Goal: Task Accomplishment & Management: Use online tool/utility

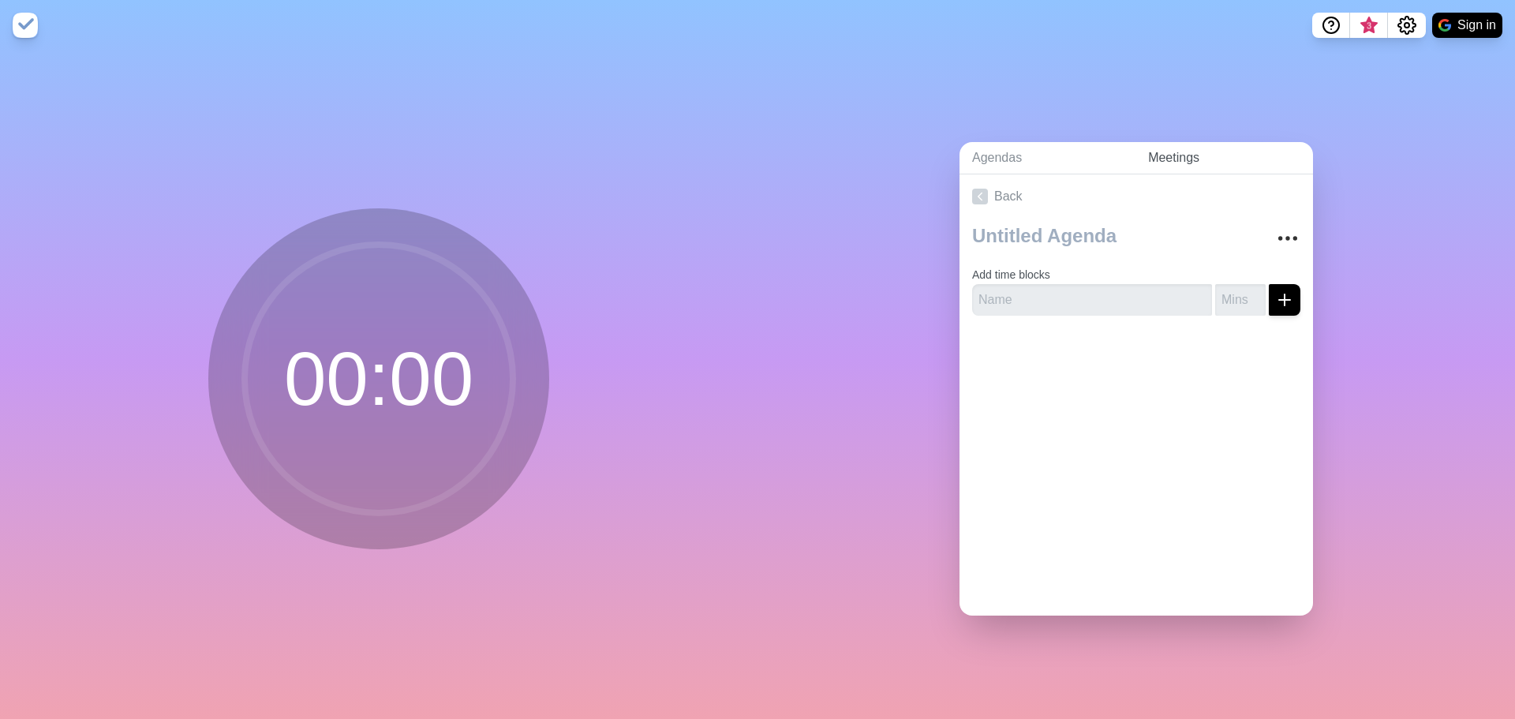
drag, startPoint x: 1180, startPoint y: 153, endPoint x: 1166, endPoint y: 154, distance: 14.2
click at [1180, 153] on link "Meetings" at bounding box center [1223, 158] width 177 height 32
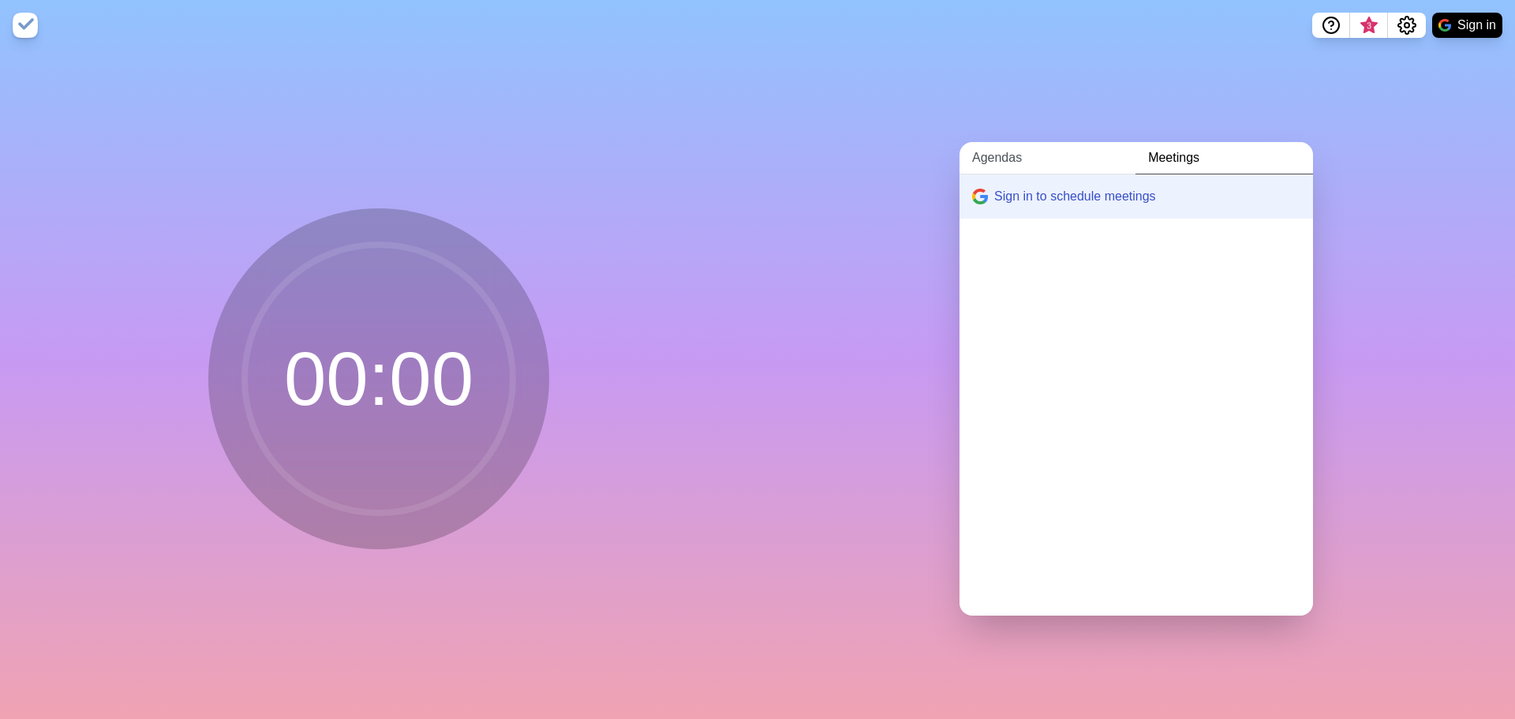
click at [985, 144] on link "Agendas" at bounding box center [1047, 158] width 176 height 32
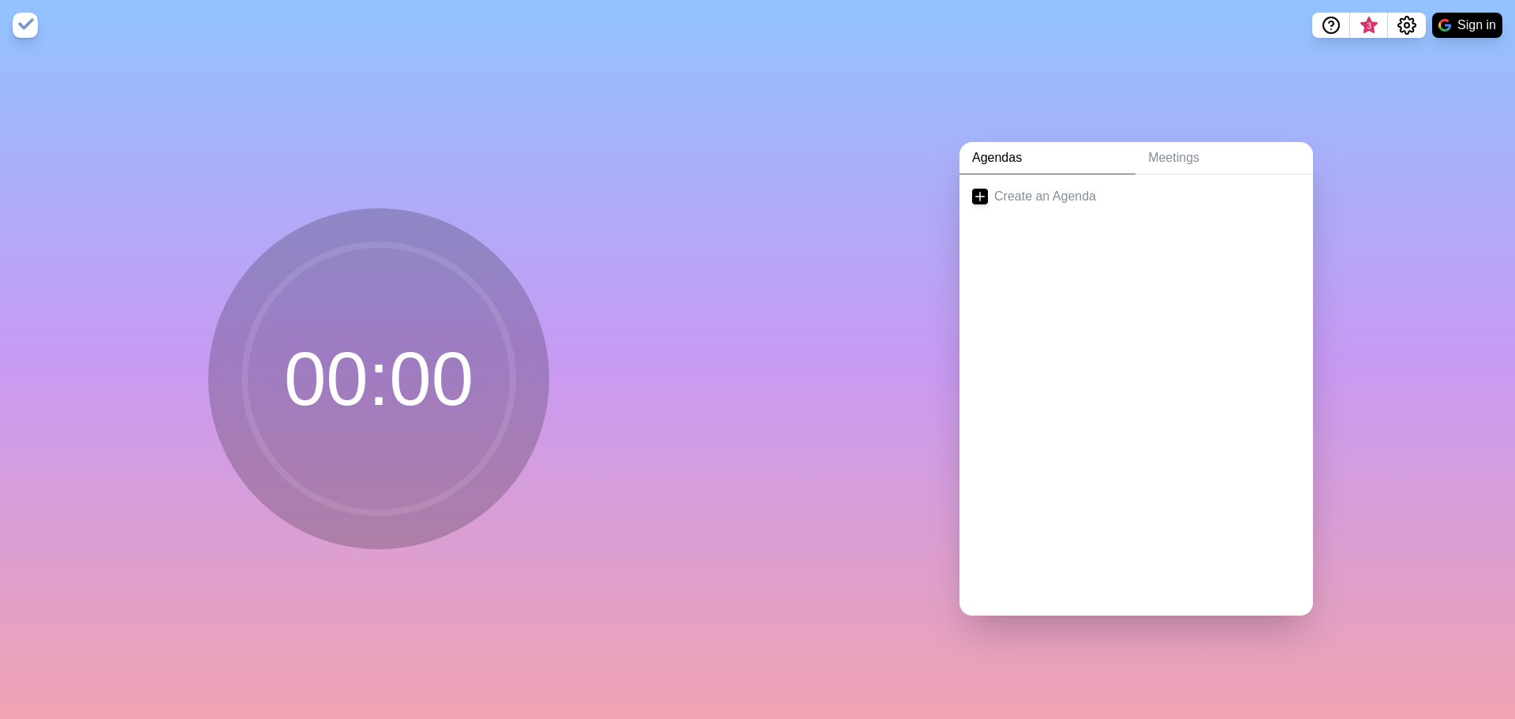
click at [397, 374] on circle at bounding box center [379, 379] width 268 height 268
click at [43, 17] on nav "3 Sign in" at bounding box center [757, 25] width 1515 height 50
click at [13, 27] on img at bounding box center [25, 25] width 25 height 25
click at [972, 194] on icon at bounding box center [980, 197] width 16 height 16
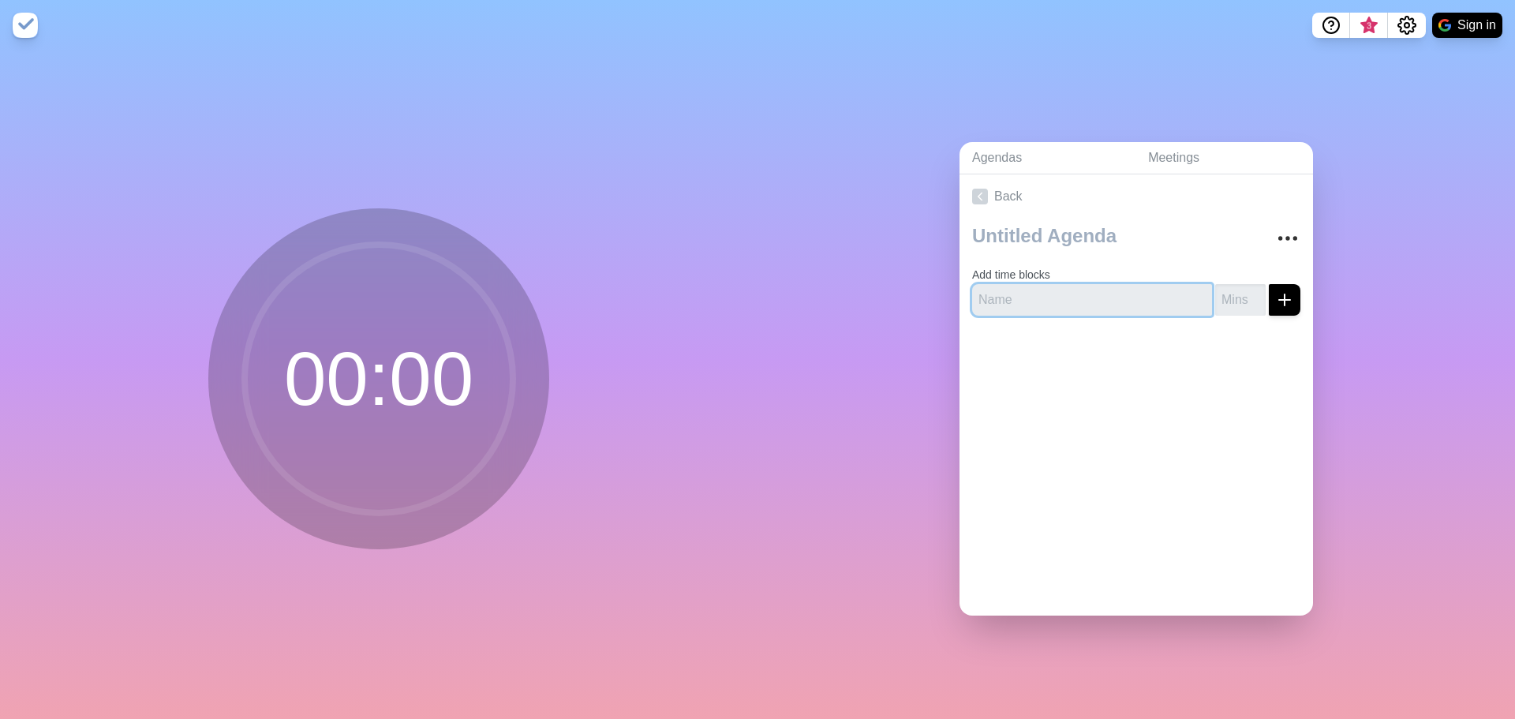
click at [1036, 301] on input "text" at bounding box center [1092, 300] width 240 height 32
type input "Action items"
type input "5"
click at [1284, 294] on line "submit" at bounding box center [1284, 299] width 0 height 11
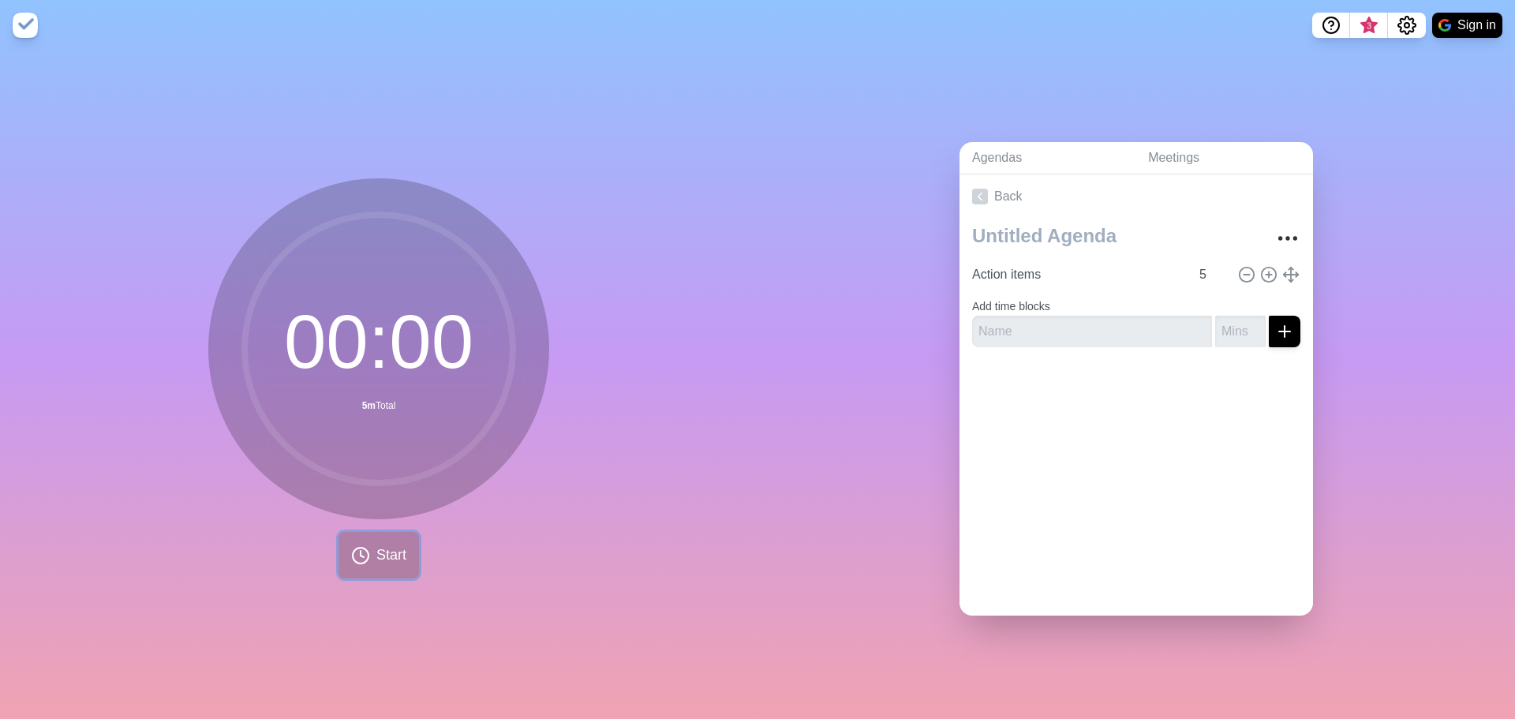
click at [396, 548] on span "Start" at bounding box center [391, 554] width 30 height 21
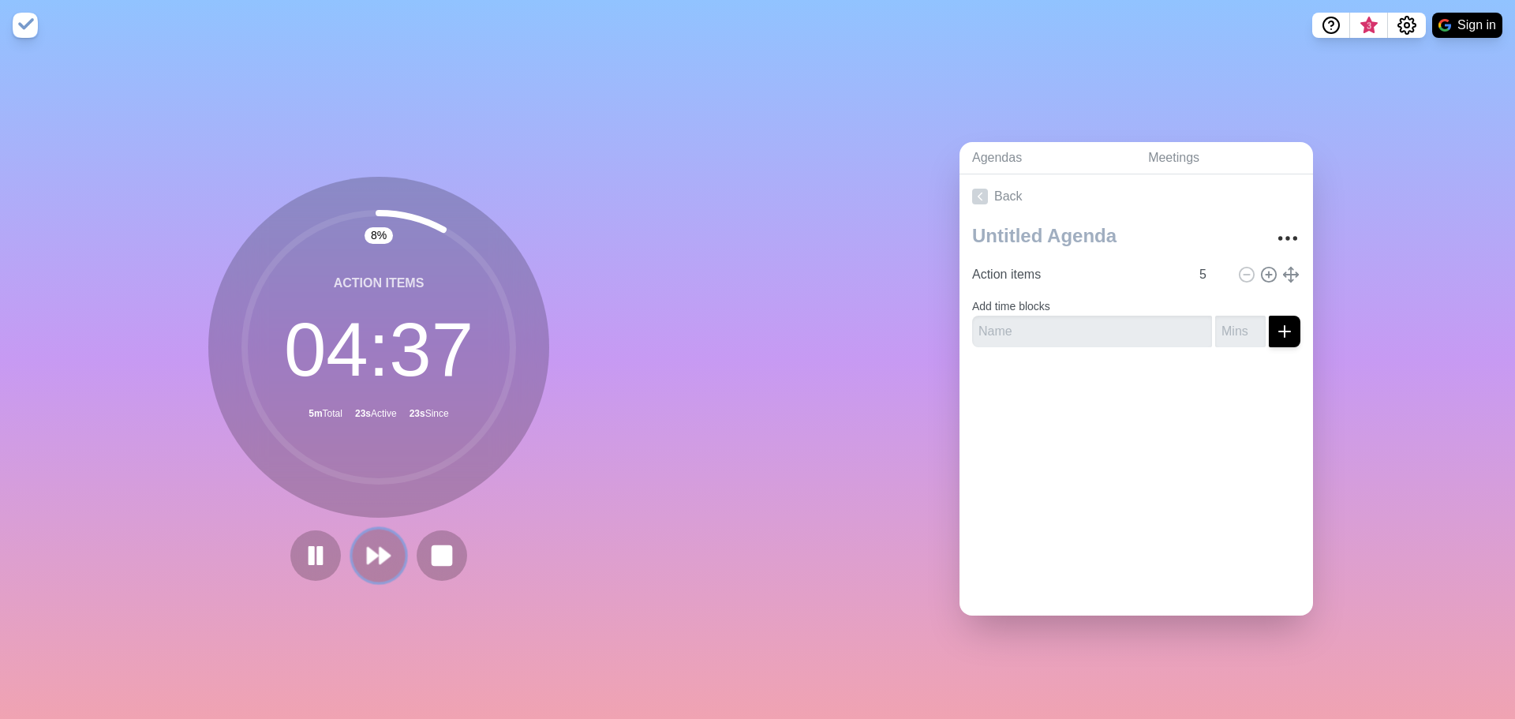
click at [375, 559] on icon at bounding box center [378, 555] width 27 height 27
click at [106, 582] on div "0 % Finished 00 : 00 5m Total 23s Active 23s Since Start" at bounding box center [378, 384] width 757 height 668
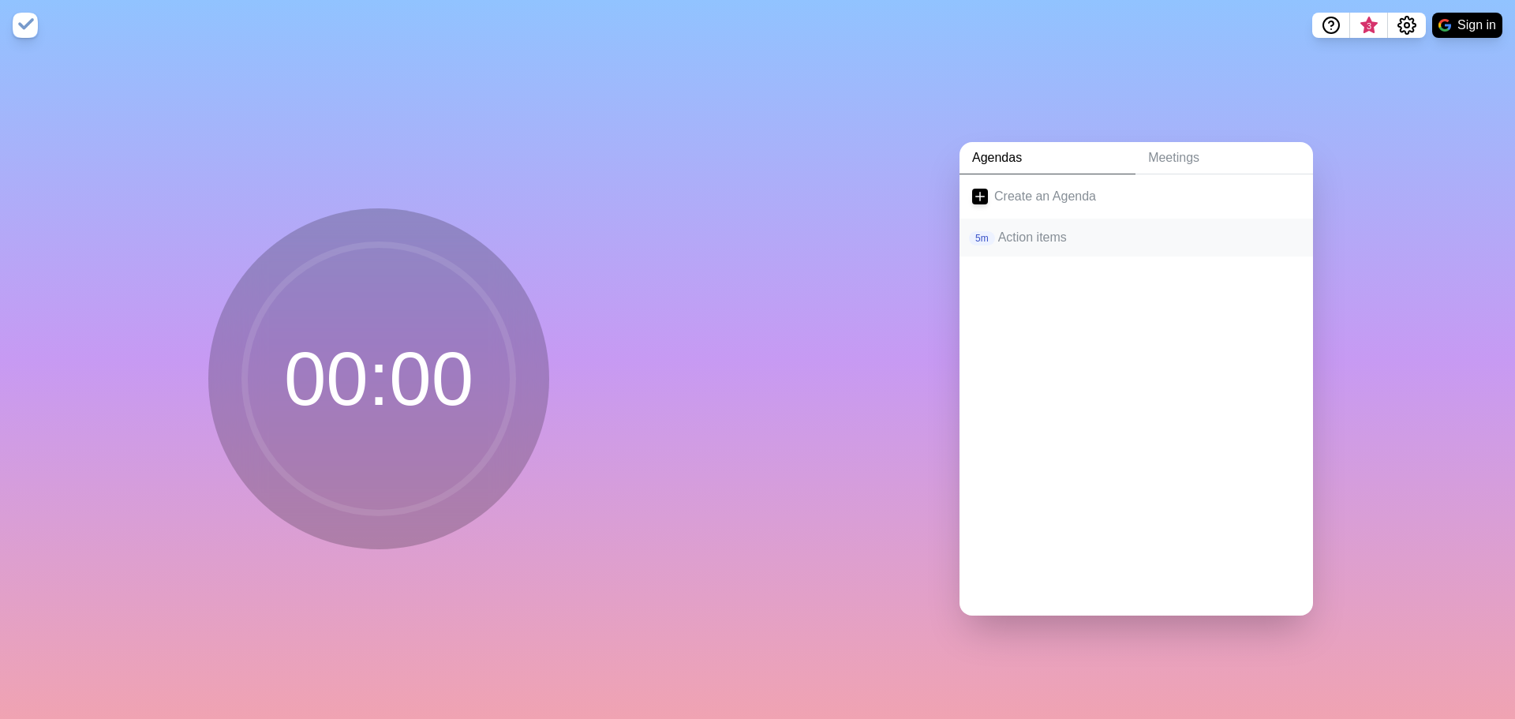
click at [1039, 237] on p "Action items" at bounding box center [1149, 237] width 302 height 19
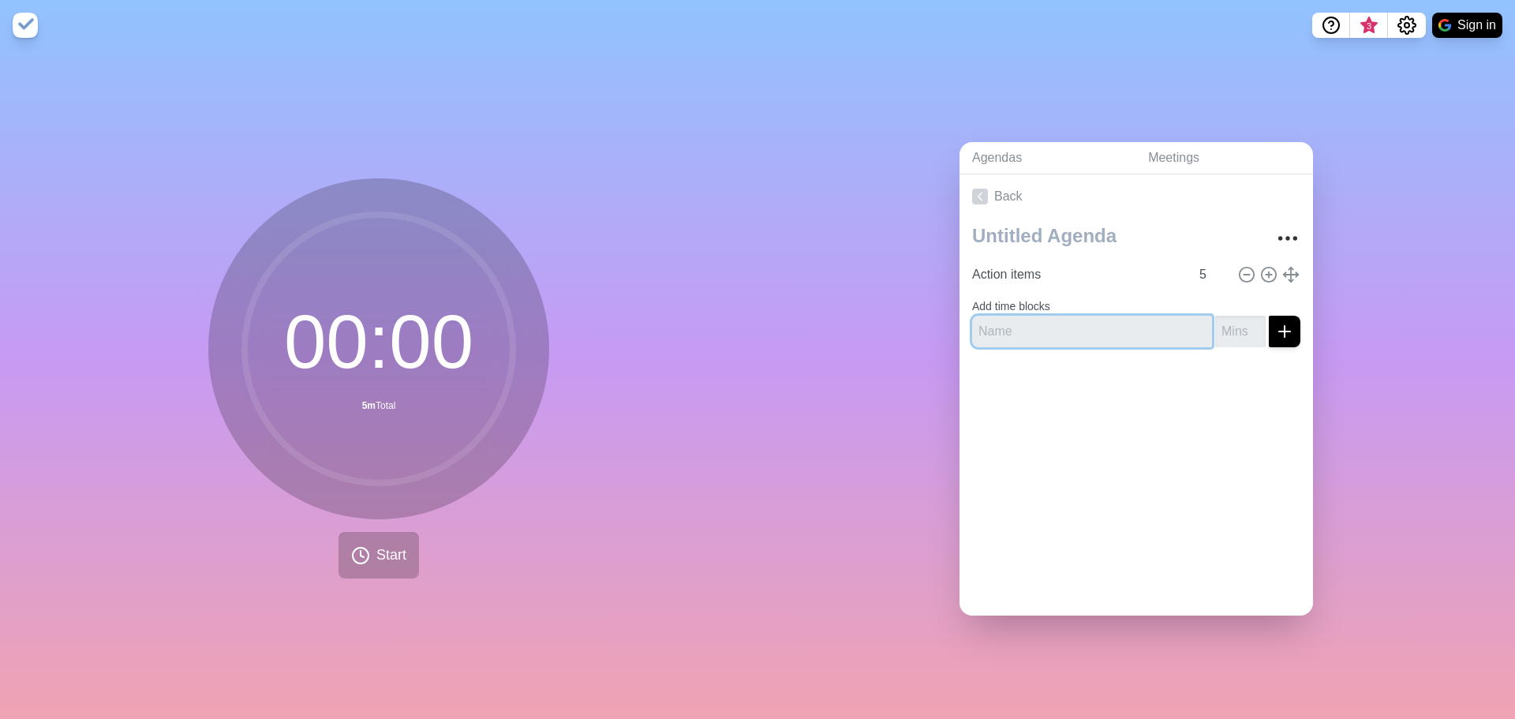
click at [1121, 327] on input "text" at bounding box center [1092, 332] width 240 height 32
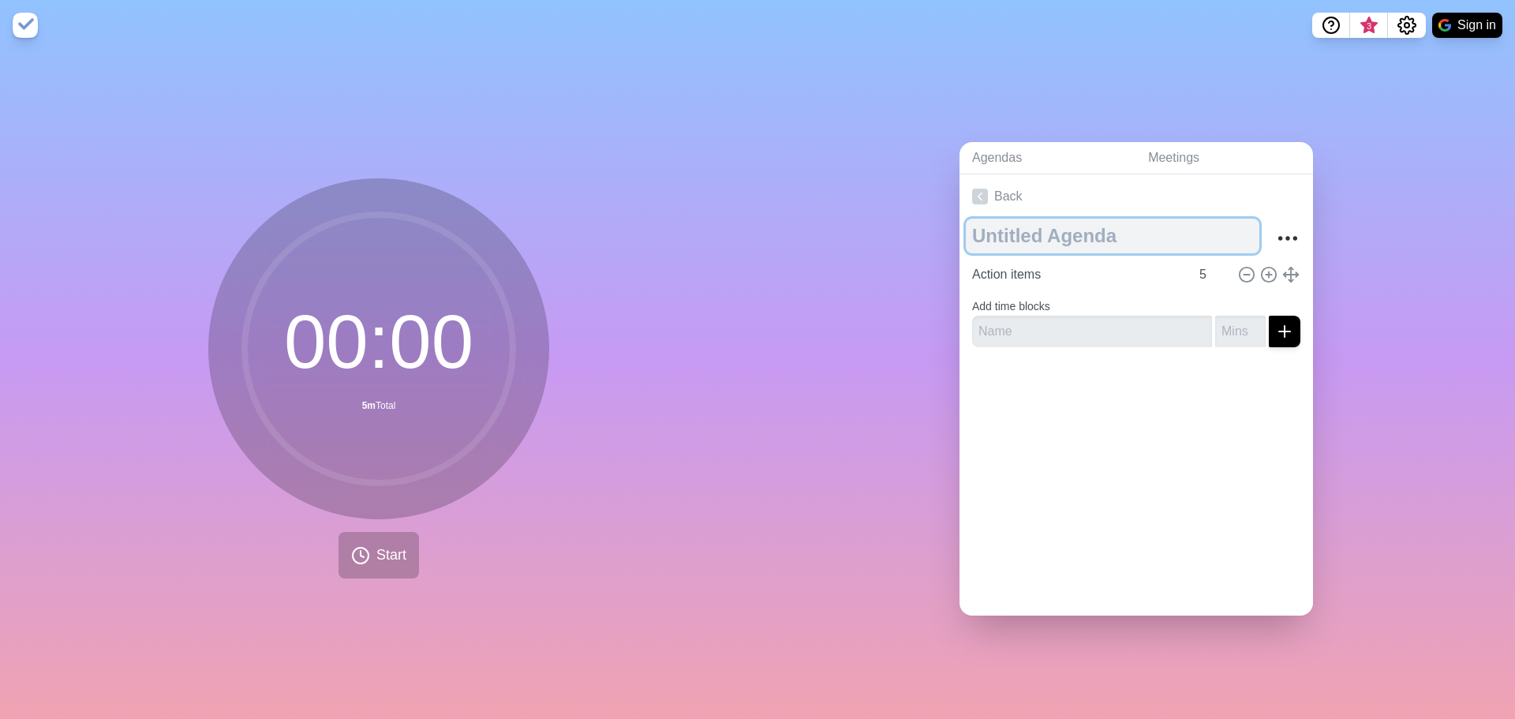
click at [1090, 230] on textarea at bounding box center [1112, 236] width 293 height 35
type textarea "Management Meeting"
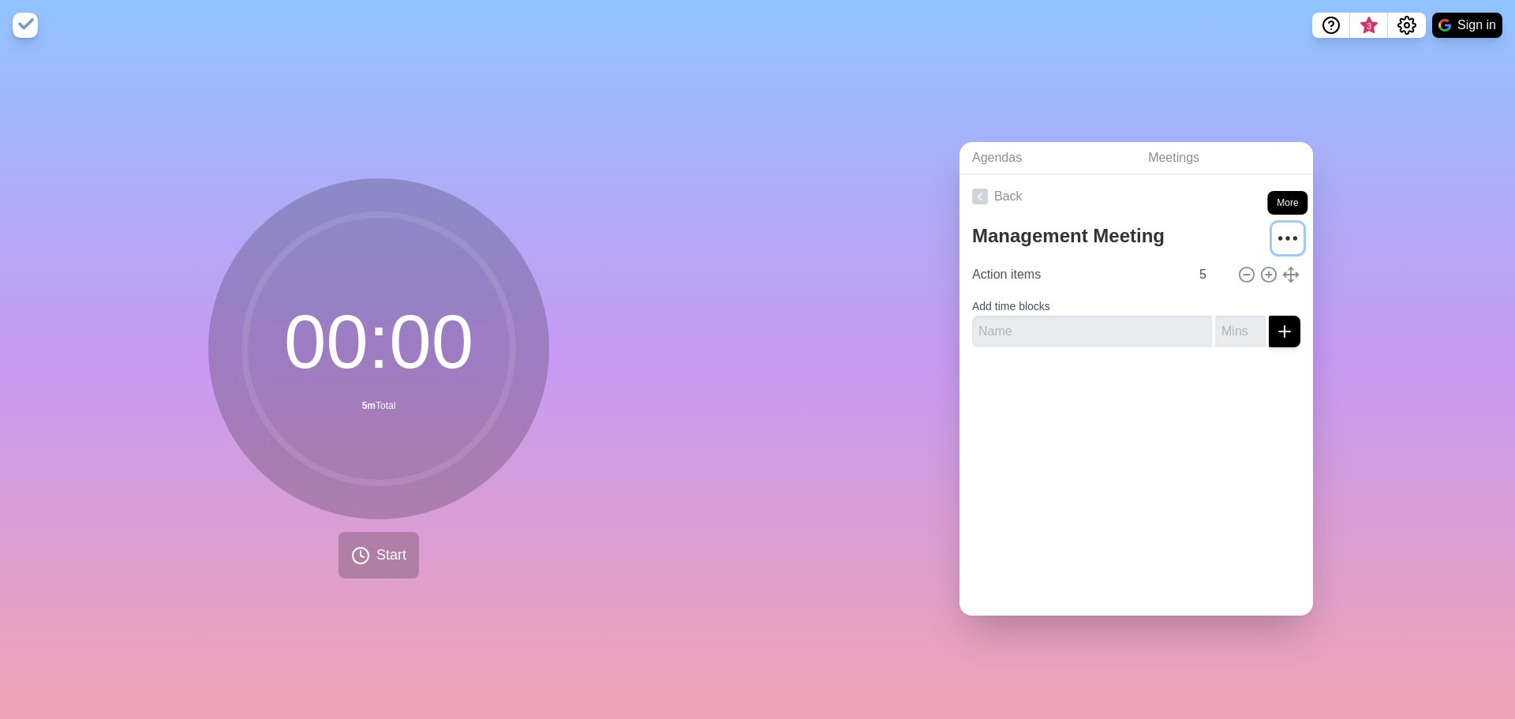
click at [1275, 228] on icon "More" at bounding box center [1287, 238] width 25 height 25
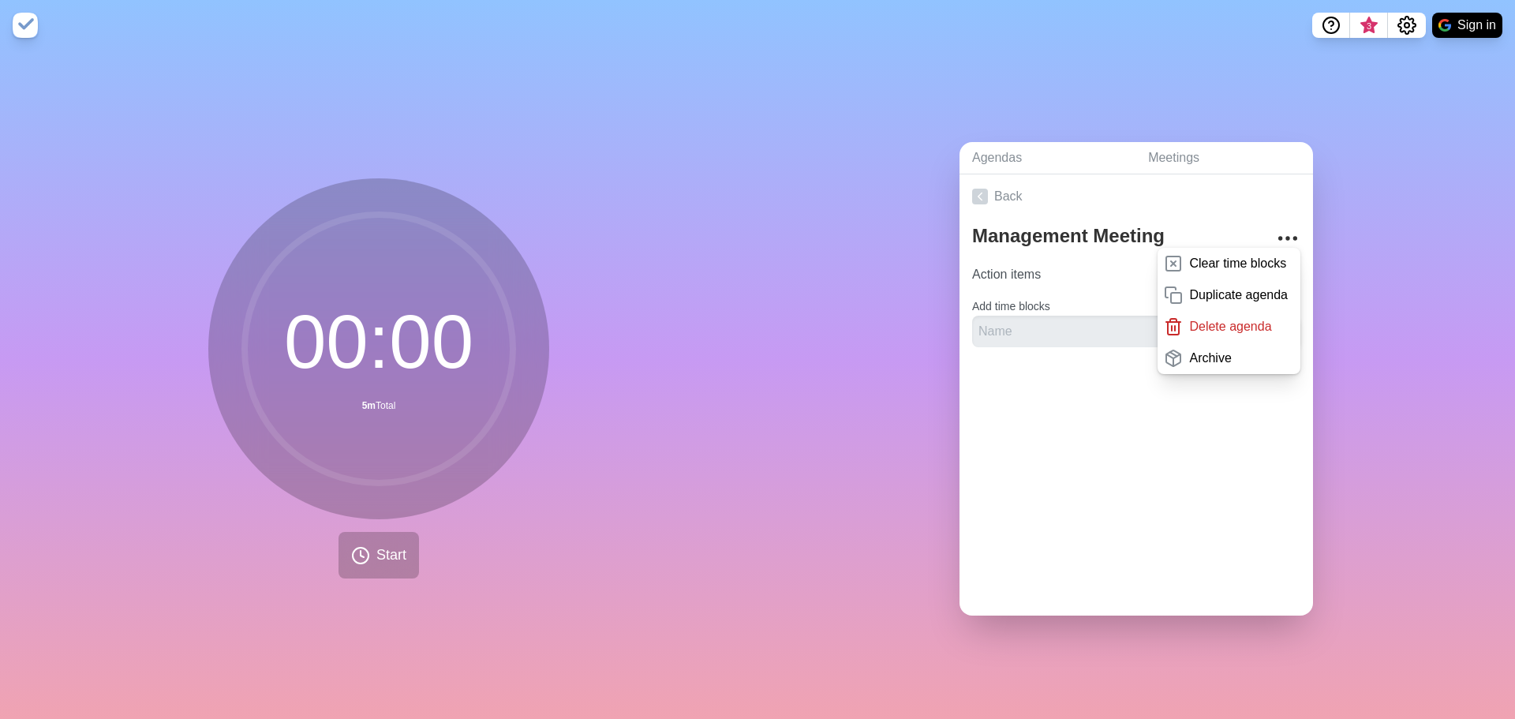
click at [1449, 215] on div "Agendas Meetings Back Management Meeting Clear time blocks Duplicate agenda Del…" at bounding box center [1135, 384] width 757 height 668
click at [1207, 151] on link "Meetings" at bounding box center [1223, 158] width 177 height 32
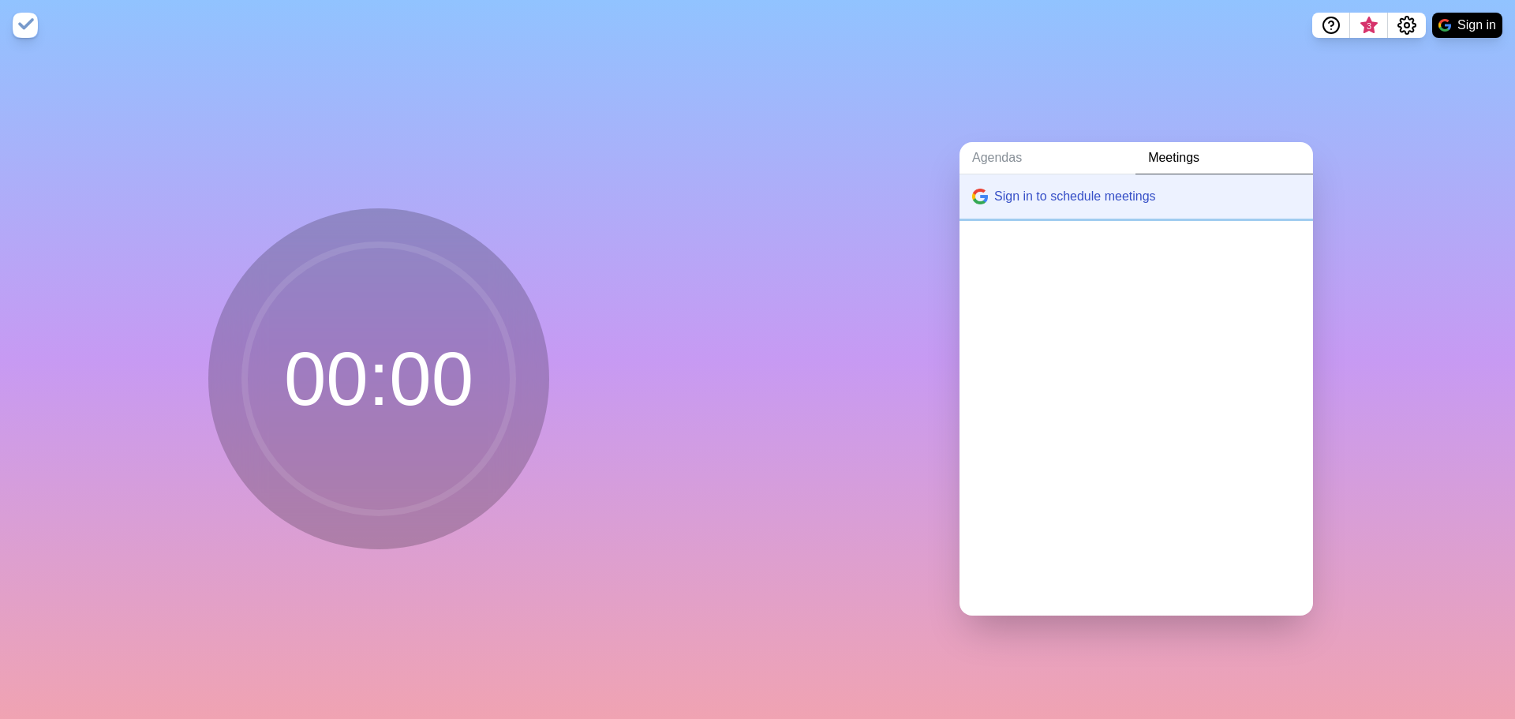
click at [1122, 185] on button "Sign in to schedule meetings" at bounding box center [1135, 196] width 353 height 44
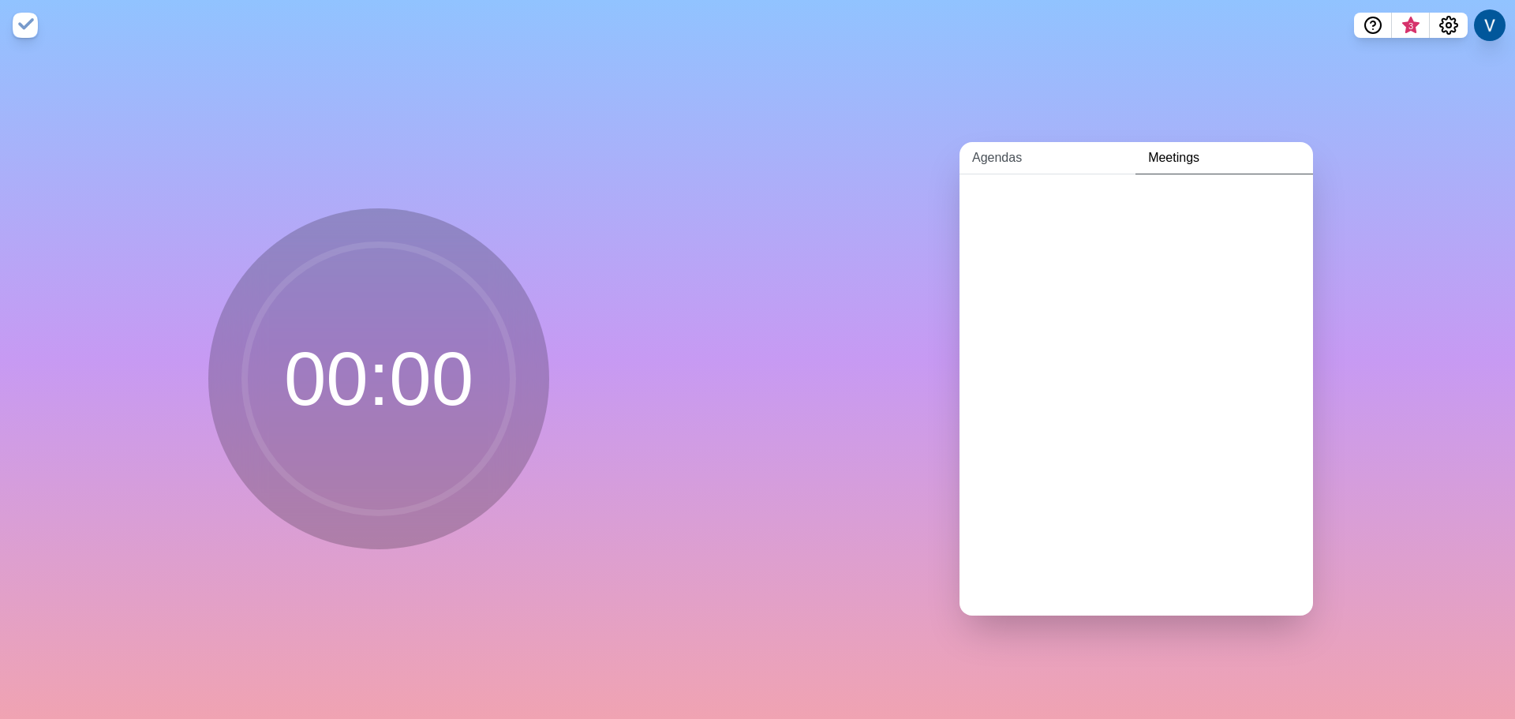
click at [995, 160] on link "Agendas" at bounding box center [1047, 158] width 176 height 32
click at [1037, 263] on p "Action items" at bounding box center [1149, 261] width 302 height 19
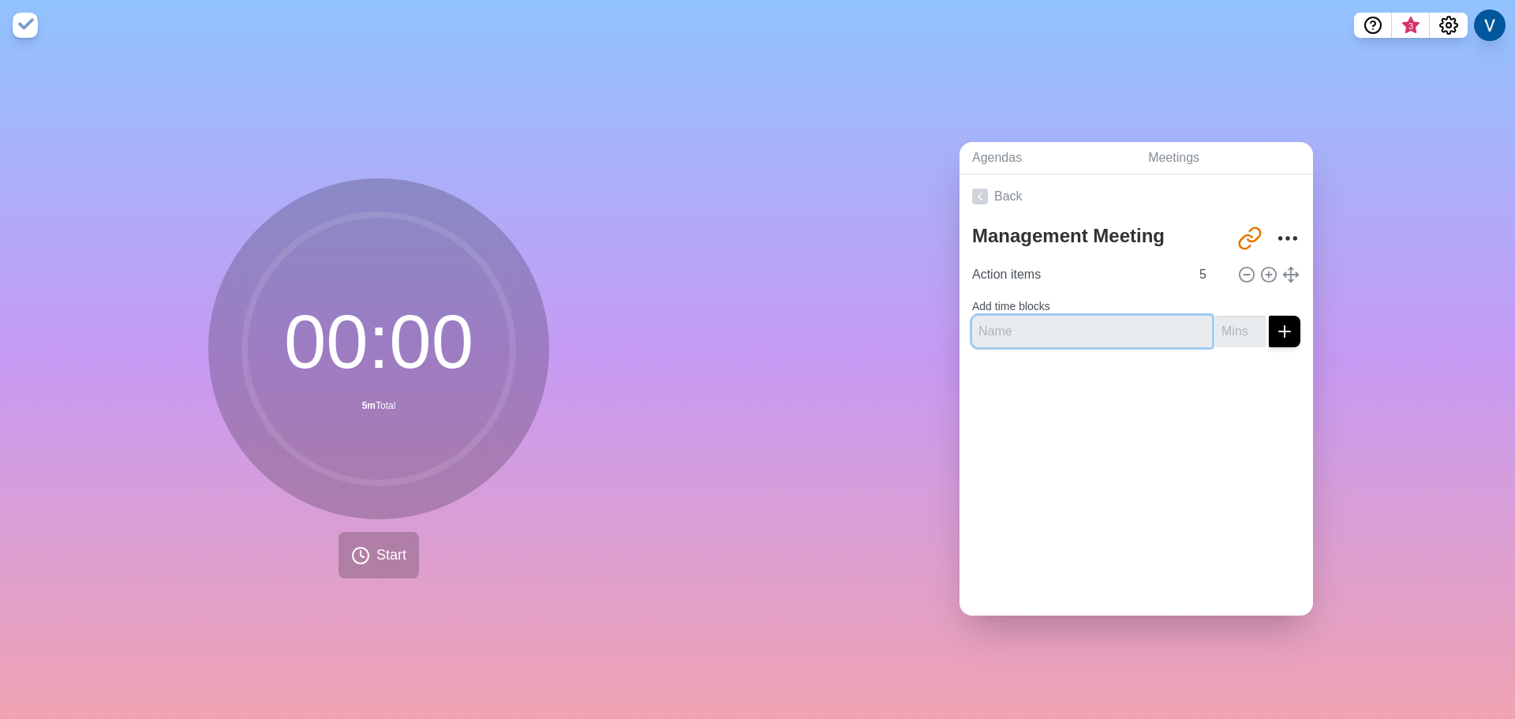
click at [1091, 326] on input "text" at bounding box center [1092, 332] width 240 height 32
type input "Compliance Updat"
type input "10"
click at [1269, 316] on button "submit" at bounding box center [1285, 332] width 32 height 32
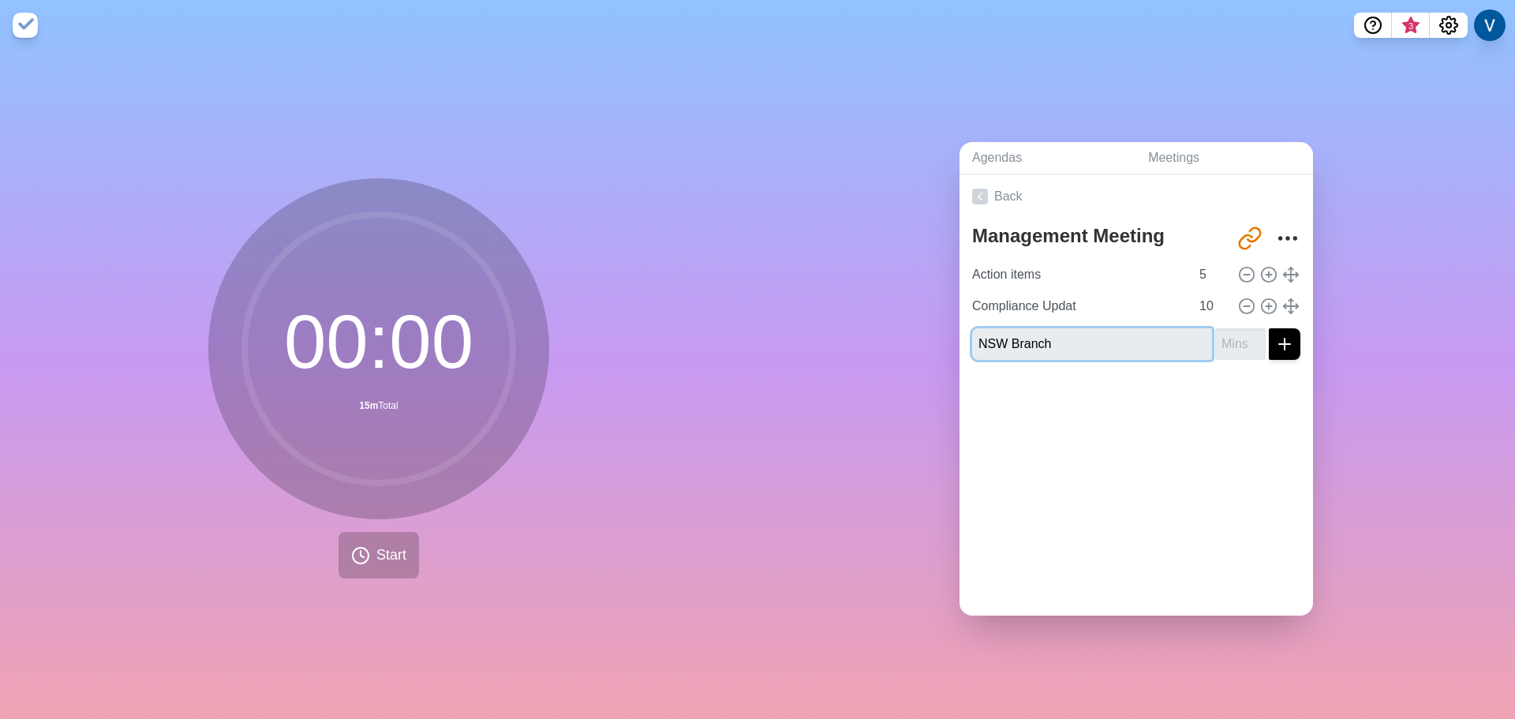
type input "NSW Branch"
type input "5"
click at [1269, 328] on button "submit" at bounding box center [1285, 344] width 32 height 32
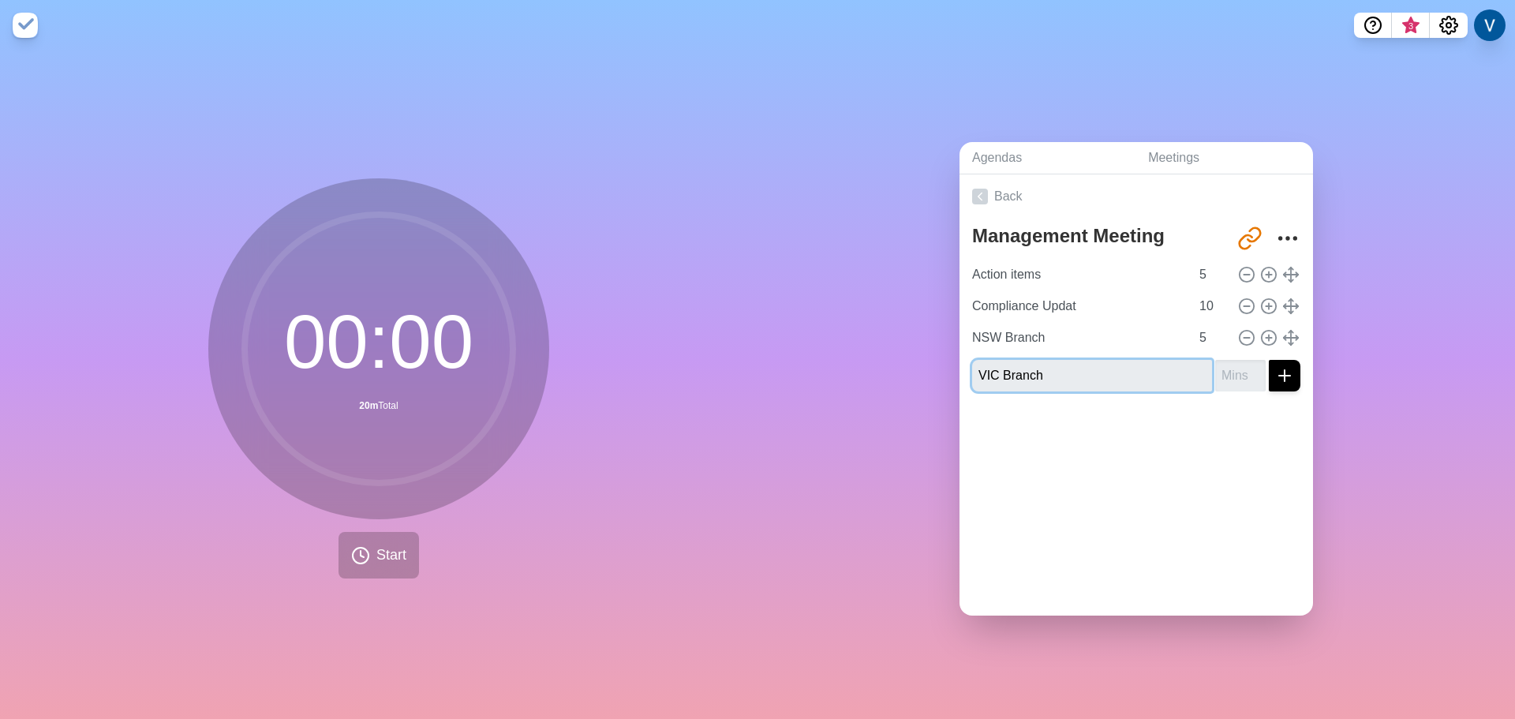
type input "VIC Branch"
type input "5"
click at [1269, 360] on button "submit" at bounding box center [1285, 376] width 32 height 32
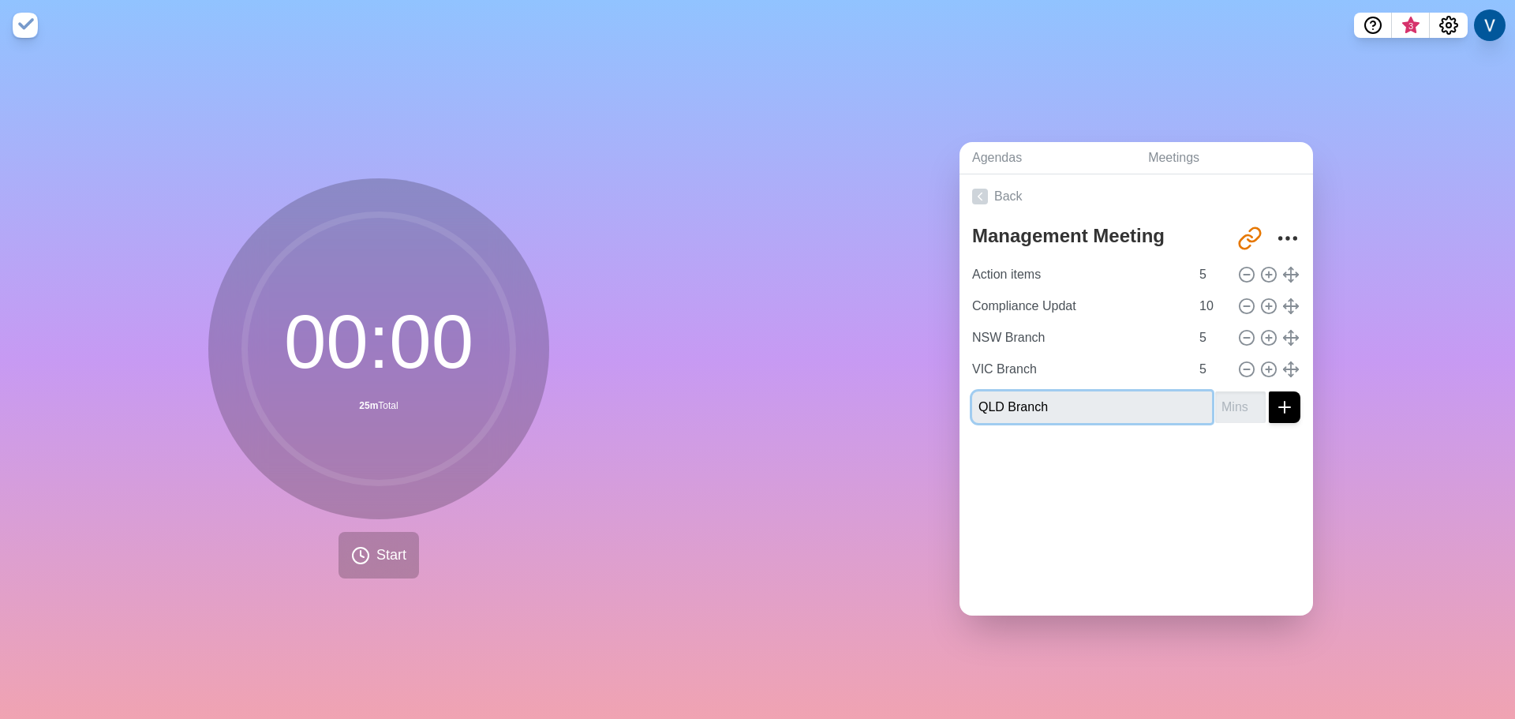
type input "QLD Branch"
type input "5"
click at [1269, 391] on button "submit" at bounding box center [1285, 407] width 32 height 32
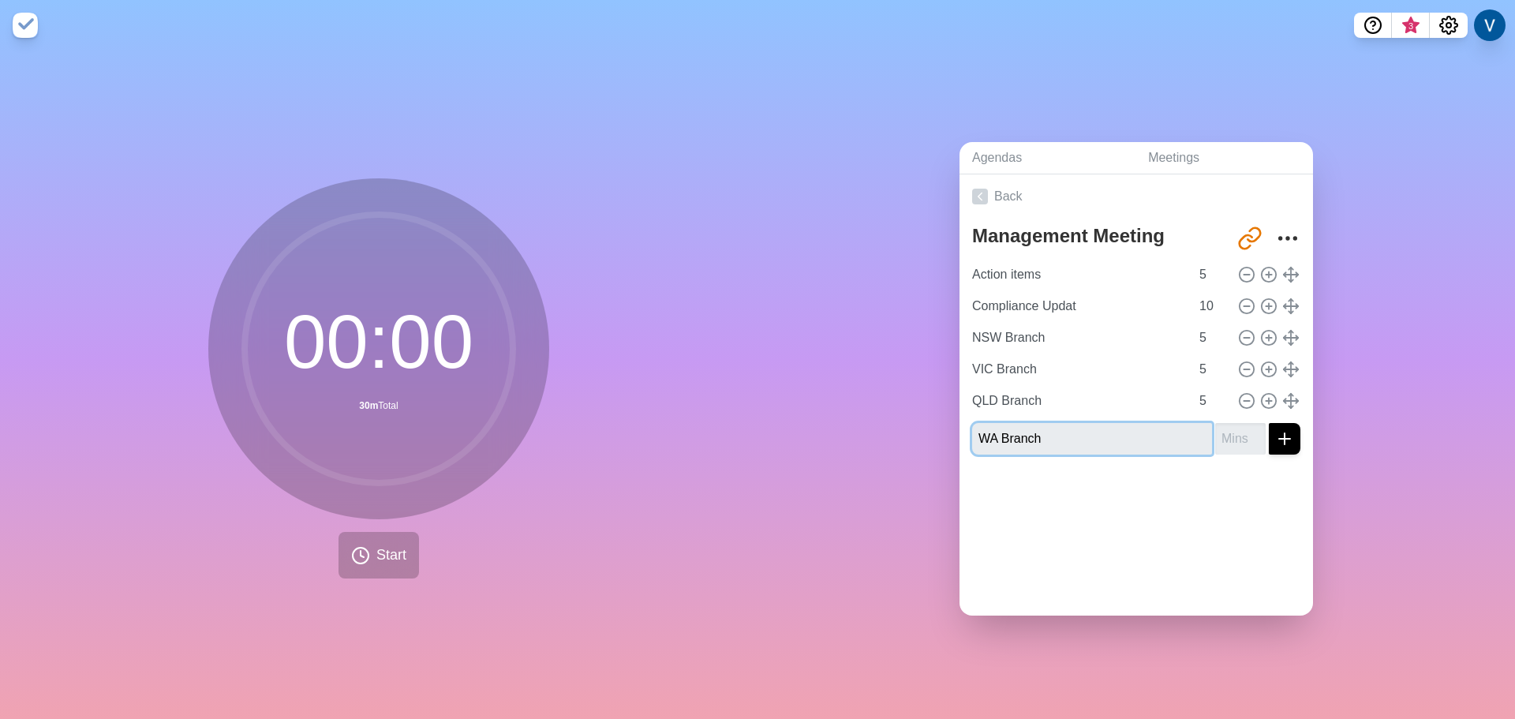
type input "WA Branch"
type input "5"
click at [1269, 423] on button "submit" at bounding box center [1285, 439] width 32 height 32
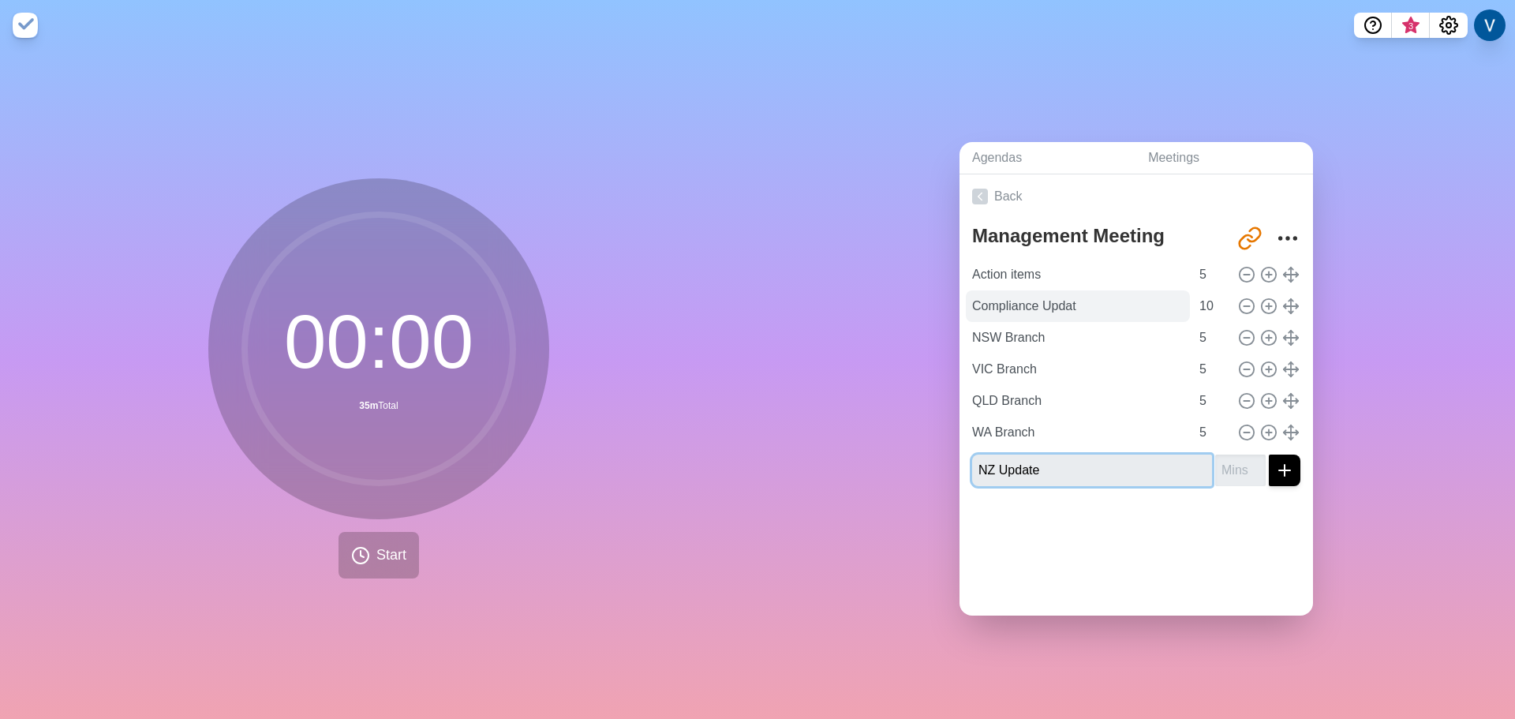
type input "NZ Update"
click at [1090, 296] on input "Compliance Updat" at bounding box center [1078, 306] width 224 height 32
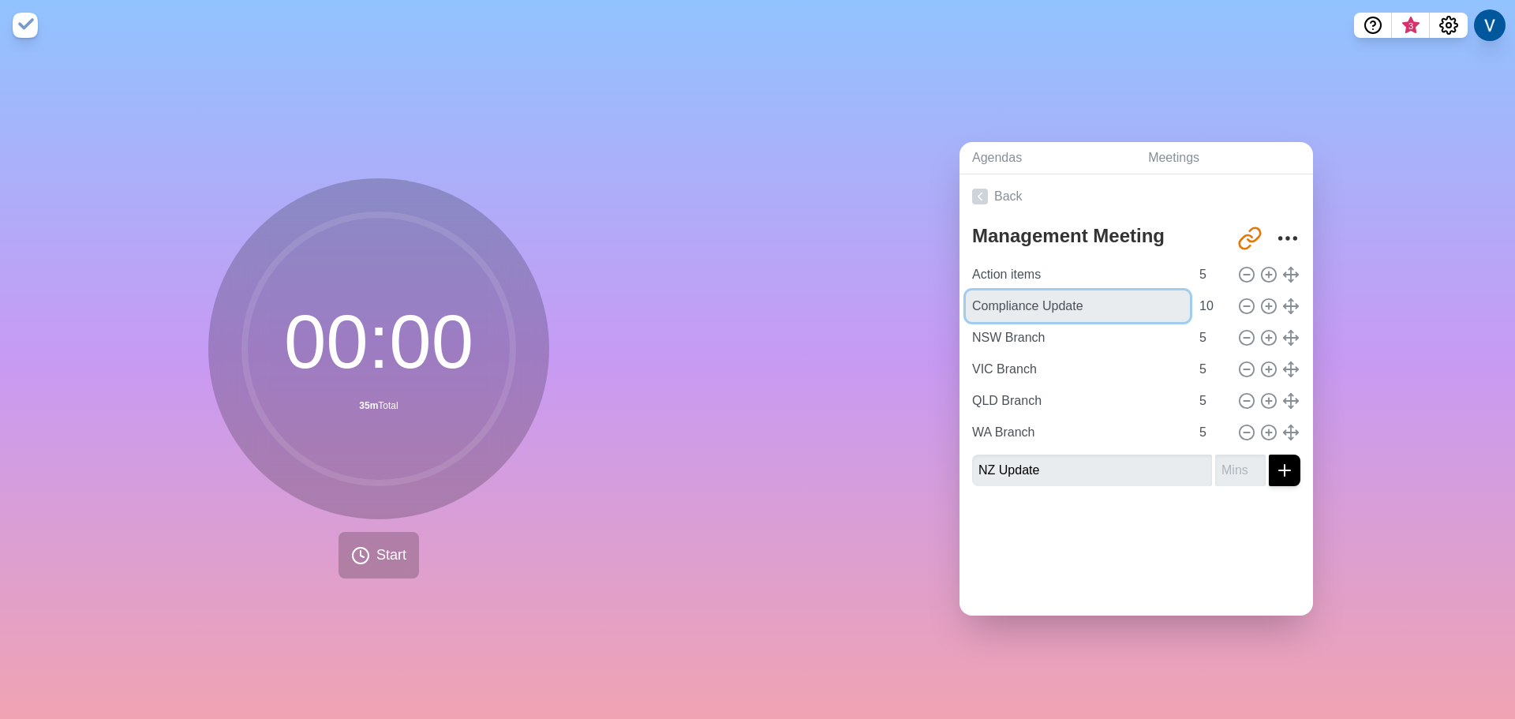
type input "Compliance Update"
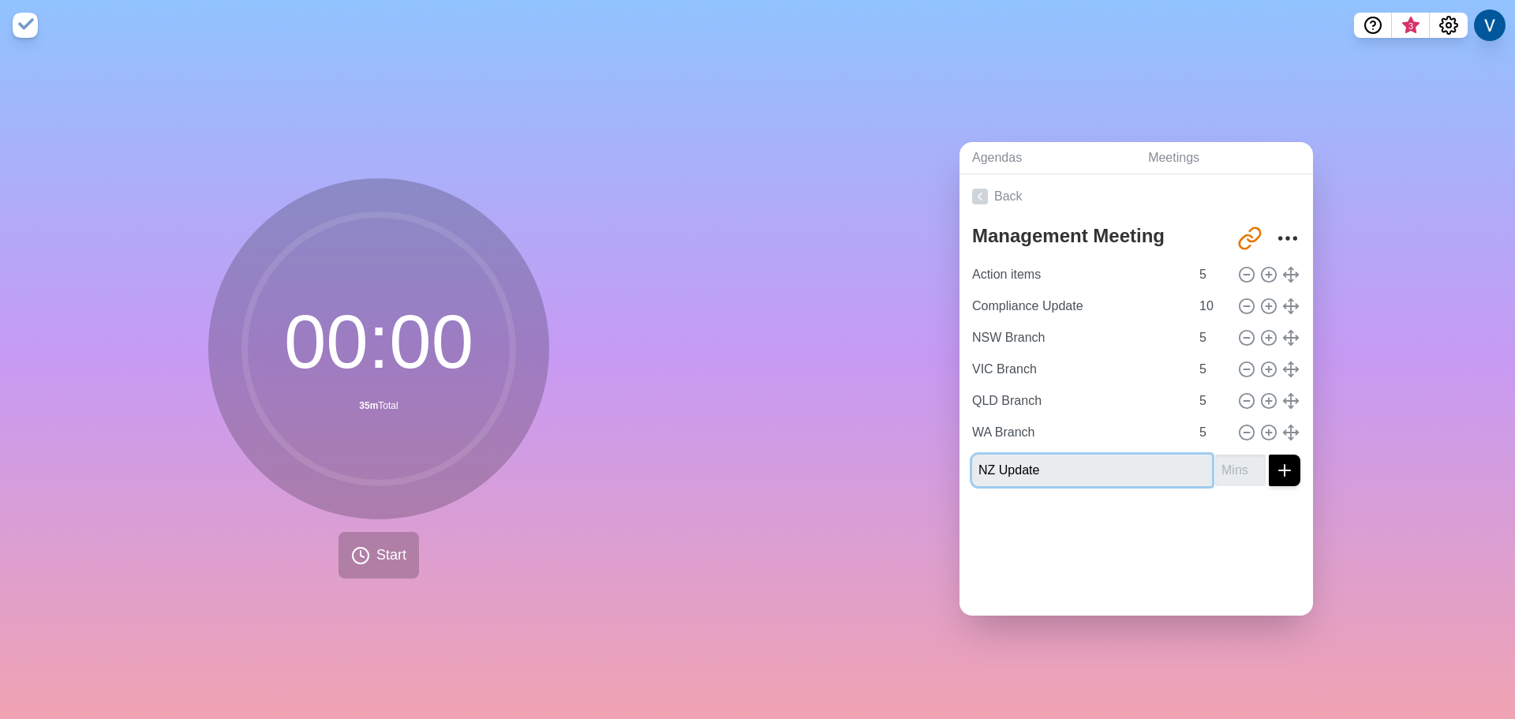
click at [1100, 460] on input "NZ Update" at bounding box center [1092, 470] width 240 height 32
type input "5"
click at [1269, 454] on button "submit" at bounding box center [1285, 470] width 32 height 32
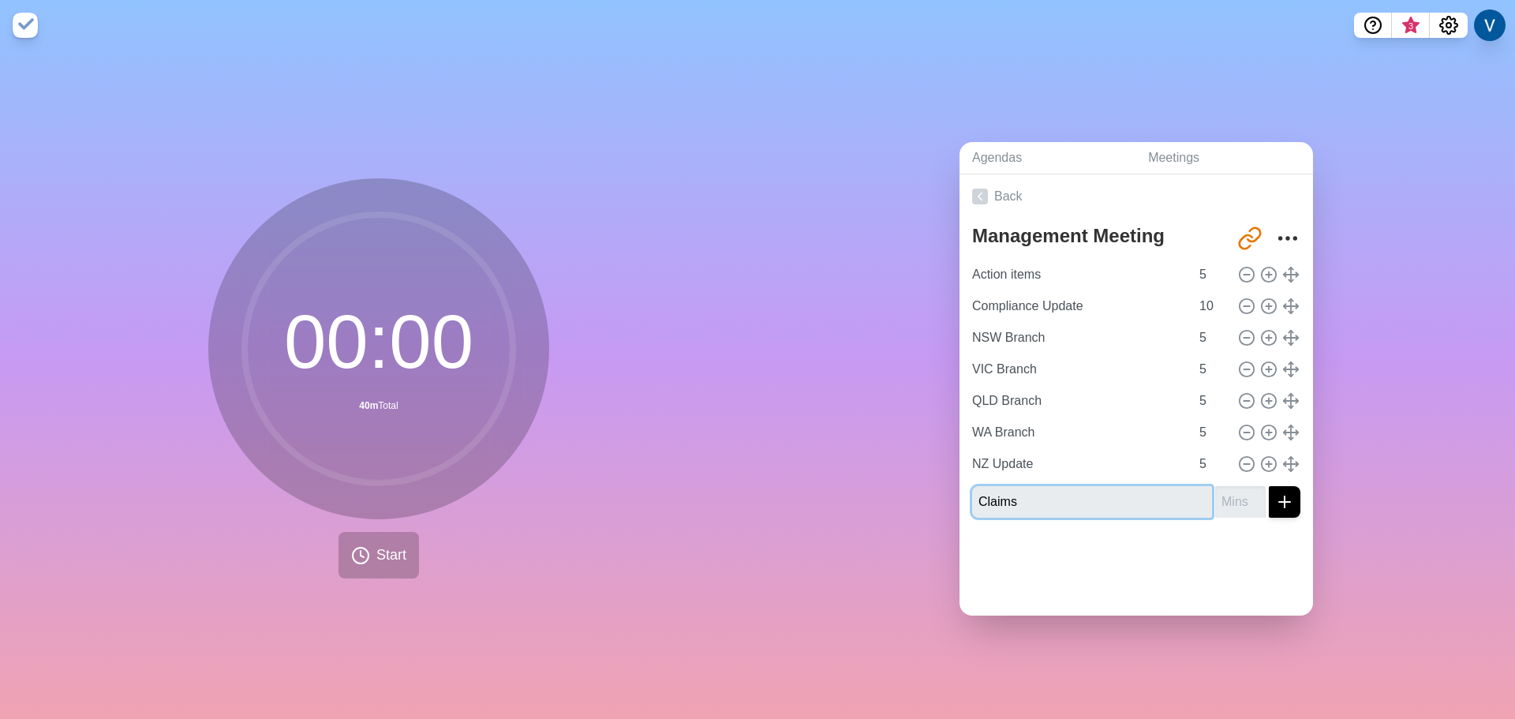
type input "Claims"
type input "10"
click at [1269, 486] on button "submit" at bounding box center [1285, 502] width 32 height 32
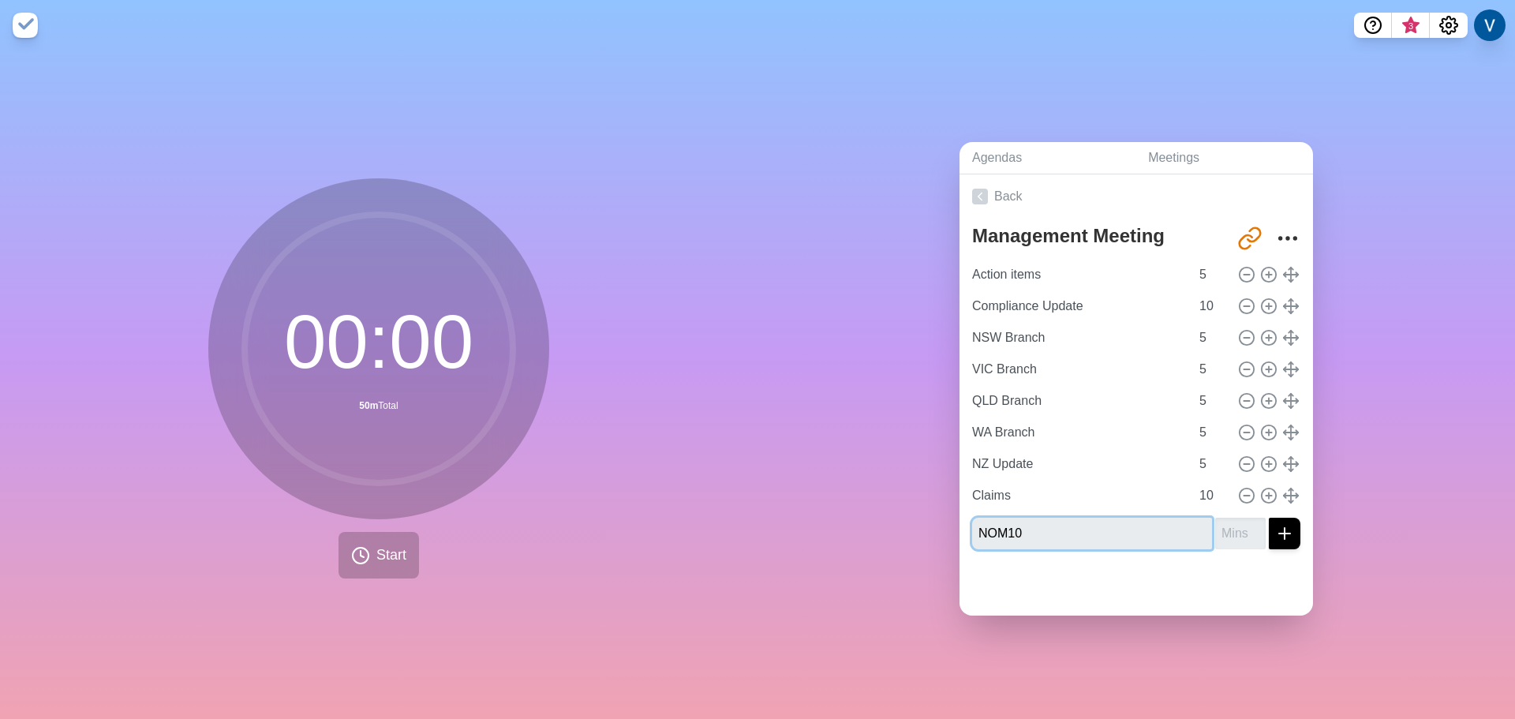
click at [1269, 518] on button "submit" at bounding box center [1285, 534] width 32 height 32
type input "NOM"
type input "10"
click at [1269, 518] on button "submit" at bounding box center [1285, 534] width 32 height 32
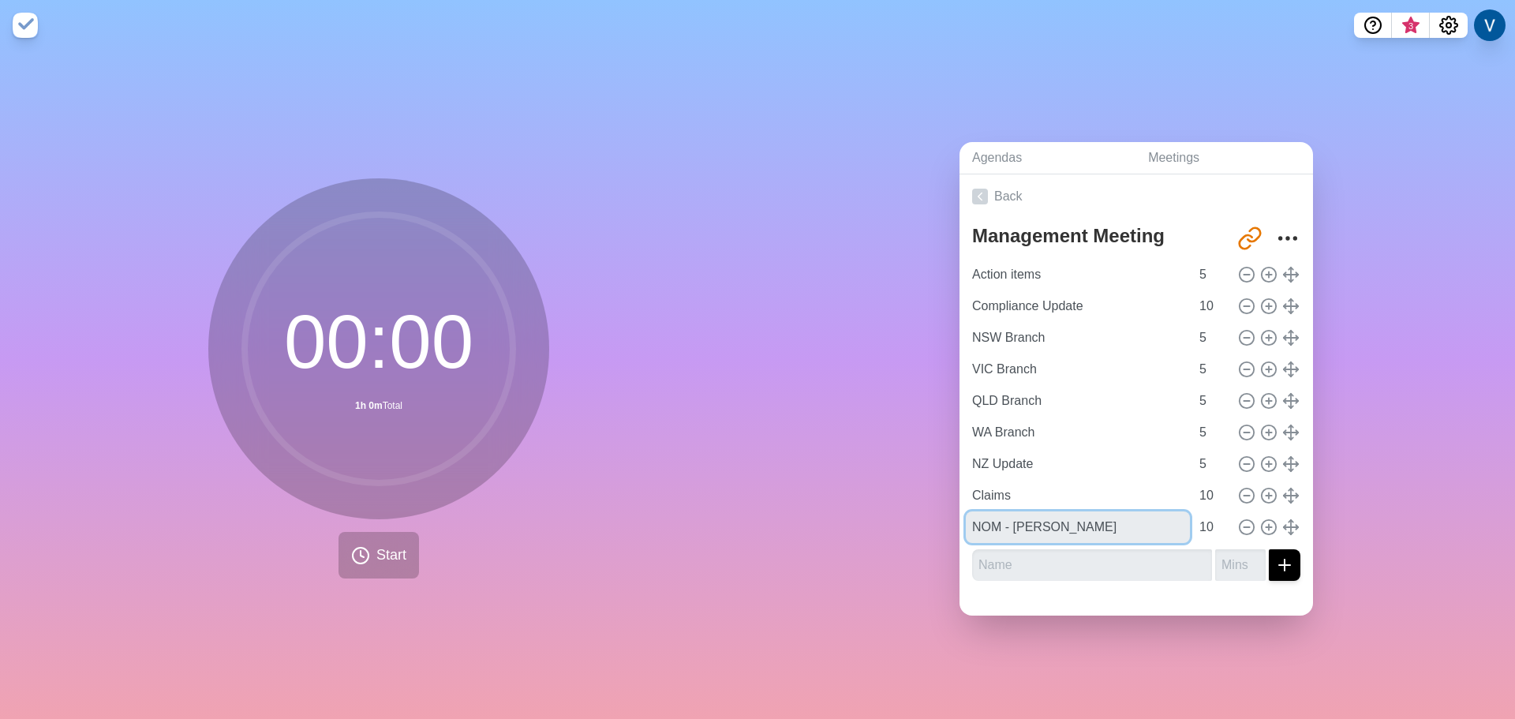
type input "NOM - [PERSON_NAME]"
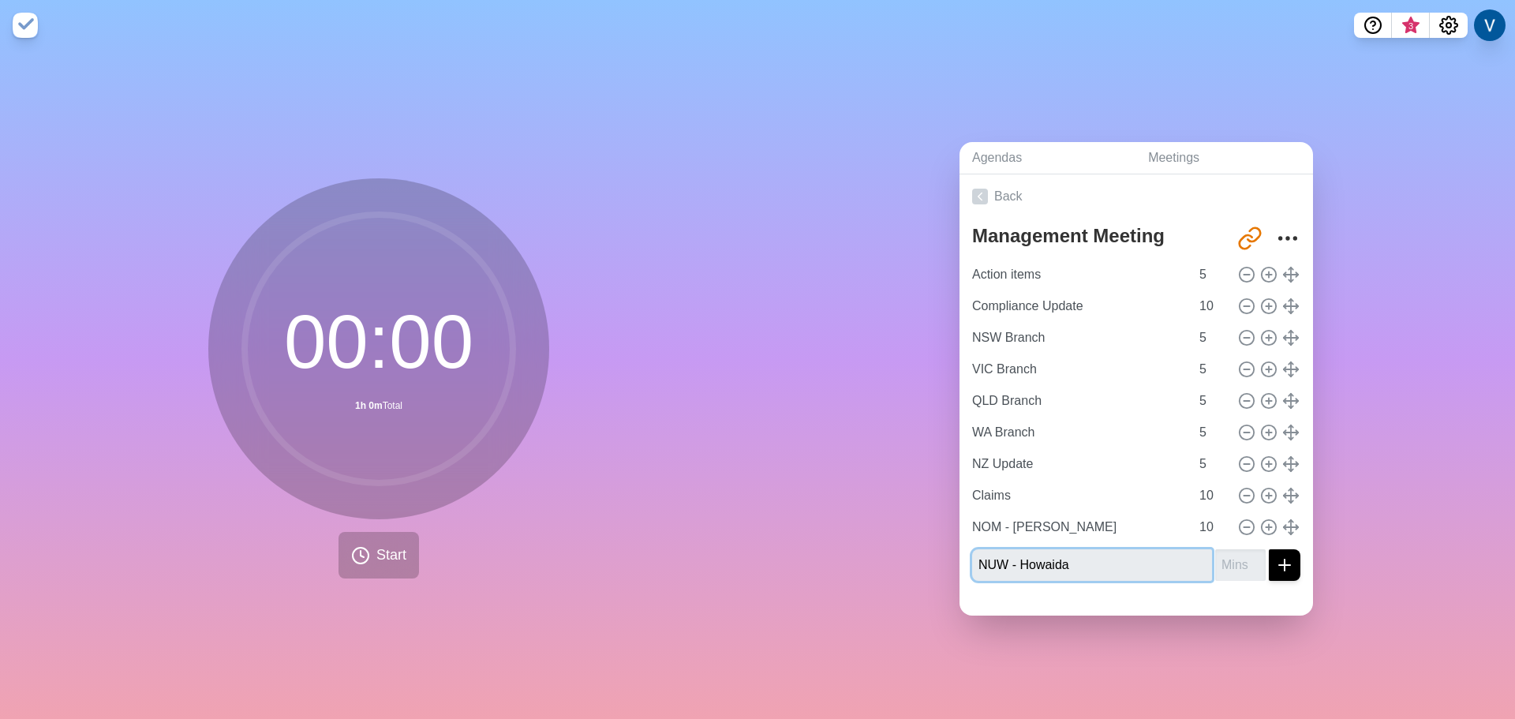
type input "NUW - Howaida"
type input "10"
click at [1269, 549] on button "submit" at bounding box center [1285, 565] width 32 height 32
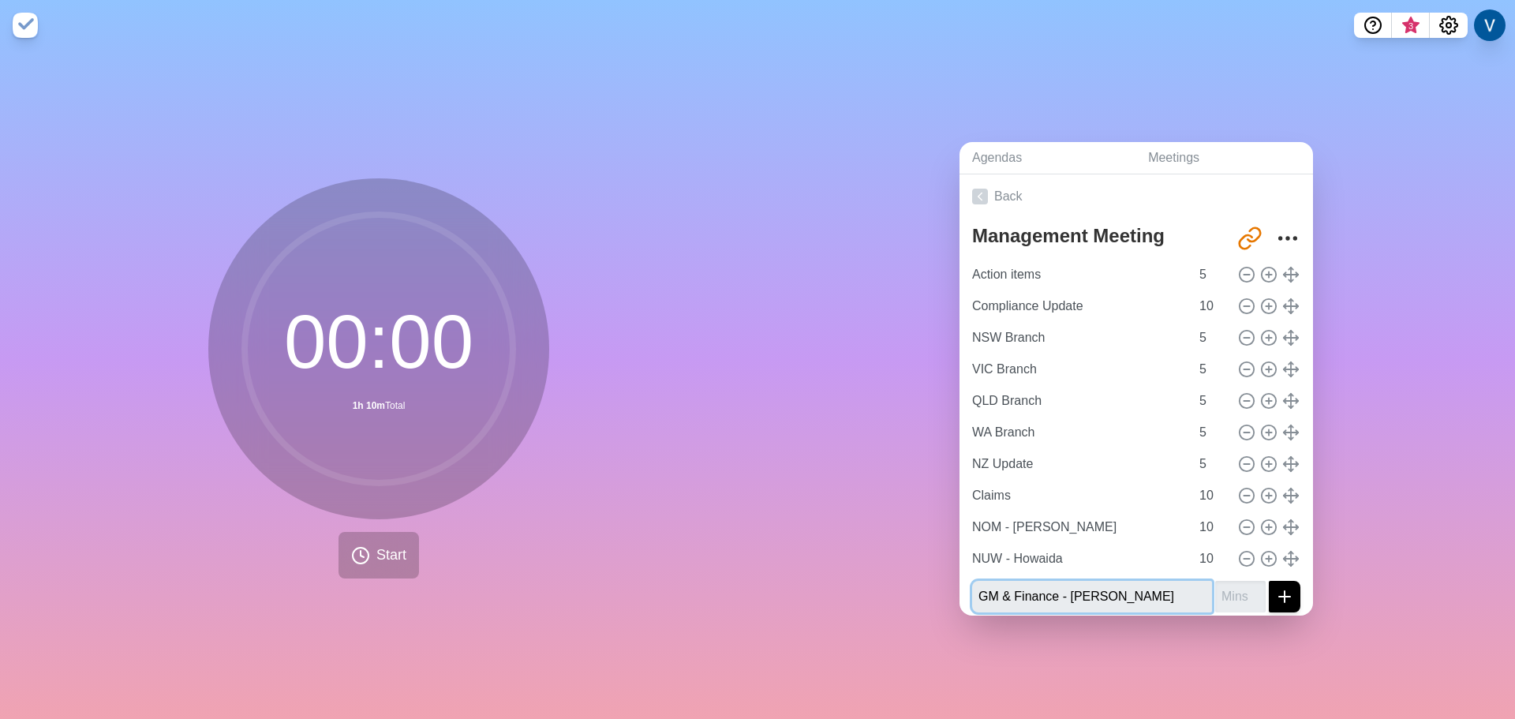
type input "GM & Finance - [PERSON_NAME]"
type input "10"
click at [1269, 581] on button "submit" at bounding box center [1285, 597] width 32 height 32
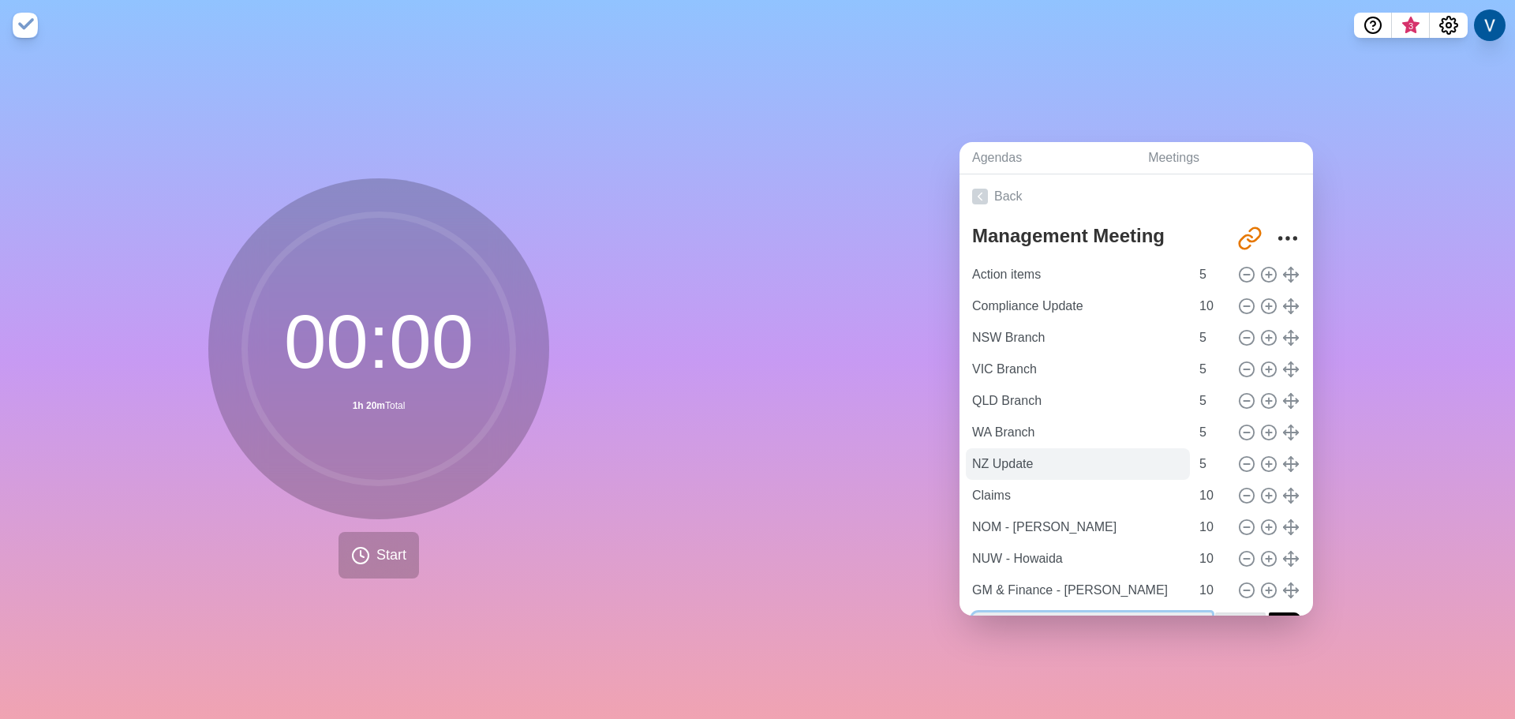
scroll to position [40, 0]
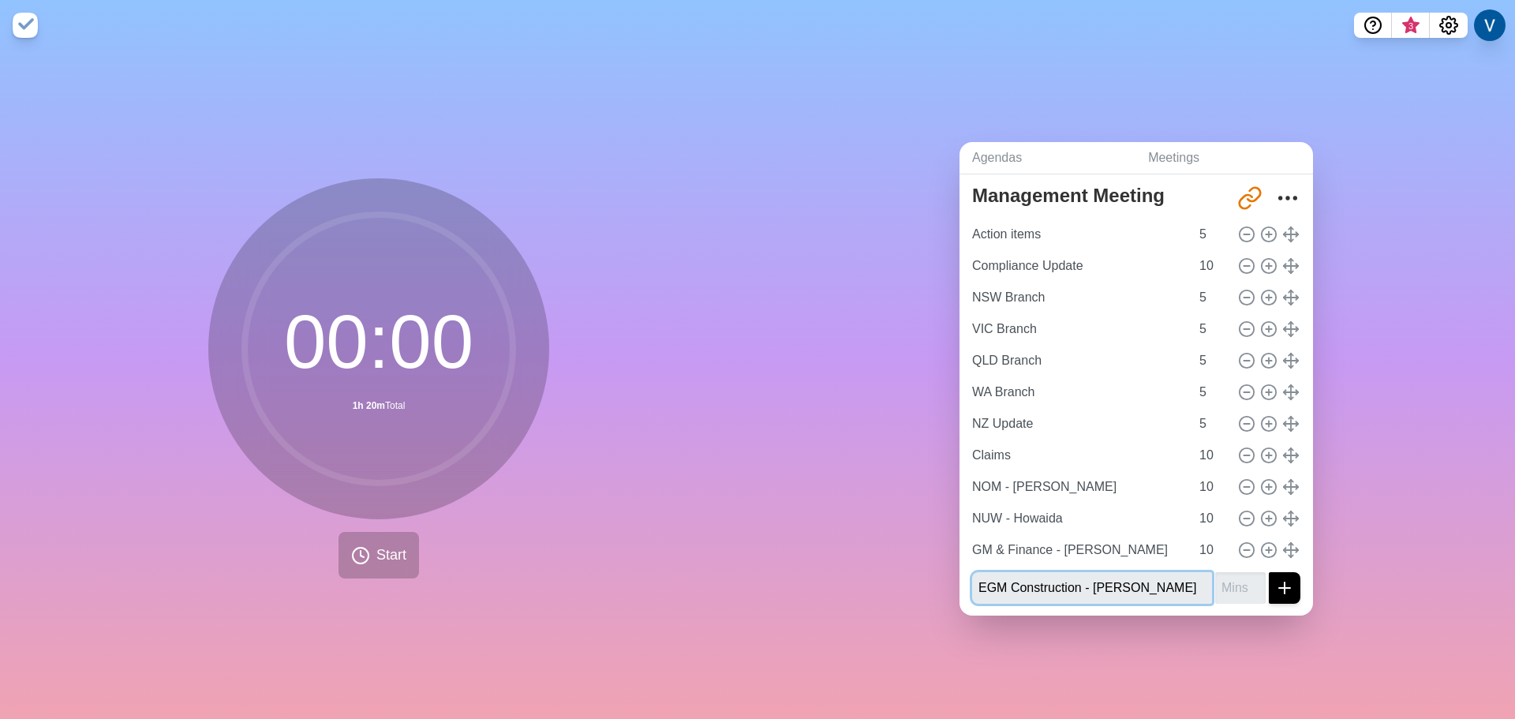
type input "EGM Construction - [PERSON_NAME]"
type input "10"
click at [1269, 572] on button "submit" at bounding box center [1285, 588] width 32 height 32
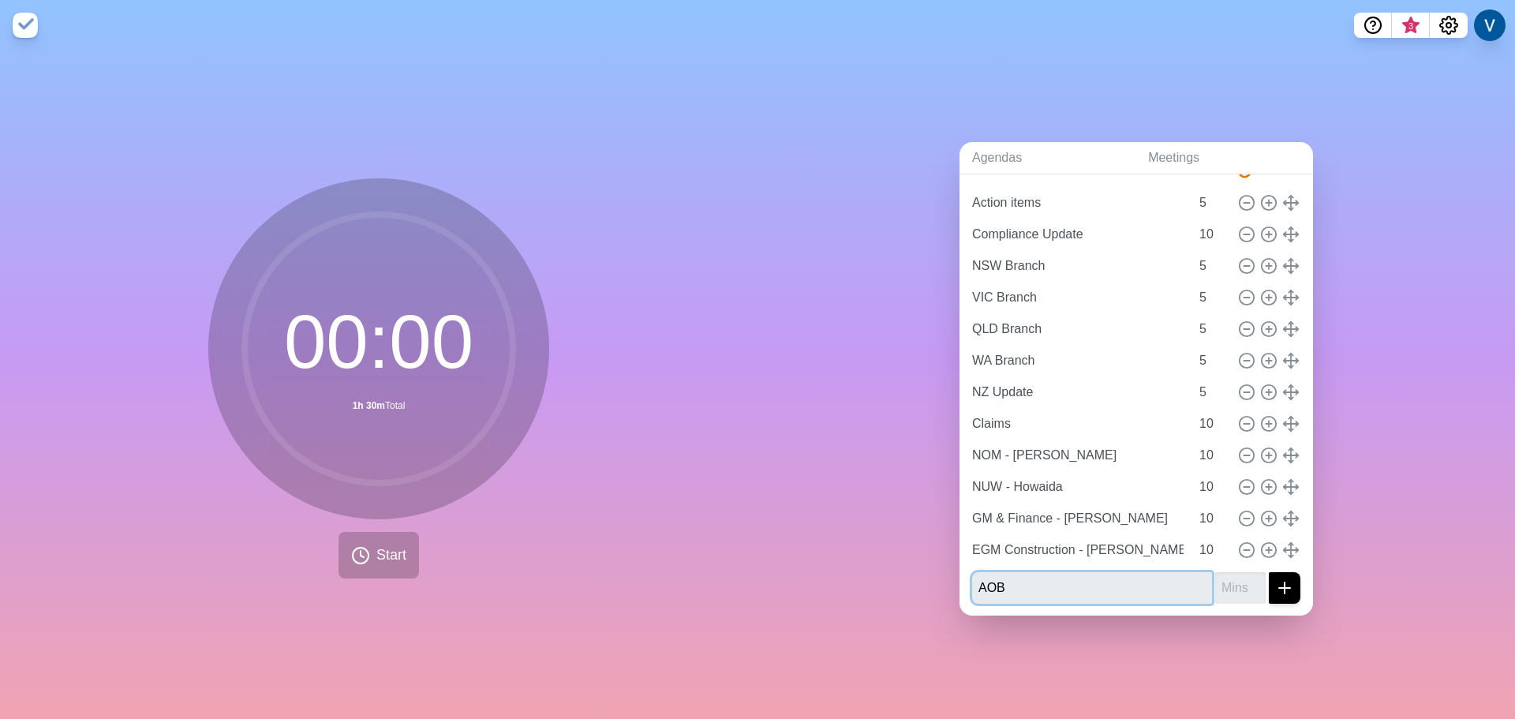
type input "AOB"
type input "5"
click at [1269, 572] on button "submit" at bounding box center [1285, 588] width 32 height 32
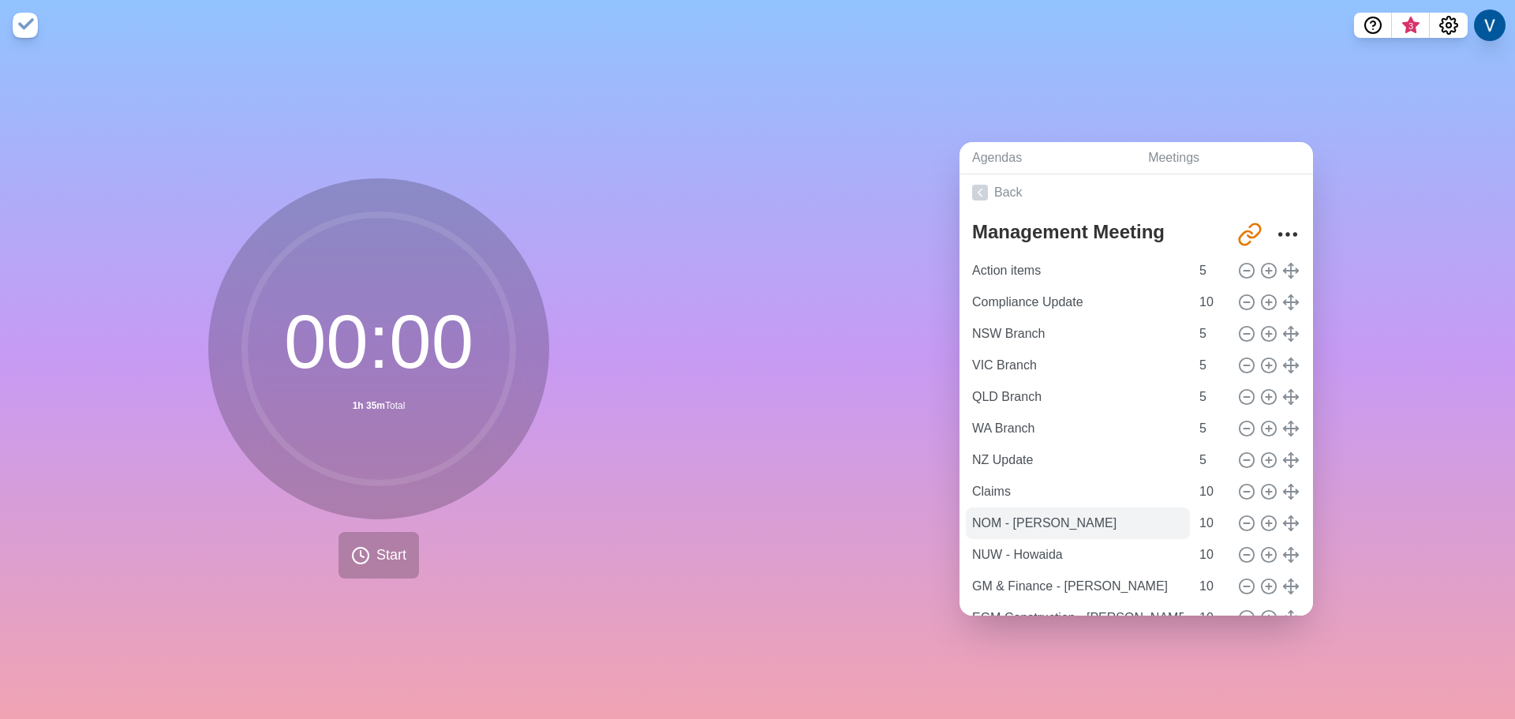
scroll to position [0, 0]
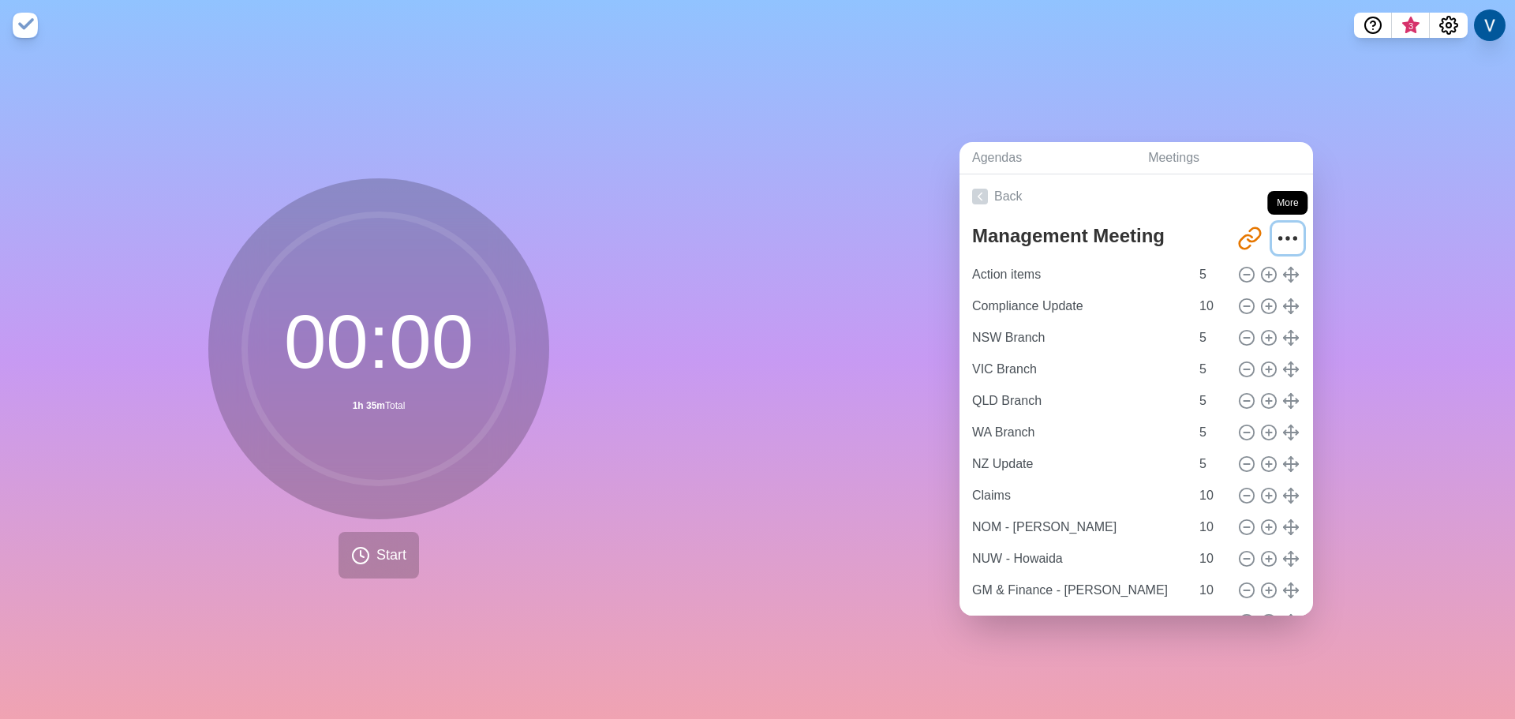
click at [1275, 226] on icon "More" at bounding box center [1287, 238] width 25 height 25
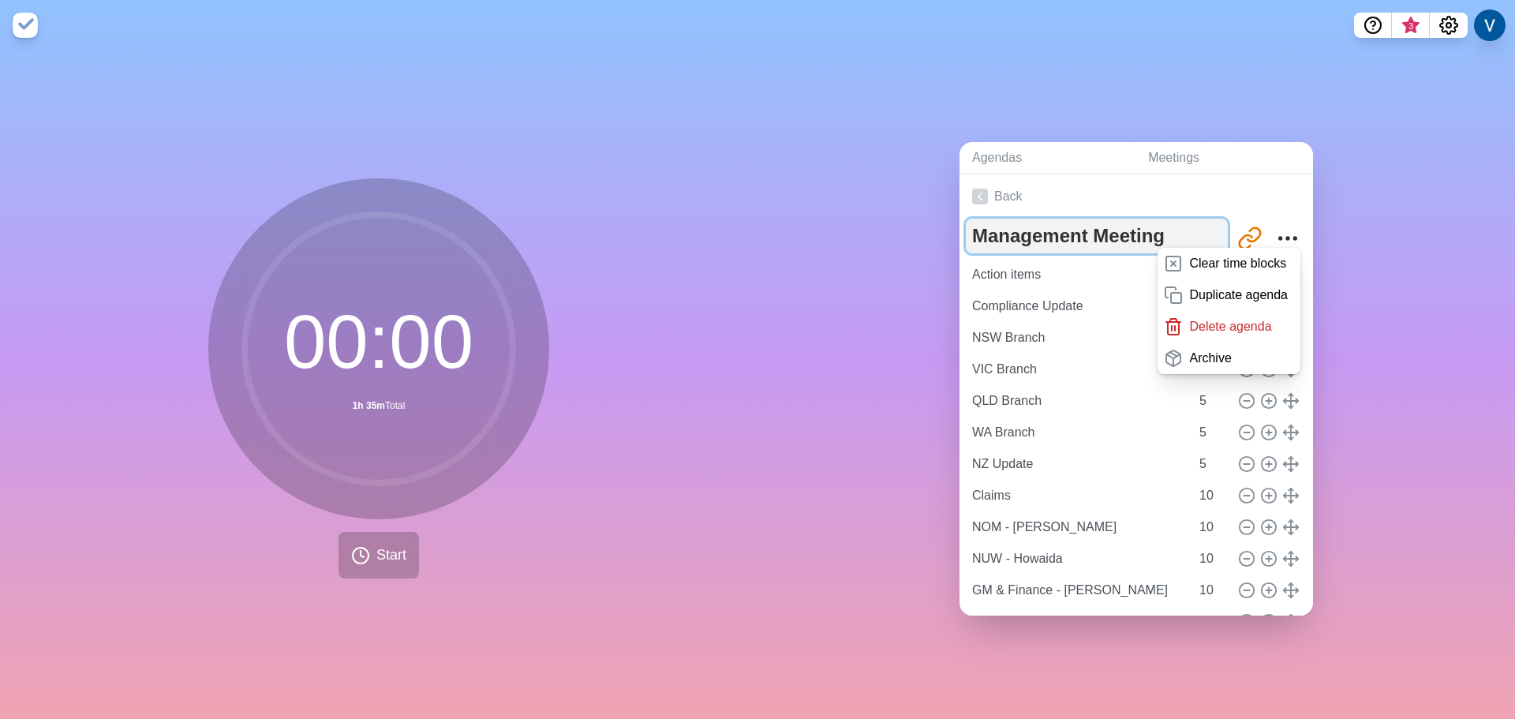
click at [1110, 233] on textarea "Management Meeting" at bounding box center [1097, 236] width 262 height 35
click at [1432, 228] on div "Agendas Meetings Back Management Meeting http://timeblocks.co/-OYc_VuY1z3wVBePl…" at bounding box center [1135, 384] width 757 height 668
click at [1116, 228] on textarea "Management Meeting" at bounding box center [1097, 236] width 262 height 35
click at [793, 307] on div "Agendas Meetings Back Management Meeting http://timeblocks.co/-OYc_VuY1z3wVBePl…" at bounding box center [1135, 384] width 757 height 668
click at [1063, 234] on textarea "Management Meeting" at bounding box center [1097, 236] width 262 height 35
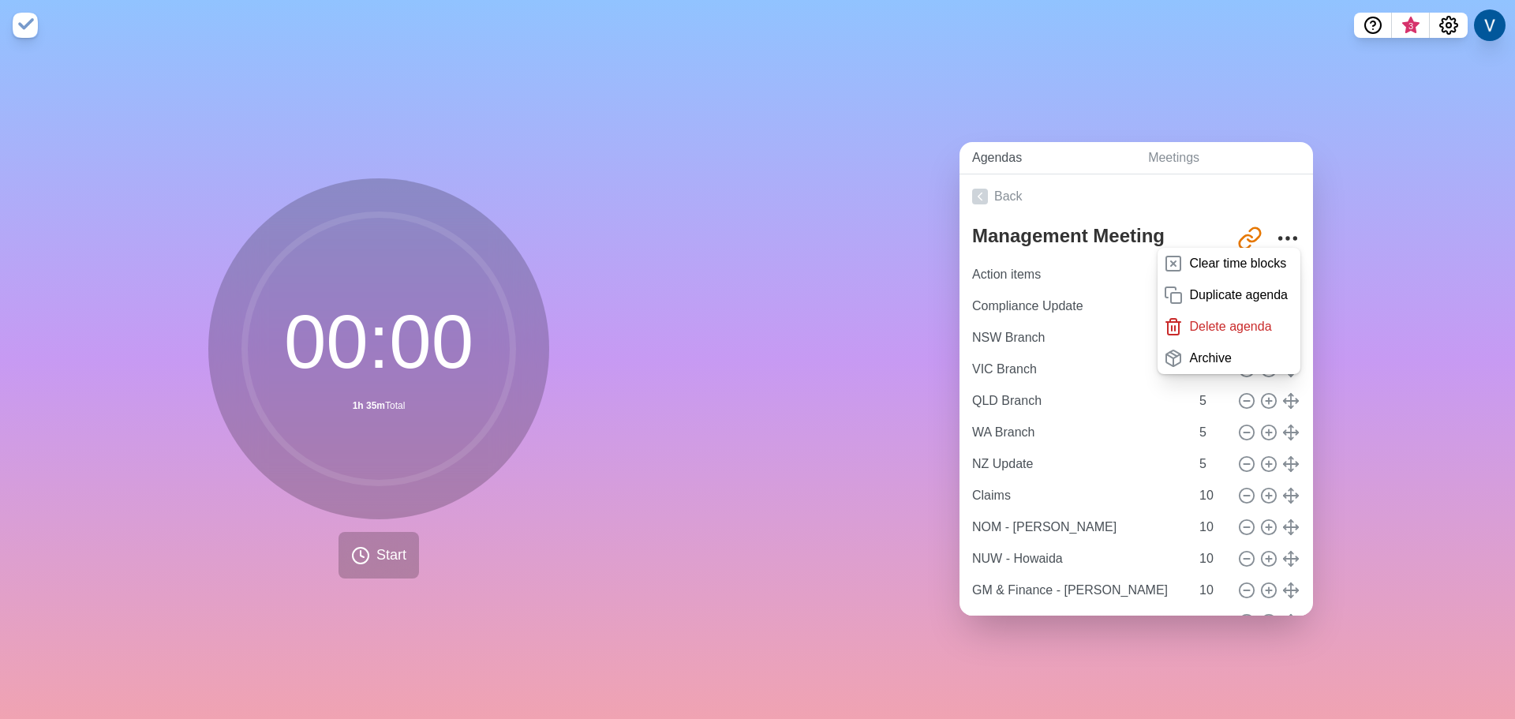
click at [1003, 151] on link "Agendas" at bounding box center [1047, 158] width 176 height 32
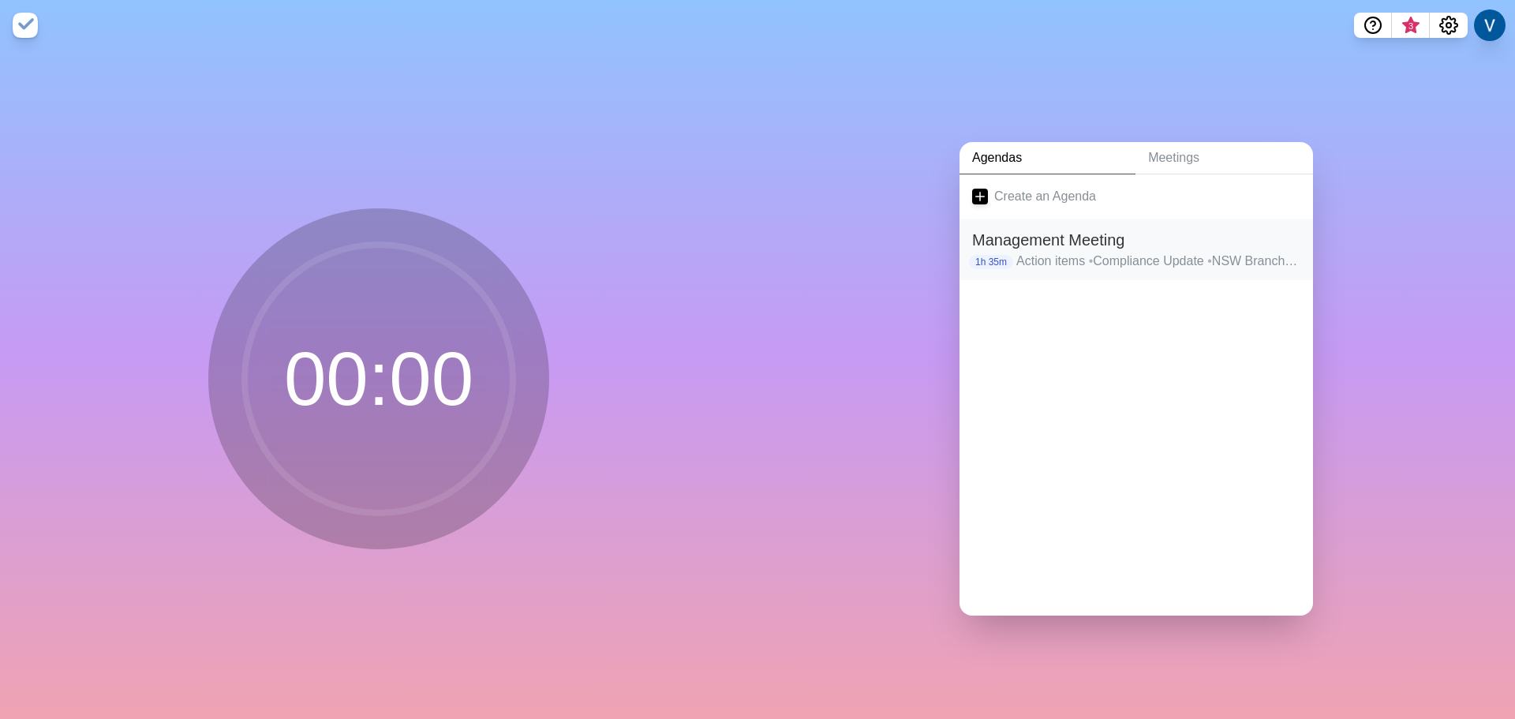
click at [1070, 242] on h2 "Management Meeting" at bounding box center [1136, 240] width 328 height 24
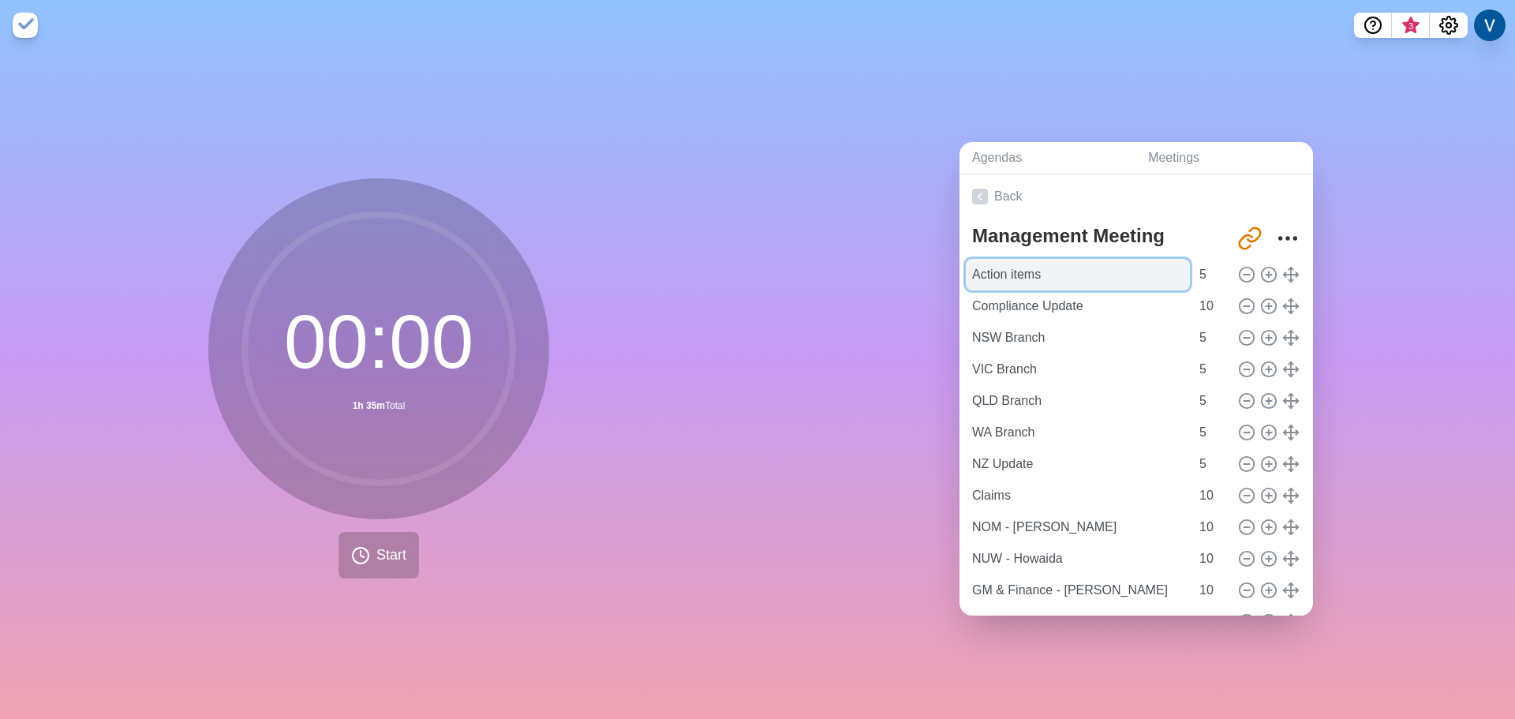
click at [1073, 272] on input "Action items" at bounding box center [1078, 275] width 224 height 32
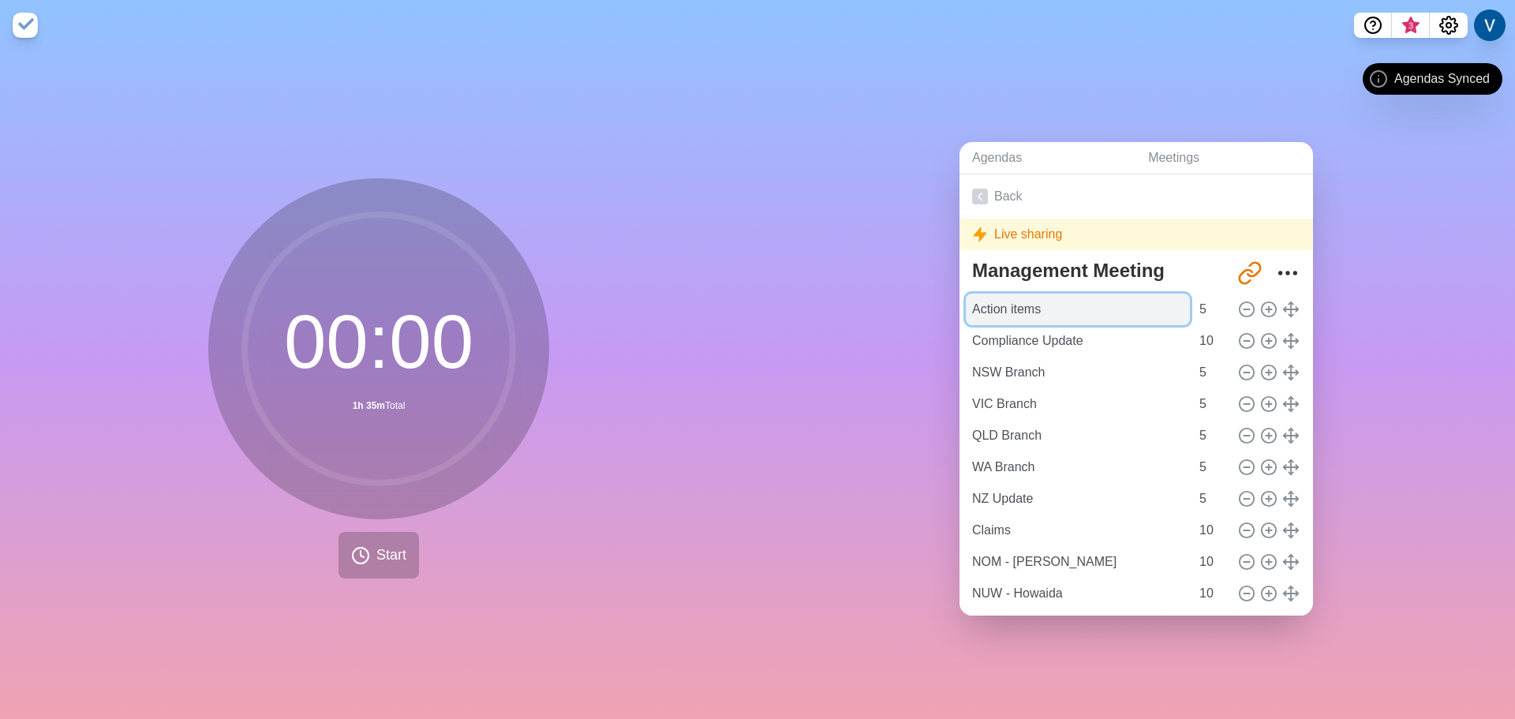
click at [1043, 297] on input "Action items" at bounding box center [1078, 309] width 224 height 32
click at [376, 557] on span "Start" at bounding box center [391, 554] width 30 height 21
click at [1427, 86] on span "Agendas Synced" at bounding box center [1441, 78] width 95 height 19
click at [1201, 228] on div "Live sharing" at bounding box center [1135, 235] width 353 height 32
click at [1242, 268] on icon "Share link" at bounding box center [1249, 272] width 25 height 25
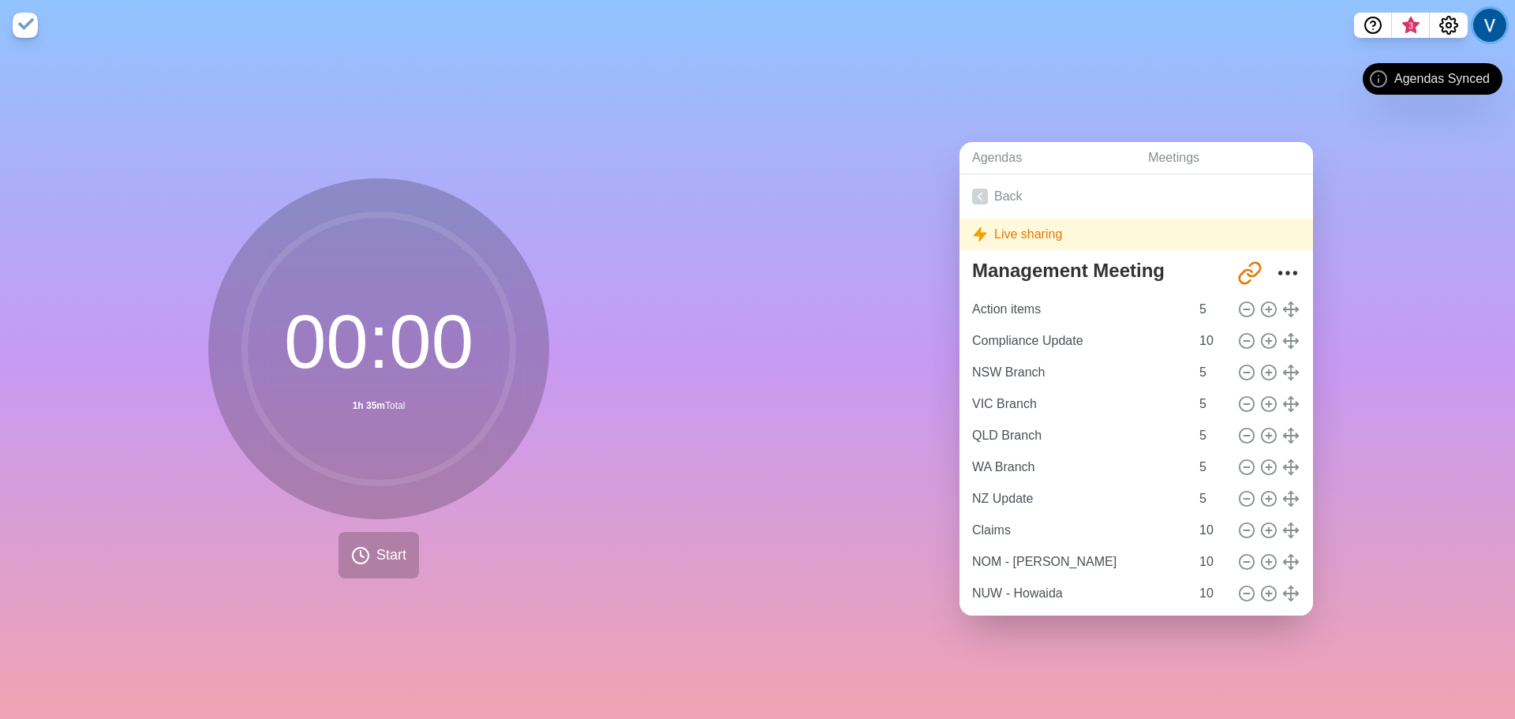
click at [1488, 33] on button at bounding box center [1489, 25] width 33 height 33
click at [1013, 300] on input "Action items" at bounding box center [1078, 309] width 224 height 32
click at [365, 553] on button "Start" at bounding box center [378, 555] width 80 height 47
click at [1364, 73] on icon at bounding box center [1366, 78] width 19 height 19
click at [1375, 83] on icon at bounding box center [1366, 78] width 19 height 19
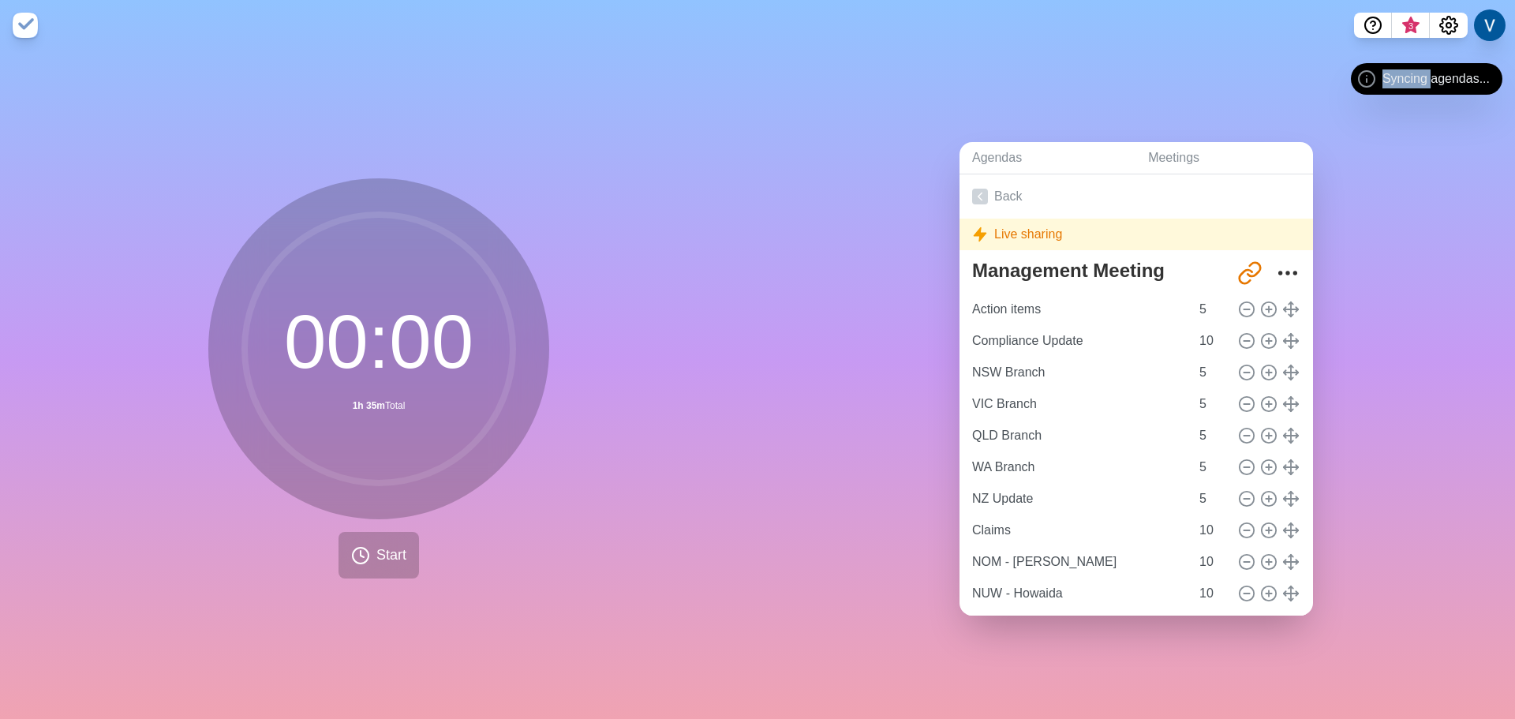
click at [1375, 83] on icon at bounding box center [1366, 78] width 19 height 19
click at [1375, 84] on icon at bounding box center [1366, 78] width 19 height 19
click at [13, 39] on nav "3" at bounding box center [757, 25] width 1515 height 50
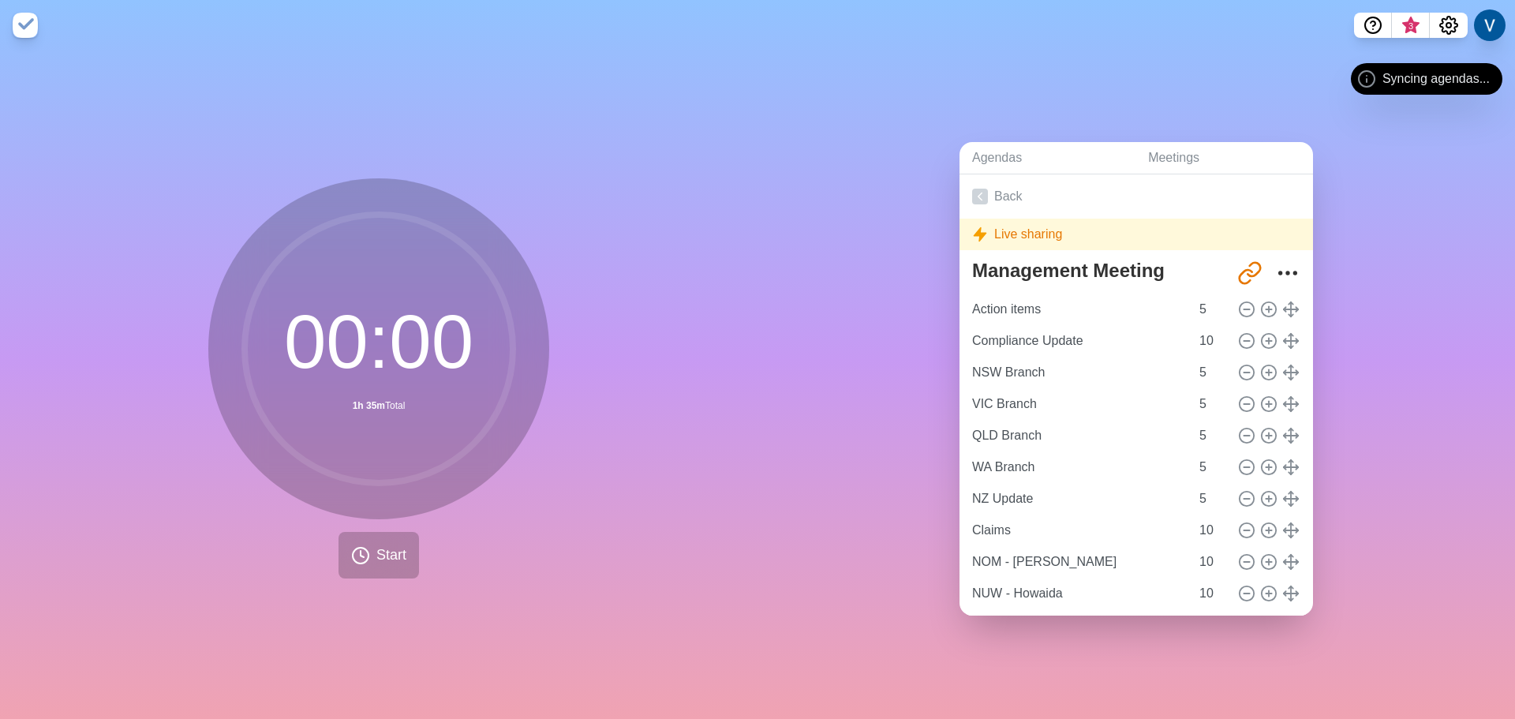
click at [15, 37] on nav "3" at bounding box center [757, 25] width 1515 height 50
click at [27, 33] on img at bounding box center [25, 25] width 25 height 25
click at [1444, 110] on div "Agendas Meetings Back Live sharing Management Meeting http://timeblocks.co/-OYc…" at bounding box center [1135, 384] width 757 height 668
drag, startPoint x: 1432, startPoint y: 204, endPoint x: 1401, endPoint y: 97, distance: 110.9
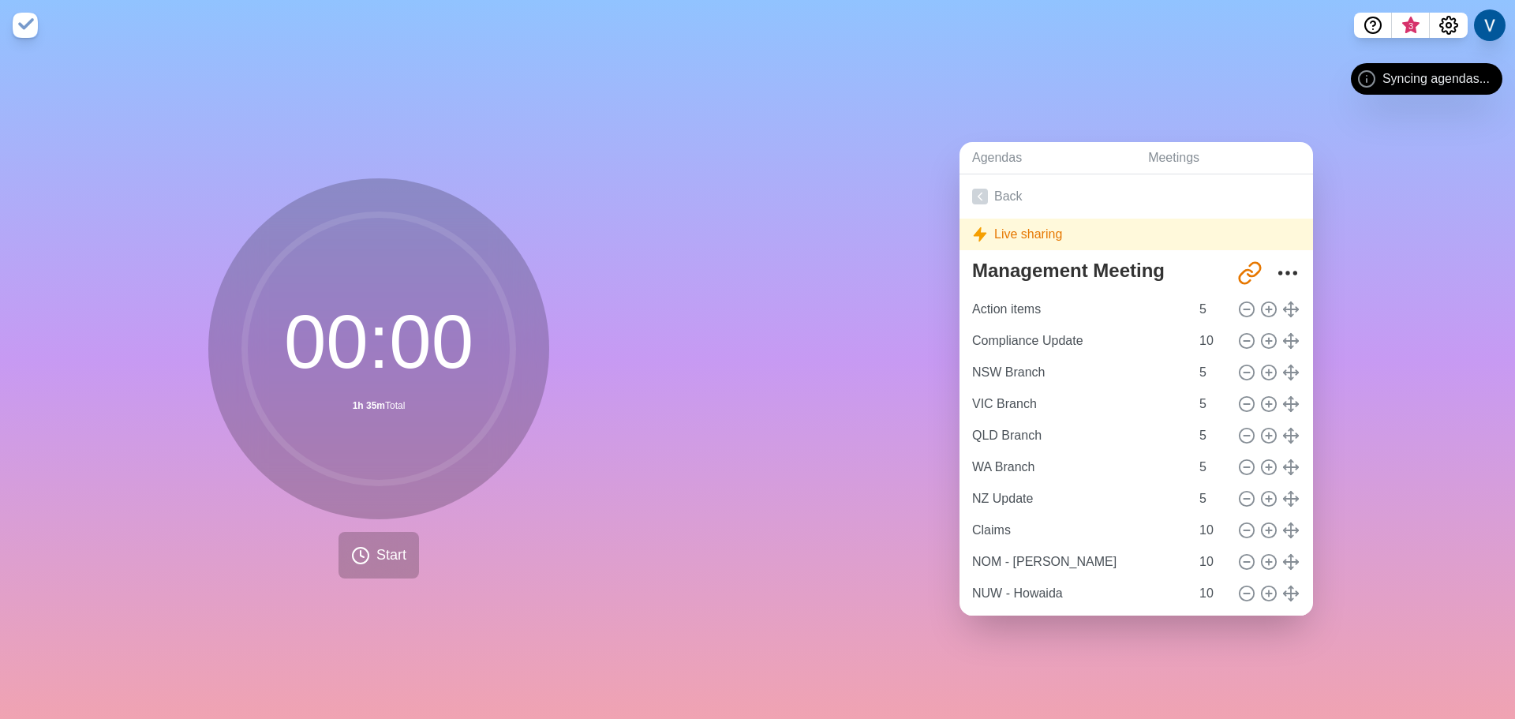
click at [1432, 200] on div "Agendas Meetings Back Live sharing Management Meeting http://timeblocks.co/-OYc…" at bounding box center [1135, 384] width 757 height 668
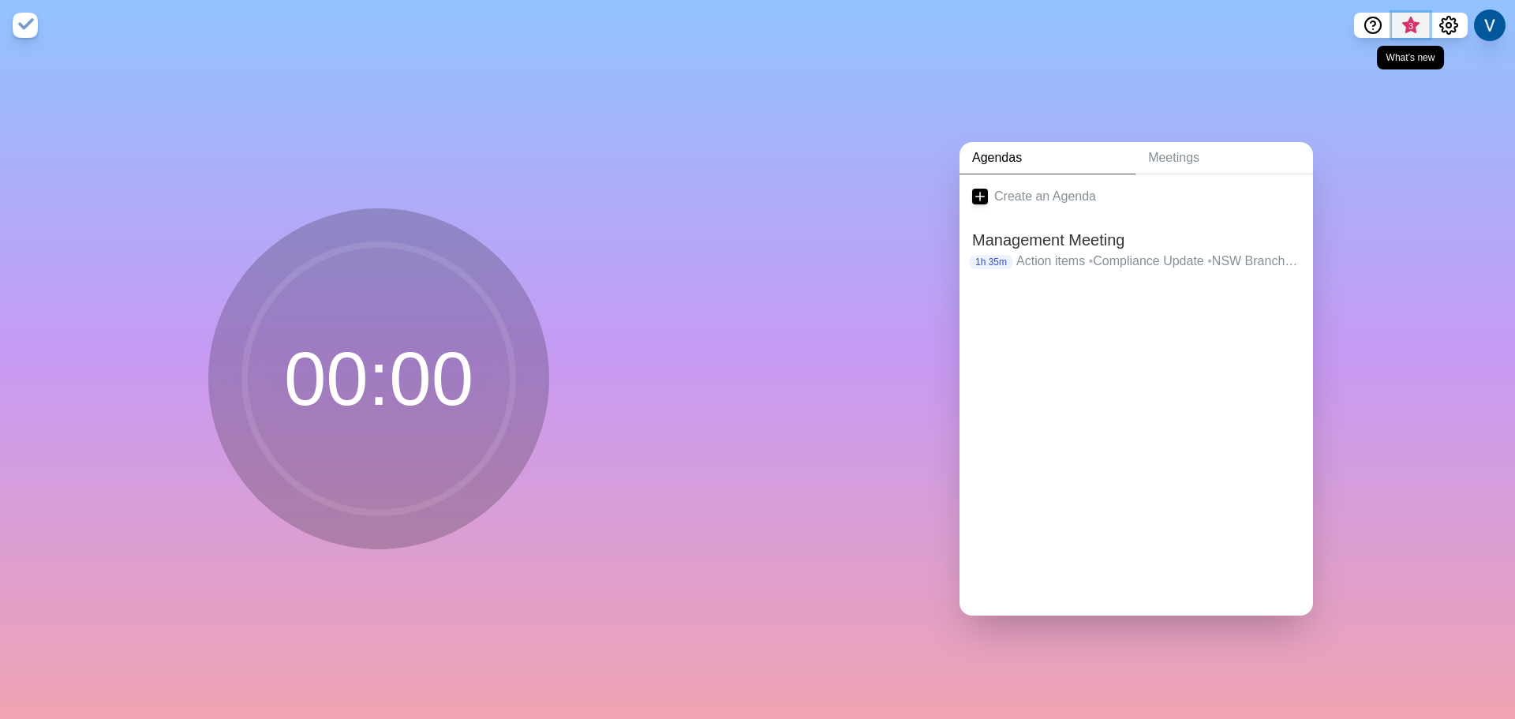
click at [1418, 20] on span "3" at bounding box center [1410, 29] width 25 height 33
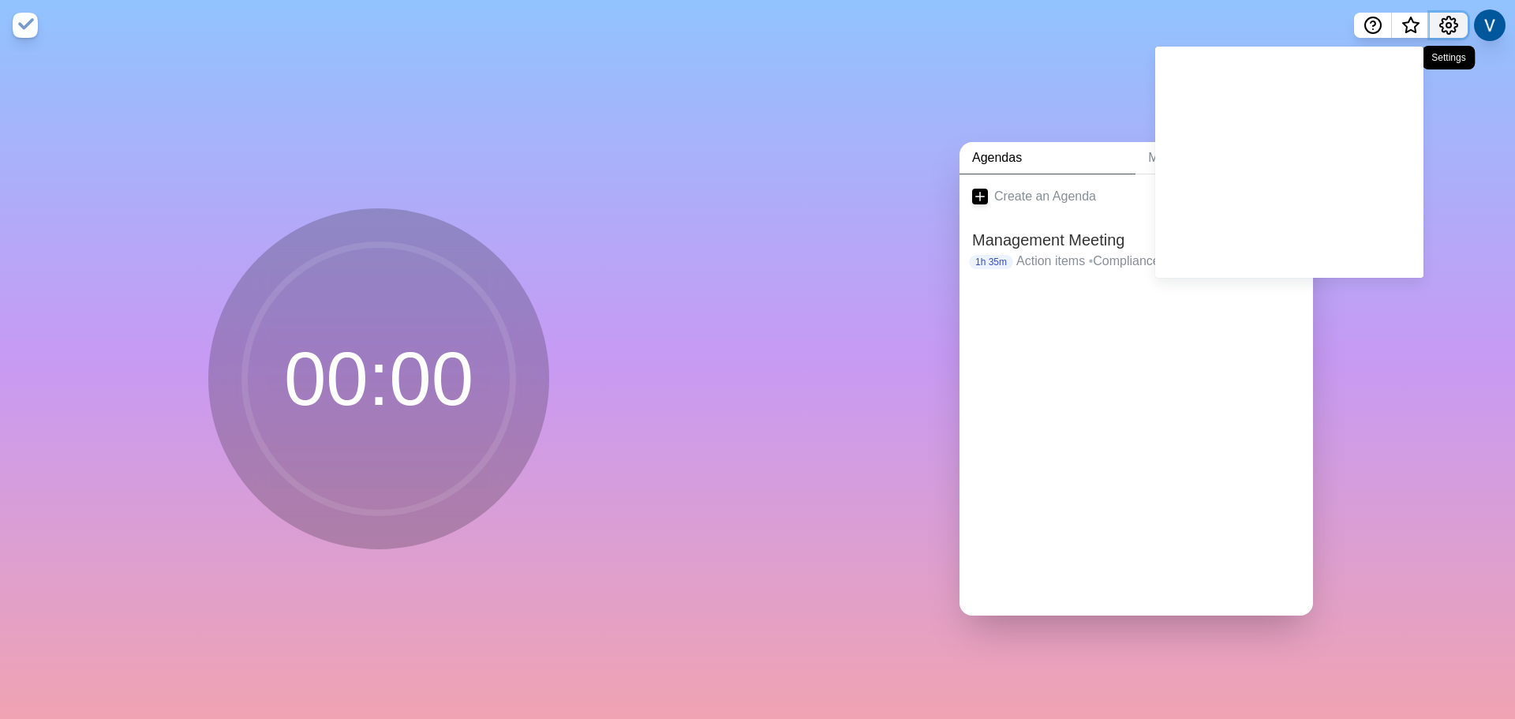
click at [1453, 24] on icon "Settings" at bounding box center [1448, 25] width 19 height 19
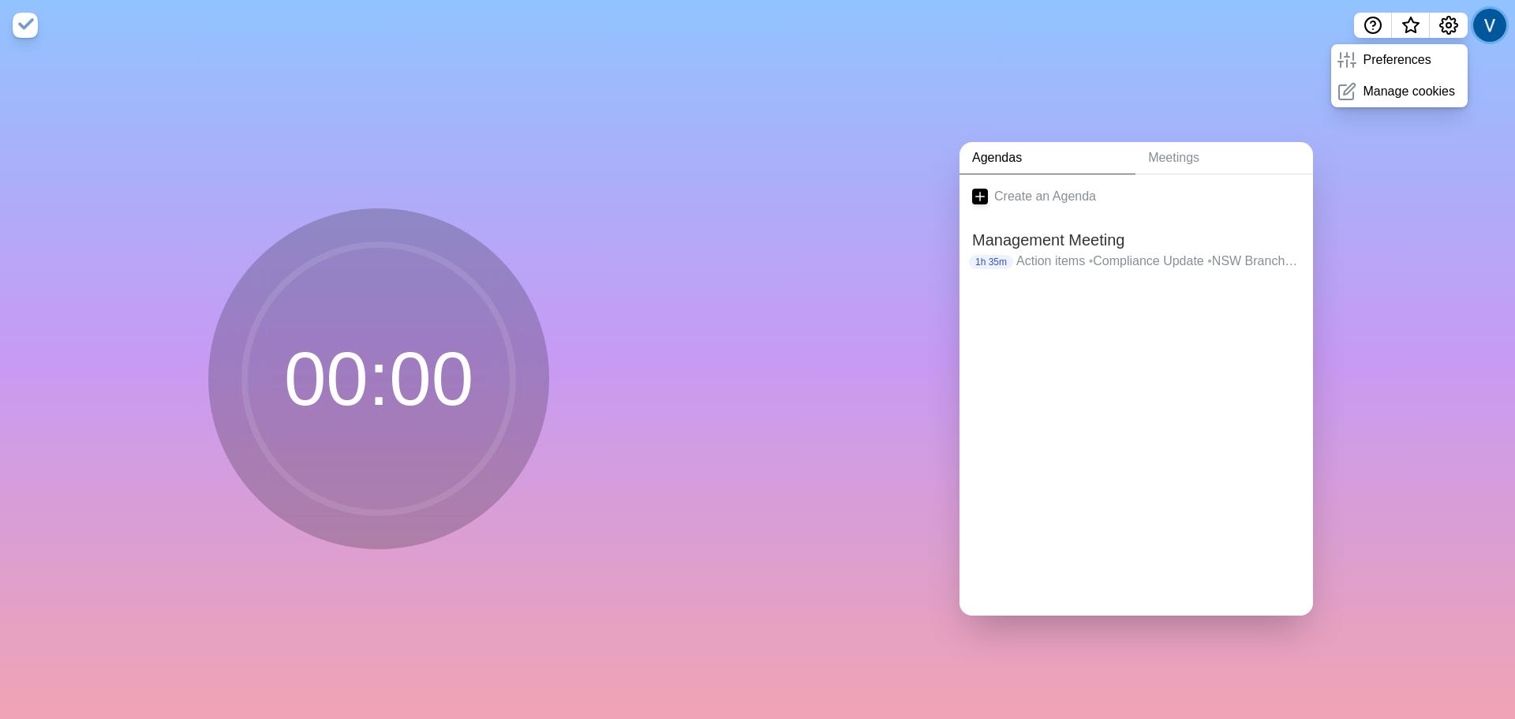
click at [1485, 24] on button at bounding box center [1489, 25] width 33 height 33
click at [1360, 305] on div "Agendas Meetings Create an Agenda Management Meeting 1h 35m Action items • Comp…" at bounding box center [1135, 384] width 757 height 668
click at [1190, 158] on link "Meetings" at bounding box center [1223, 158] width 177 height 32
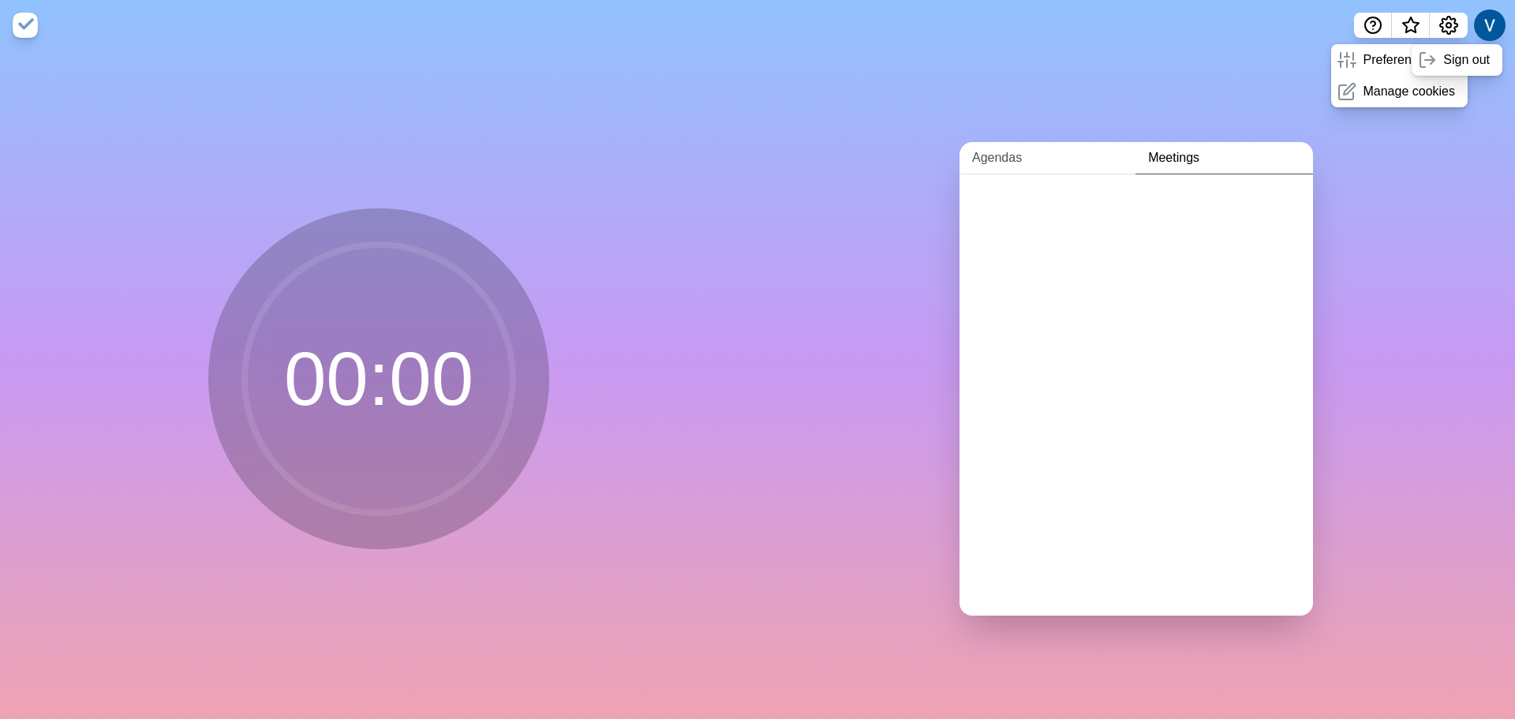
click at [1021, 159] on link "Agendas" at bounding box center [1047, 158] width 176 height 32
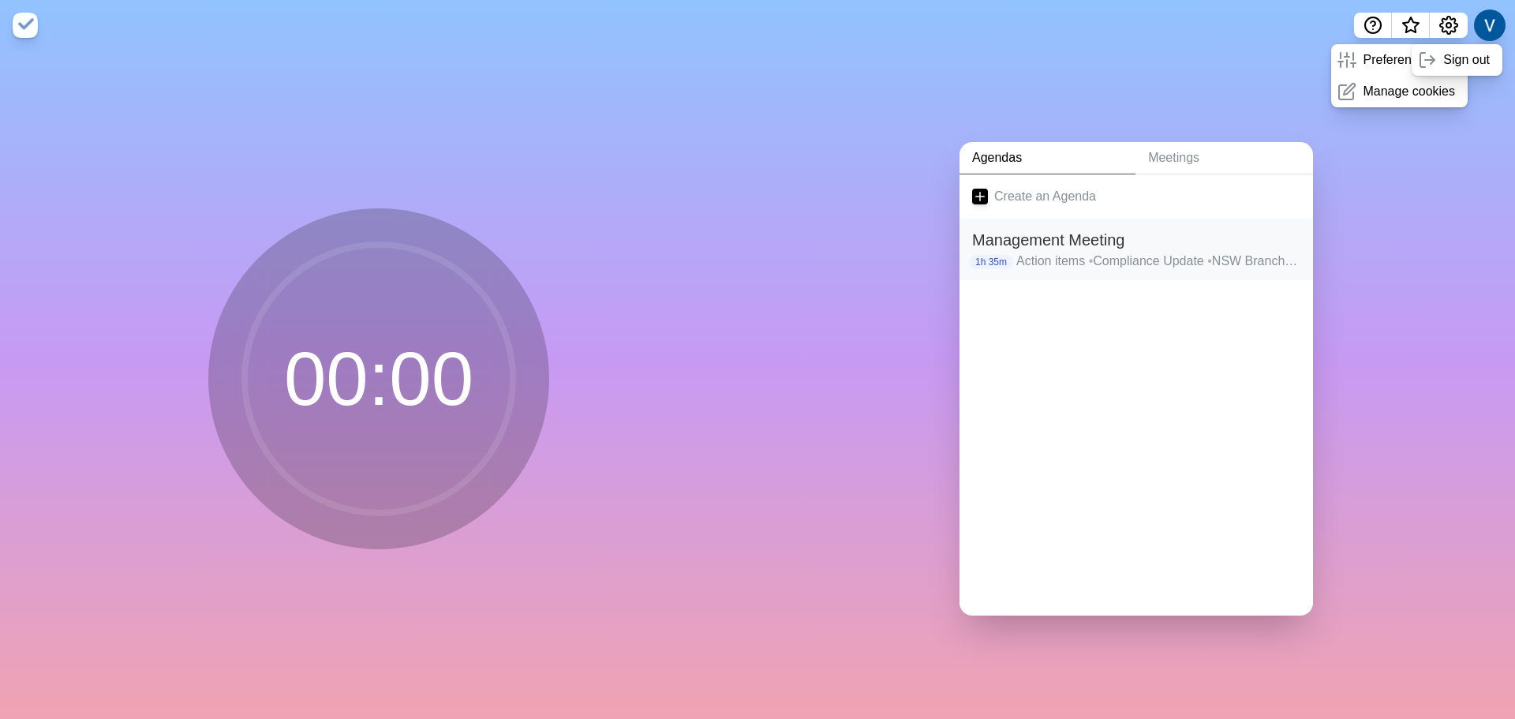
click at [1054, 252] on p "Action items • Compliance Update • NSW Branch • VIC Branch • QLD Branch • WA Br…" at bounding box center [1158, 261] width 284 height 19
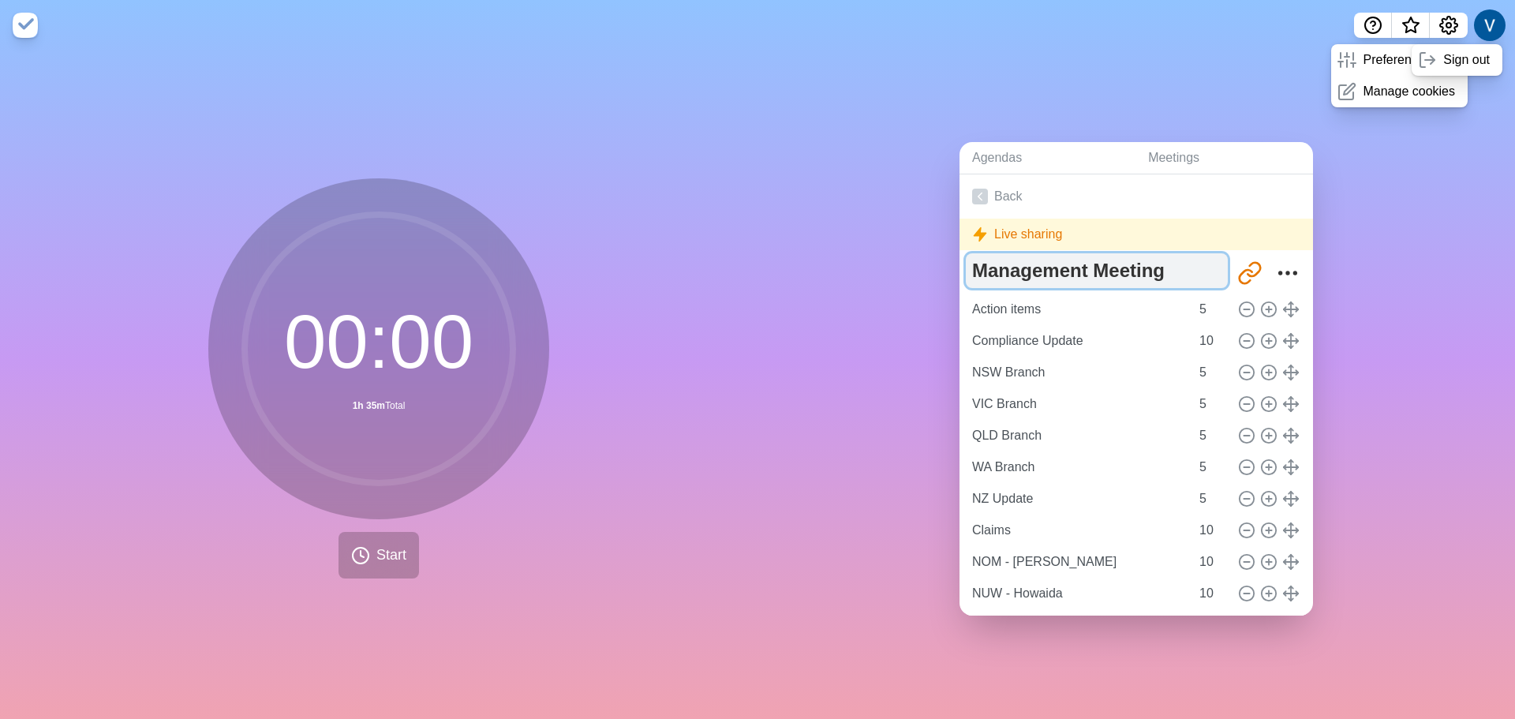
click at [1104, 266] on textarea "Management Meeting" at bounding box center [1097, 270] width 262 height 35
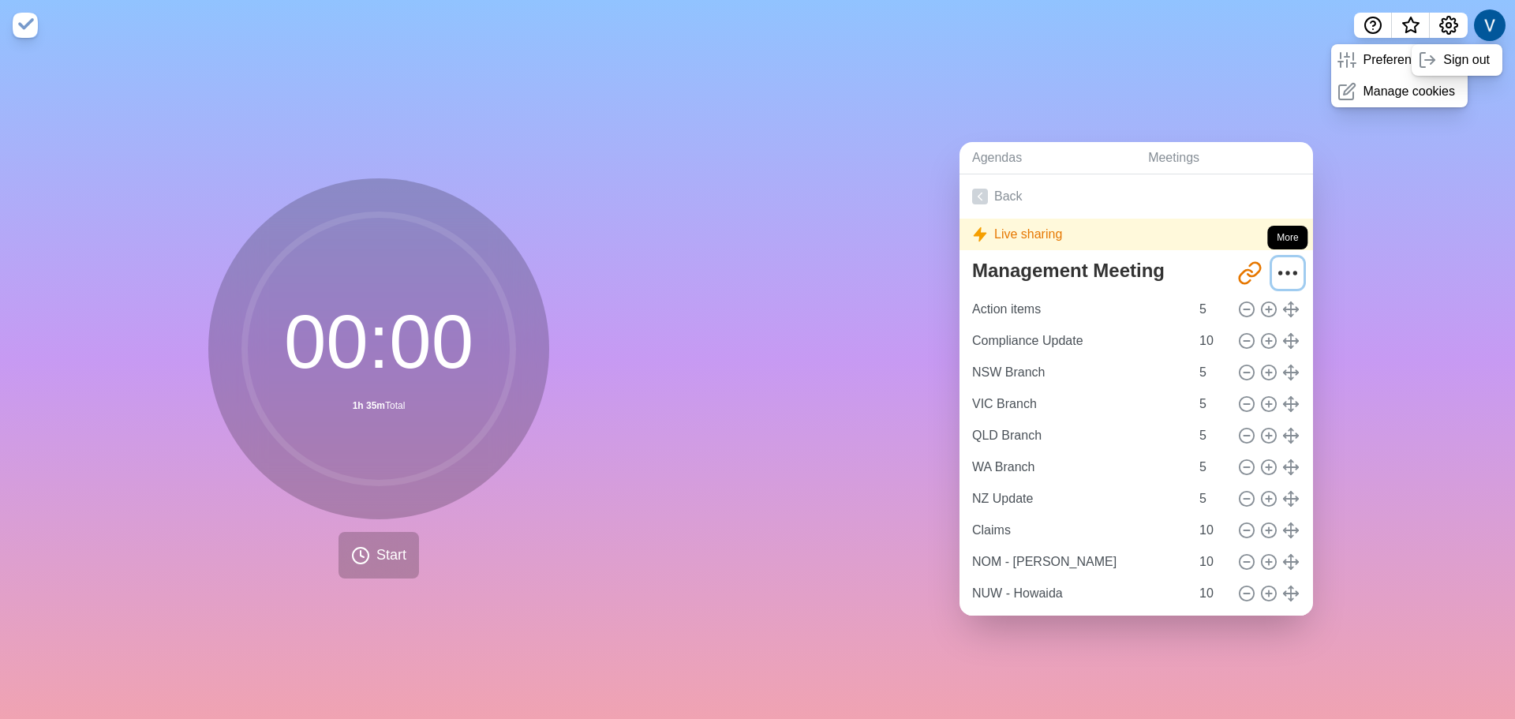
click at [1275, 267] on icon "More" at bounding box center [1287, 272] width 25 height 25
click at [1272, 228] on div "Live sharing" at bounding box center [1135, 235] width 353 height 32
click at [1275, 264] on icon "More" at bounding box center [1287, 272] width 25 height 25
click at [338, 556] on button "Start" at bounding box center [378, 555] width 80 height 47
click at [351, 556] on icon at bounding box center [360, 555] width 19 height 19
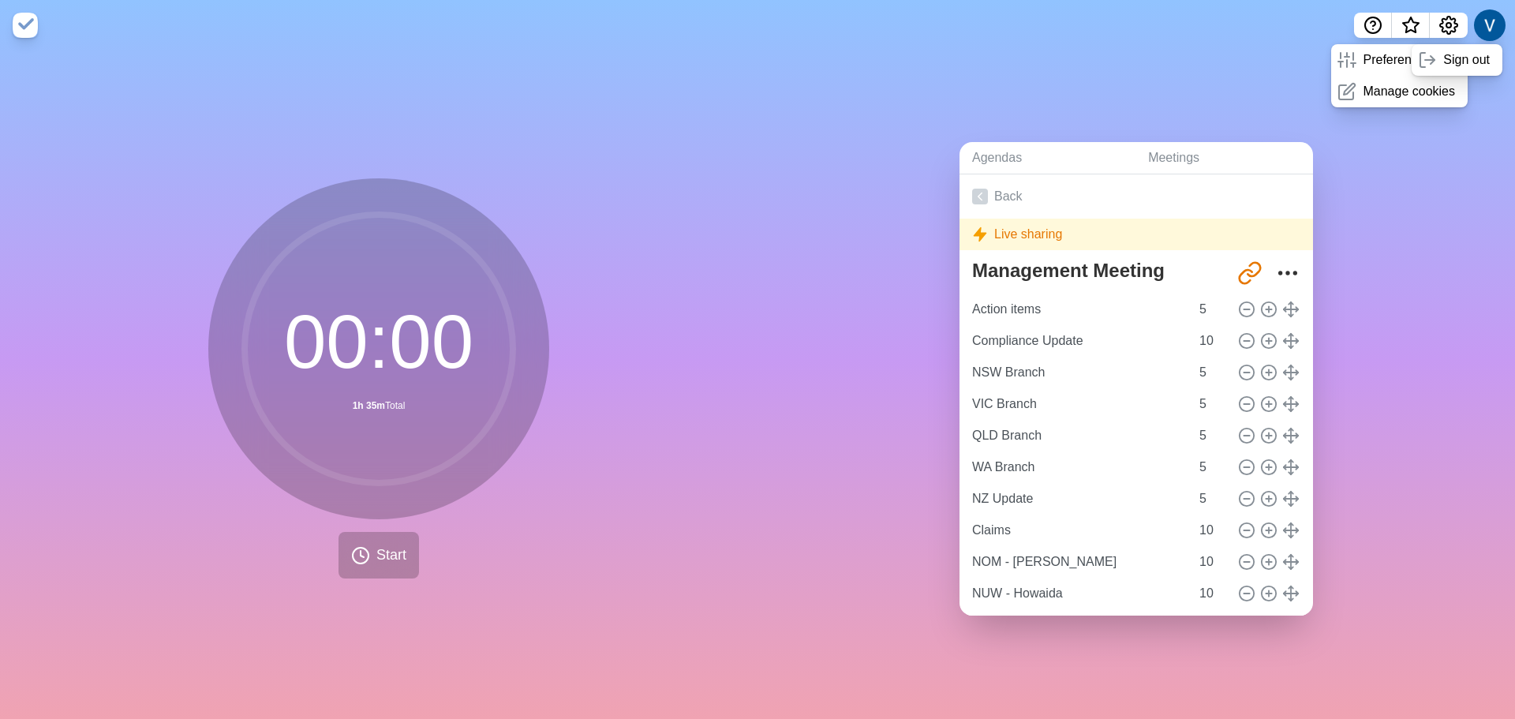
click at [326, 335] on circle at bounding box center [379, 349] width 268 height 268
click at [1096, 314] on input "Action items" at bounding box center [1078, 309] width 224 height 32
click at [1096, 306] on input "Action items" at bounding box center [1078, 309] width 224 height 32
click at [1282, 301] on icon at bounding box center [1290, 309] width 17 height 17
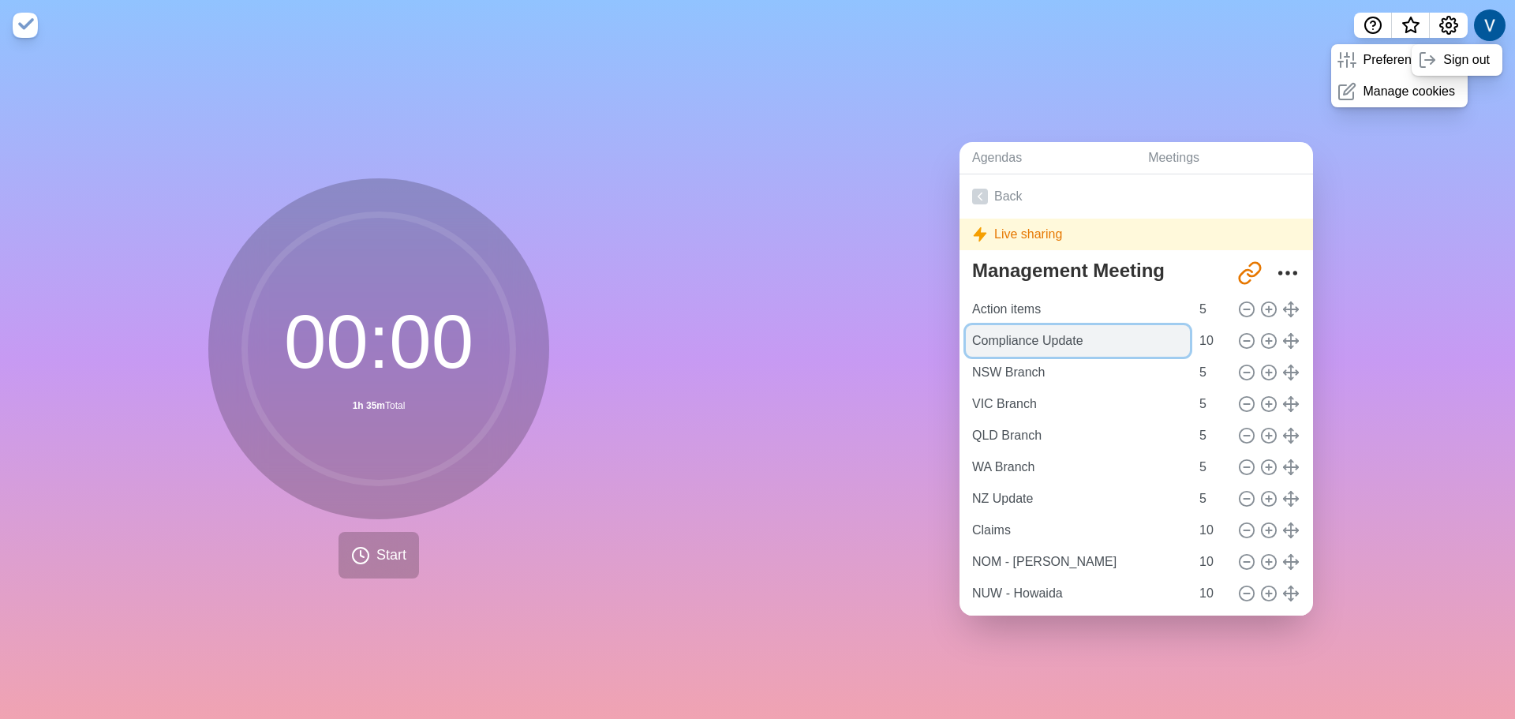
click at [1094, 345] on input "Compliance Update" at bounding box center [1078, 341] width 224 height 32
click at [359, 551] on icon at bounding box center [360, 555] width 19 height 19
click at [994, 196] on link "Back" at bounding box center [1135, 196] width 353 height 44
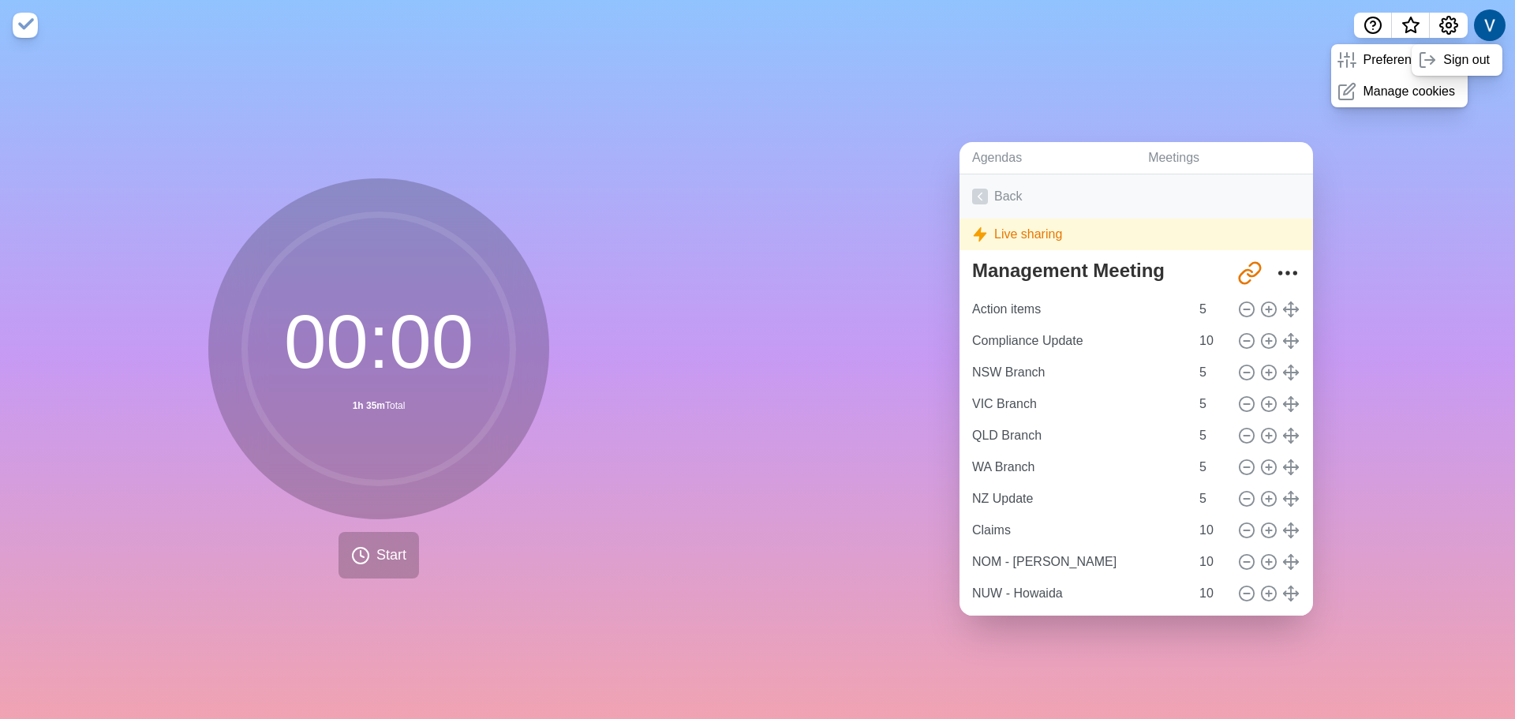
click at [975, 189] on icon at bounding box center [980, 197] width 16 height 16
click at [980, 44] on nav "Preferences Manage cookies Sign out" at bounding box center [757, 25] width 1515 height 50
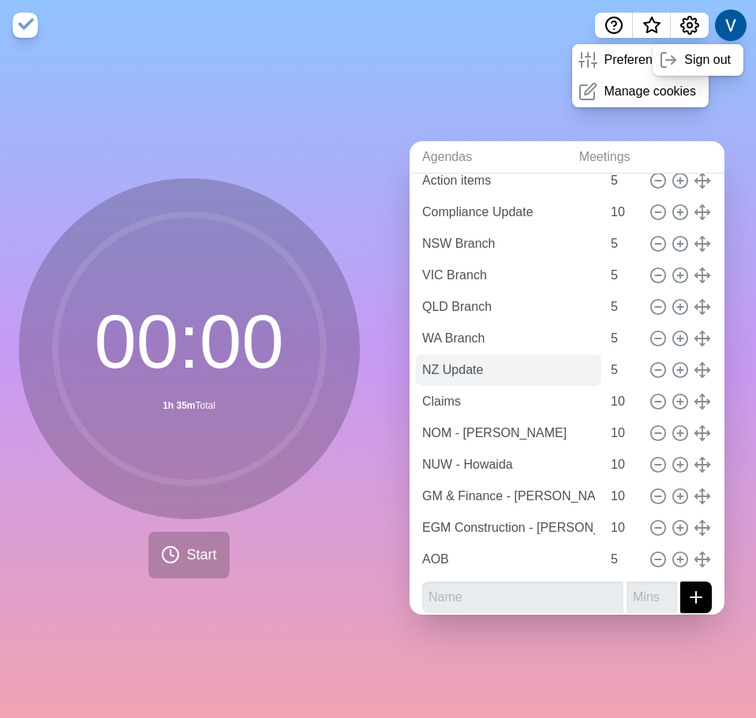
scroll to position [138, 0]
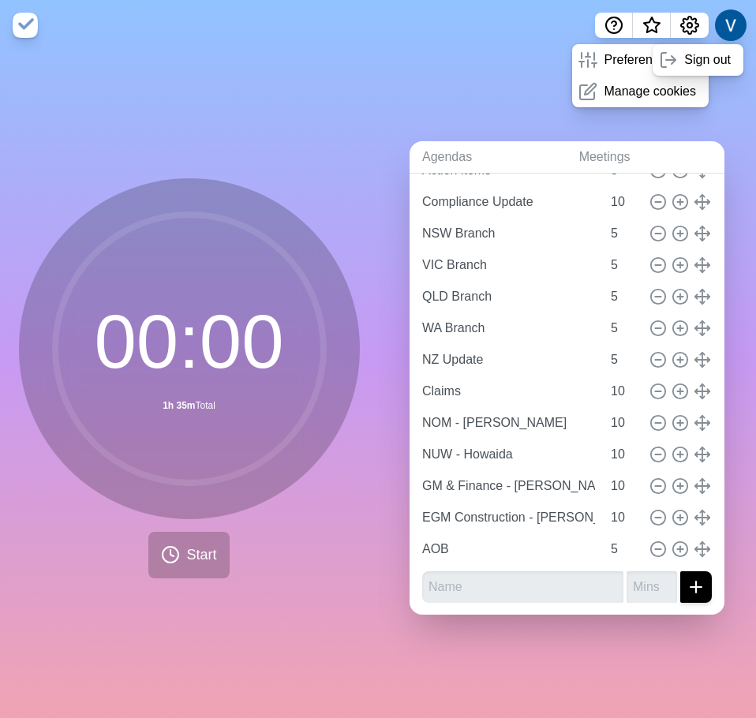
click at [230, 142] on div "00 : 00 1h 35m Total Start" at bounding box center [189, 383] width 378 height 667
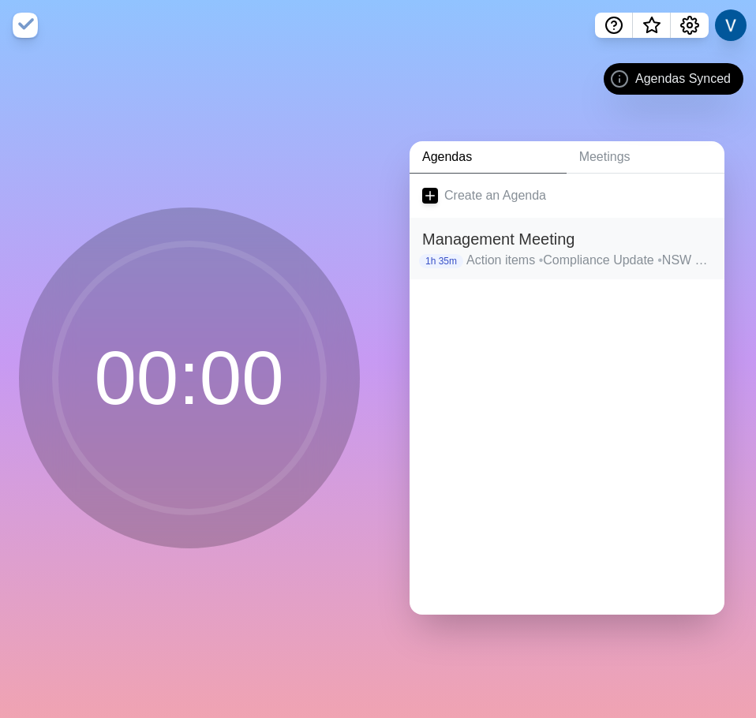
click at [449, 256] on p "1h 35m" at bounding box center [441, 261] width 44 height 14
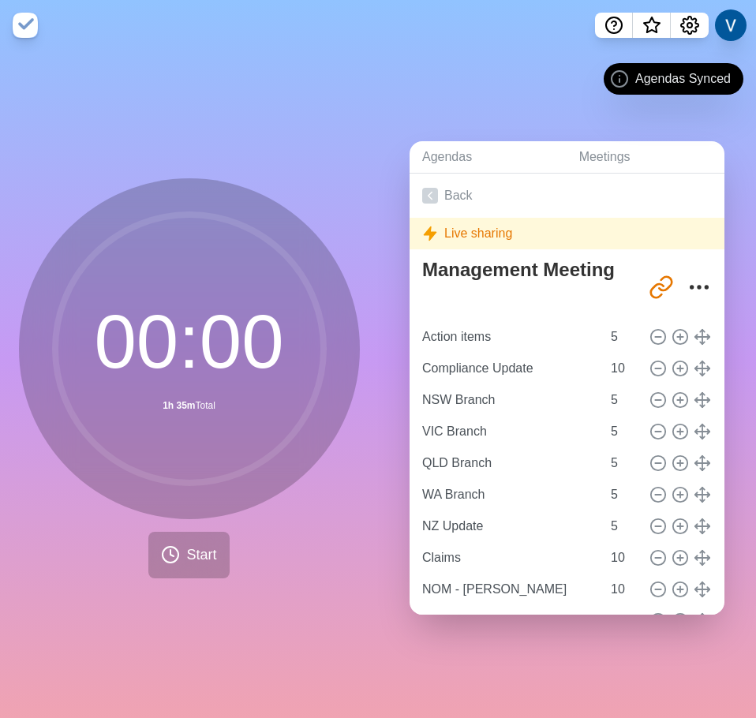
click at [426, 227] on polygon at bounding box center [430, 233] width 12 height 13
click at [471, 338] on input "Action items" at bounding box center [508, 337] width 185 height 32
click at [190, 550] on span "Start" at bounding box center [201, 554] width 30 height 21
click at [195, 550] on span "Start" at bounding box center [201, 554] width 30 height 21
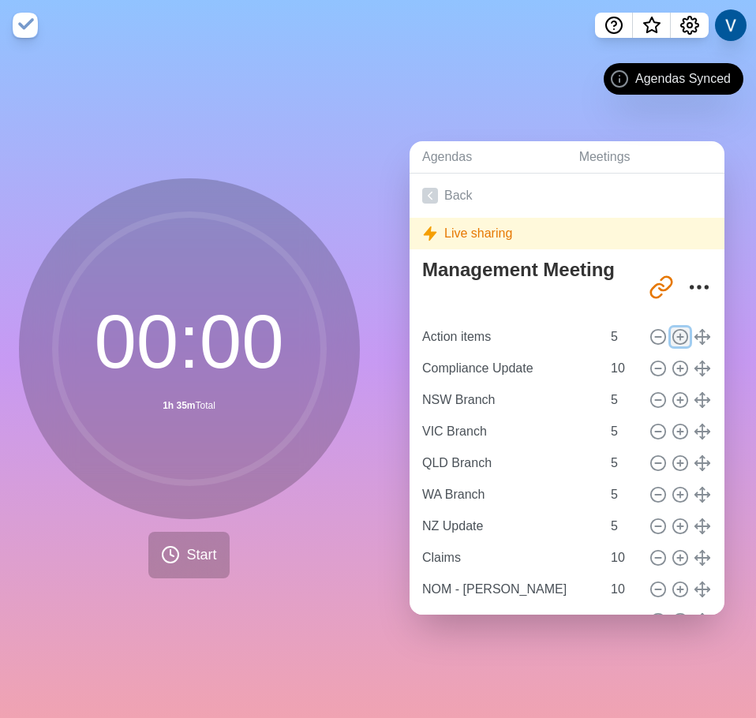
click at [671, 335] on icon at bounding box center [679, 336] width 17 height 17
click at [651, 334] on circle at bounding box center [658, 337] width 14 height 14
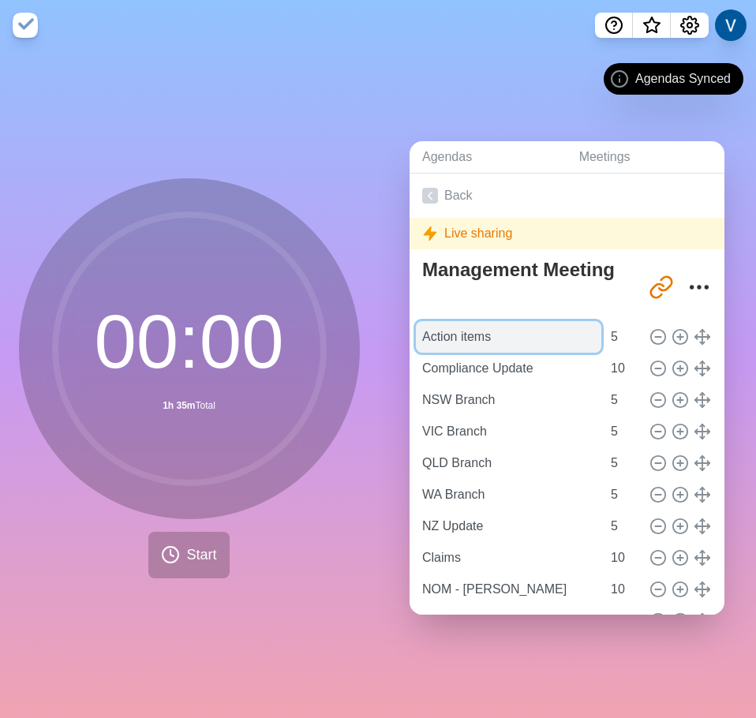
click at [504, 331] on input "Action items" at bounding box center [508, 337] width 185 height 32
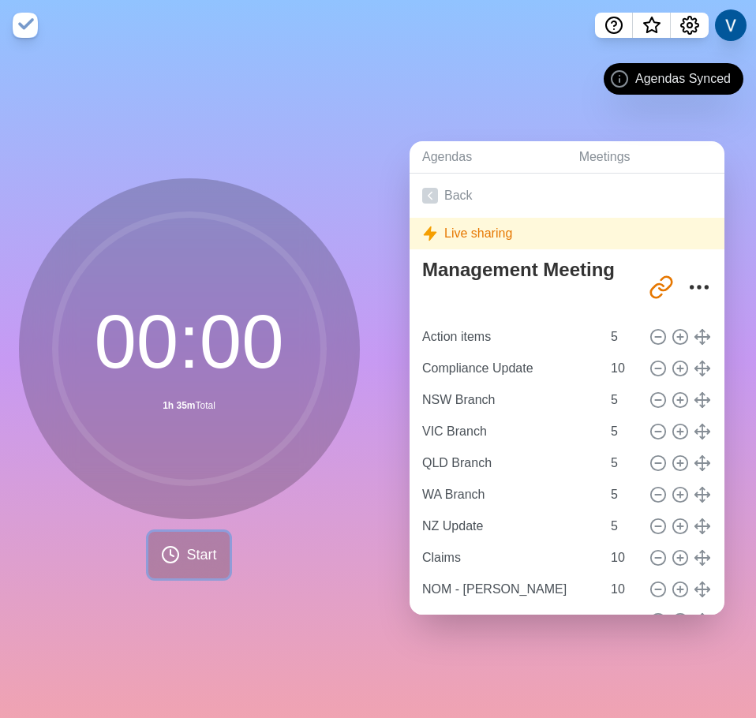
click at [186, 558] on span "Start" at bounding box center [201, 554] width 30 height 21
click at [334, 624] on div "00 : 00 1h 35m Total Start" at bounding box center [189, 383] width 378 height 667
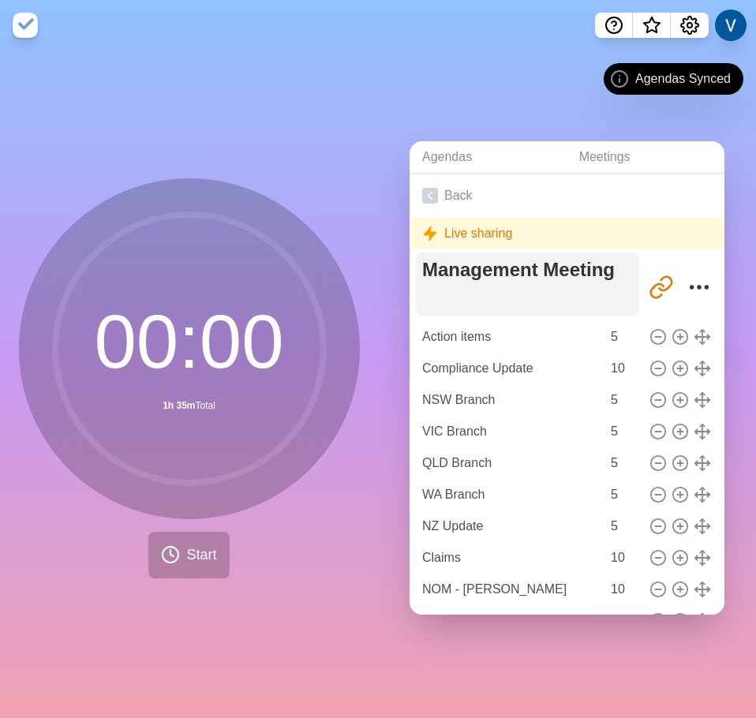
drag, startPoint x: 265, startPoint y: 558, endPoint x: 450, endPoint y: 305, distance: 313.8
click at [266, 553] on div "00 : 00 1h 35m Total Start" at bounding box center [189, 378] width 341 height 400
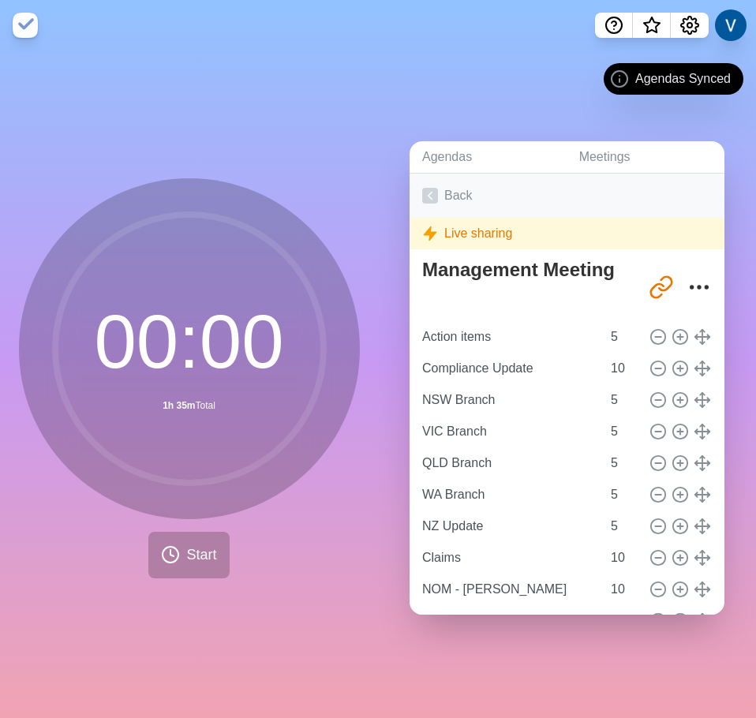
drag, startPoint x: 427, startPoint y: 192, endPoint x: 443, endPoint y: 192, distance: 15.8
click at [427, 192] on icon at bounding box center [430, 196] width 16 height 16
click at [454, 189] on link "Back" at bounding box center [566, 196] width 315 height 44
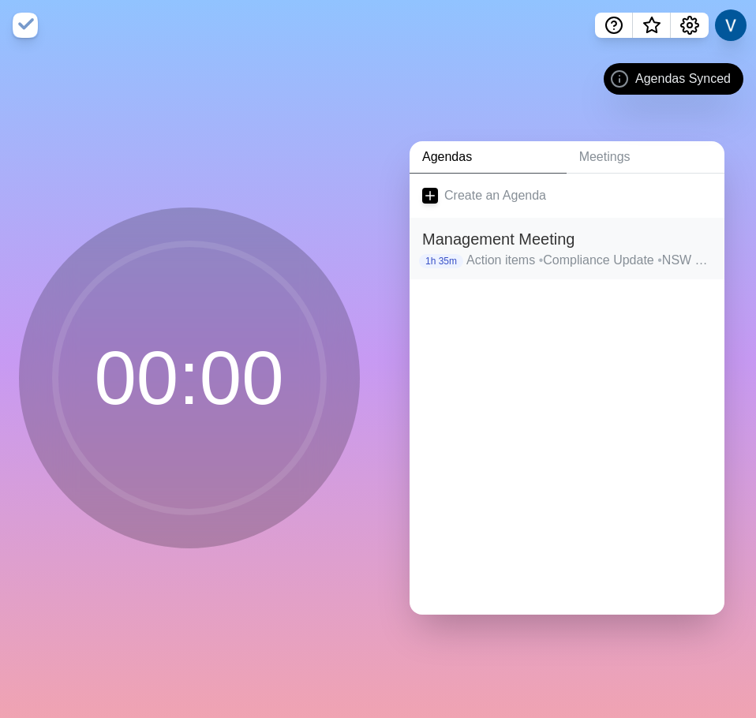
click at [552, 255] on p "Action items • Compliance Update • NSW Branch • VIC Branch • QLD Branch • WA Br…" at bounding box center [588, 260] width 245 height 19
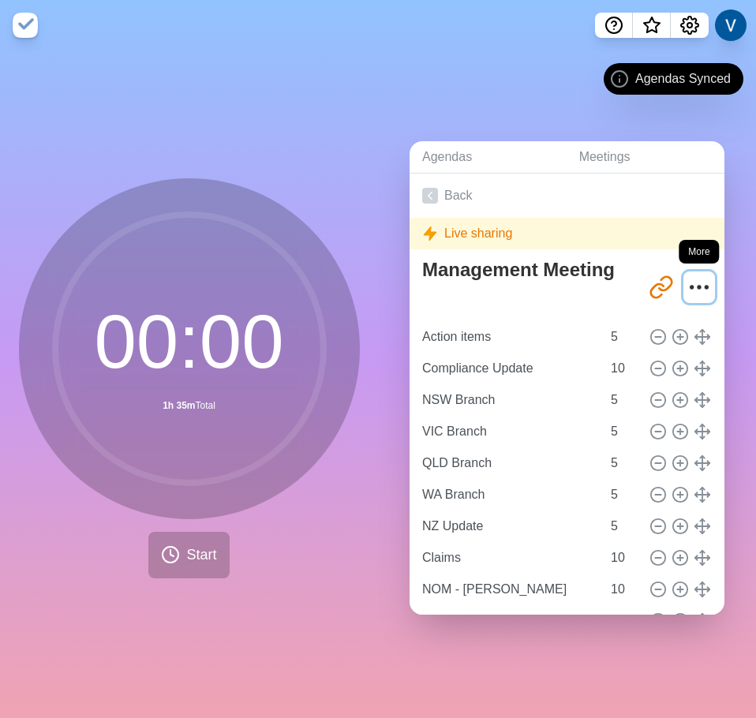
click at [686, 278] on icon "More" at bounding box center [698, 287] width 25 height 25
click at [673, 239] on div "Live sharing" at bounding box center [566, 234] width 315 height 32
click at [686, 285] on icon "More" at bounding box center [698, 287] width 25 height 25
click at [488, 223] on div "Live sharing" at bounding box center [566, 234] width 315 height 32
click at [192, 544] on span "Start" at bounding box center [201, 554] width 30 height 21
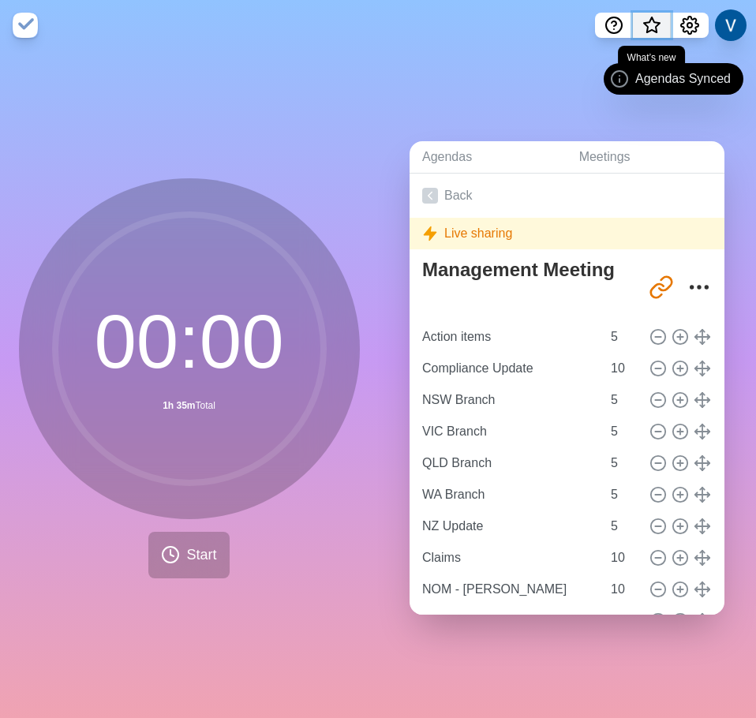
click at [660, 21] on span "What’s new" at bounding box center [651, 29] width 25 height 33
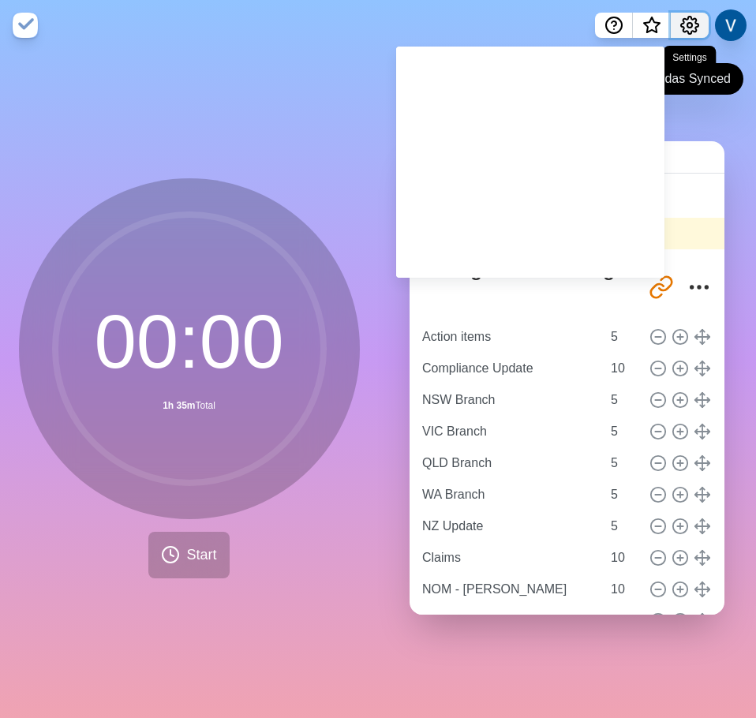
click at [689, 21] on icon "Settings" at bounding box center [689, 25] width 19 height 19
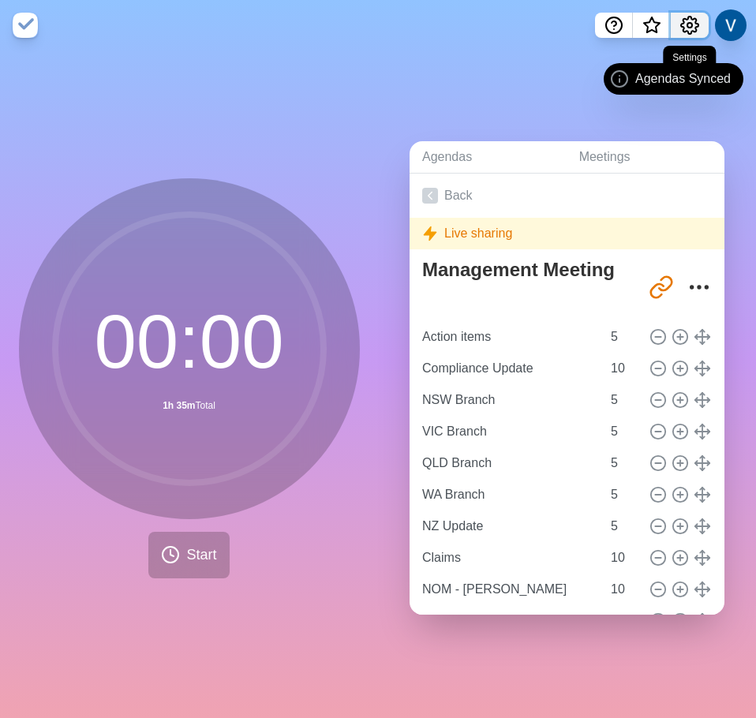
click at [689, 21] on icon "Settings" at bounding box center [689, 25] width 19 height 19
click at [643, 83] on span "Agendas Synced" at bounding box center [682, 78] width 95 height 19
click at [627, 83] on icon at bounding box center [619, 78] width 19 height 19
click at [619, 29] on circle "Help" at bounding box center [614, 25] width 16 height 16
click at [725, 27] on button at bounding box center [730, 25] width 33 height 33
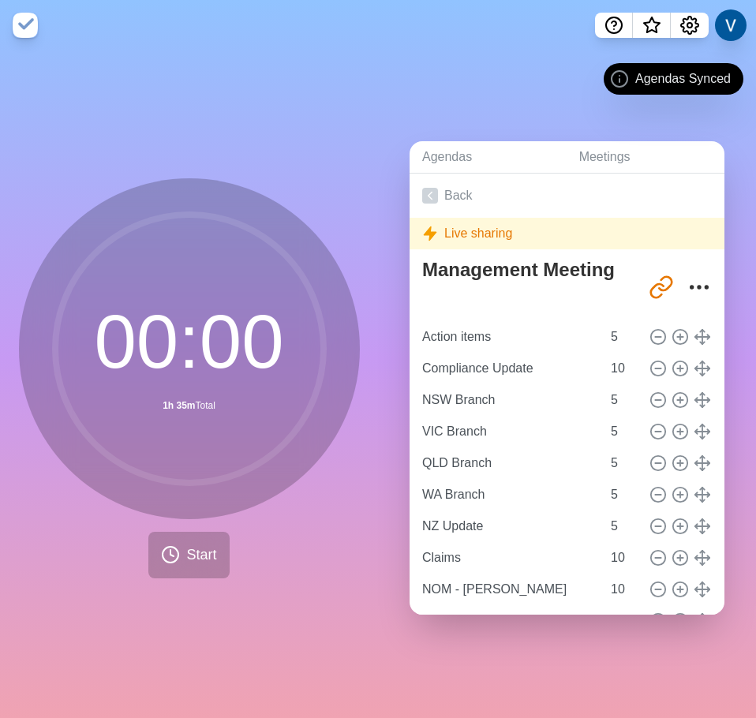
click at [23, 17] on img at bounding box center [25, 25] width 25 height 25
click at [28, 28] on img at bounding box center [25, 25] width 25 height 25
click at [648, 279] on icon "Share link" at bounding box center [660, 287] width 25 height 25
click at [694, 29] on icon "Settings" at bounding box center [689, 25] width 19 height 19
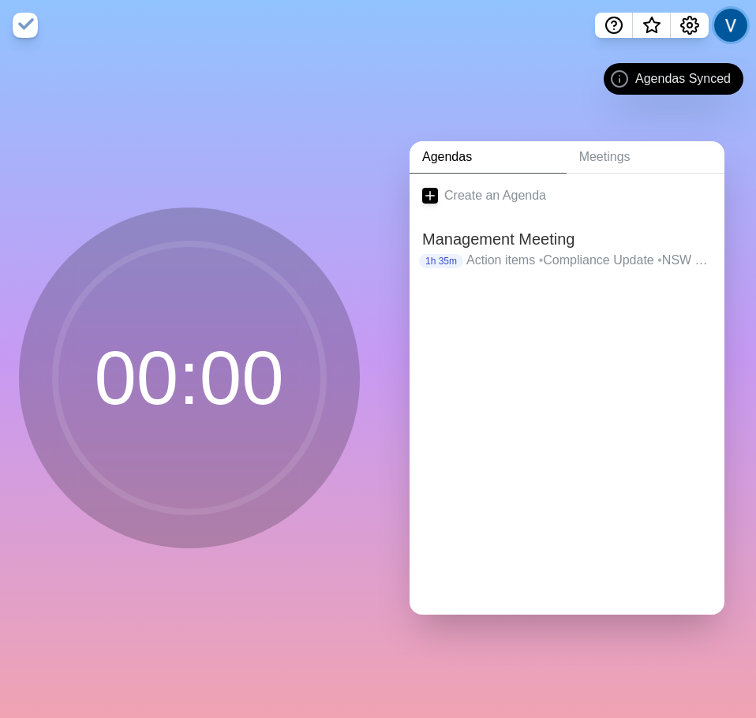
click at [735, 30] on button at bounding box center [730, 25] width 33 height 33
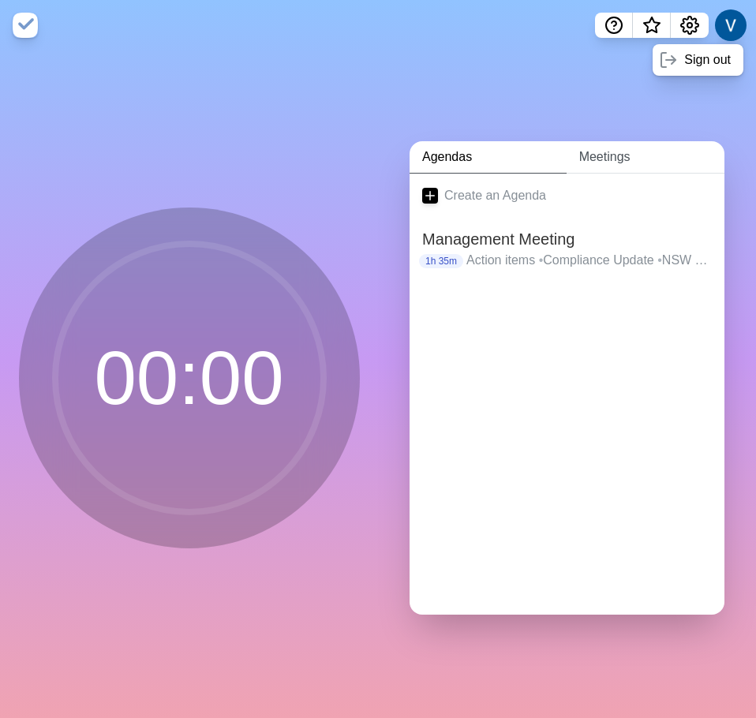
click at [600, 156] on link "Meetings" at bounding box center [645, 157] width 158 height 32
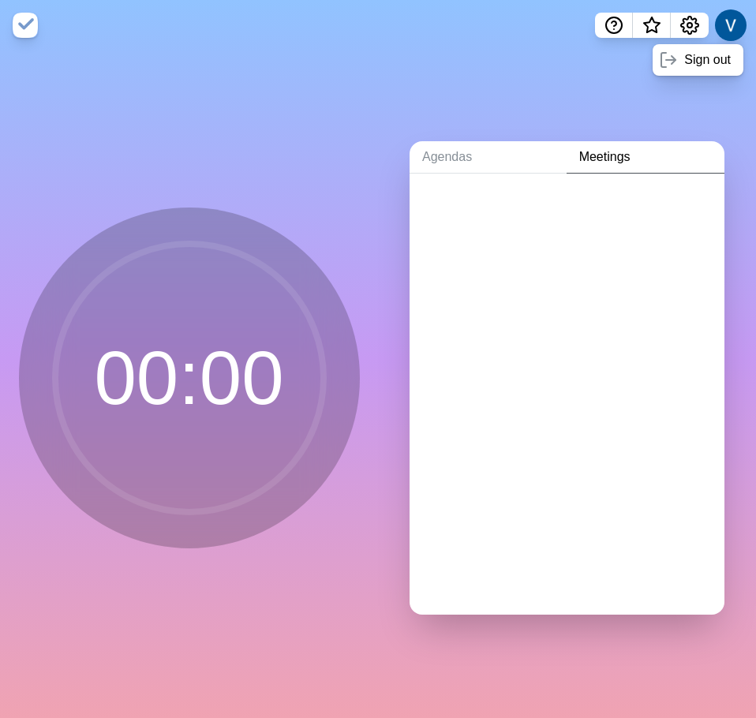
drag, startPoint x: 539, startPoint y: 221, endPoint x: 438, endPoint y: 222, distance: 101.0
click at [539, 221] on div at bounding box center [566, 205] width 315 height 63
click at [437, 152] on link "Agendas" at bounding box center [487, 157] width 157 height 32
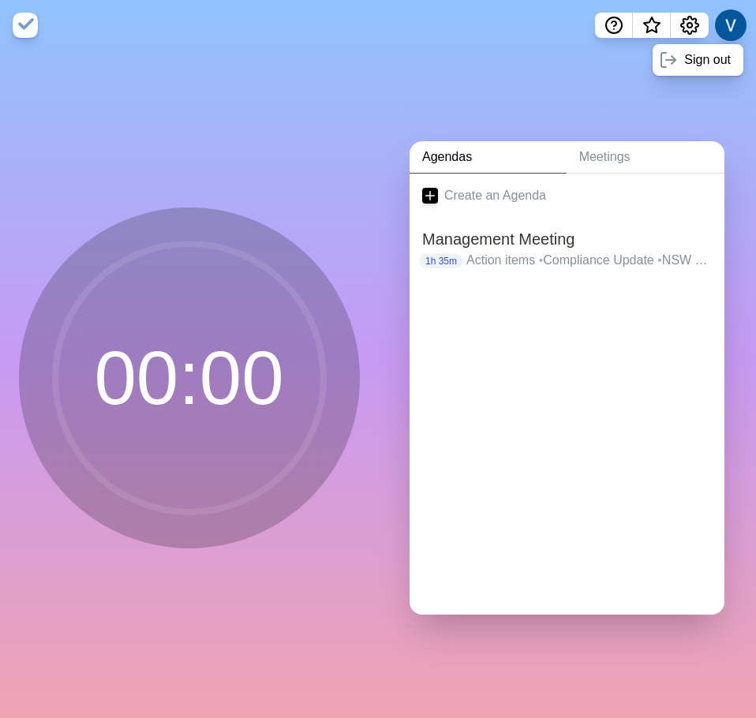
click at [259, 471] on circle at bounding box center [189, 378] width 268 height 268
click at [124, 450] on circle at bounding box center [189, 378] width 268 height 268
click at [693, 64] on p "Sign out" at bounding box center [707, 59] width 47 height 19
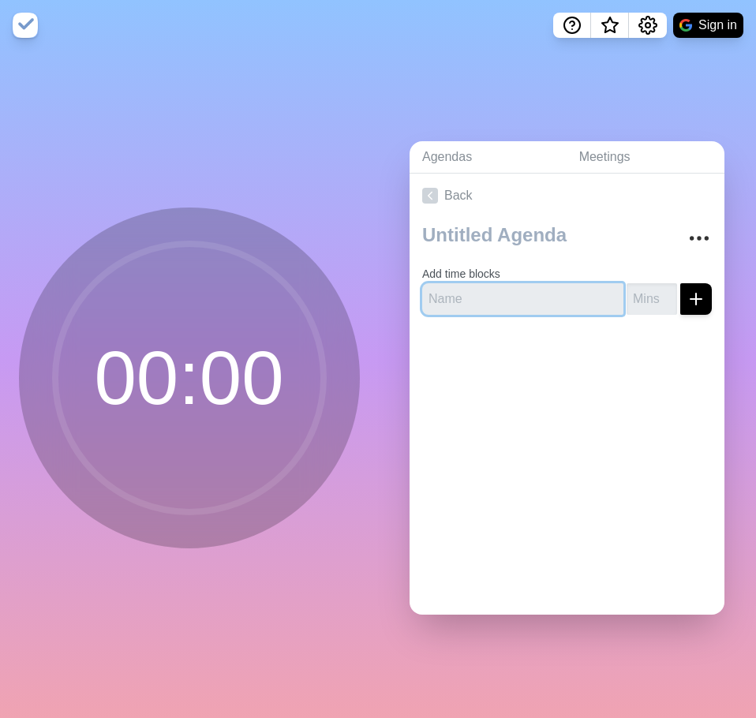
click at [484, 296] on input "text" at bounding box center [522, 299] width 201 height 32
type input "Action items"
click at [629, 300] on input "number" at bounding box center [651, 299] width 50 height 32
type input "5"
click at [680, 283] on button "submit" at bounding box center [696, 299] width 32 height 32
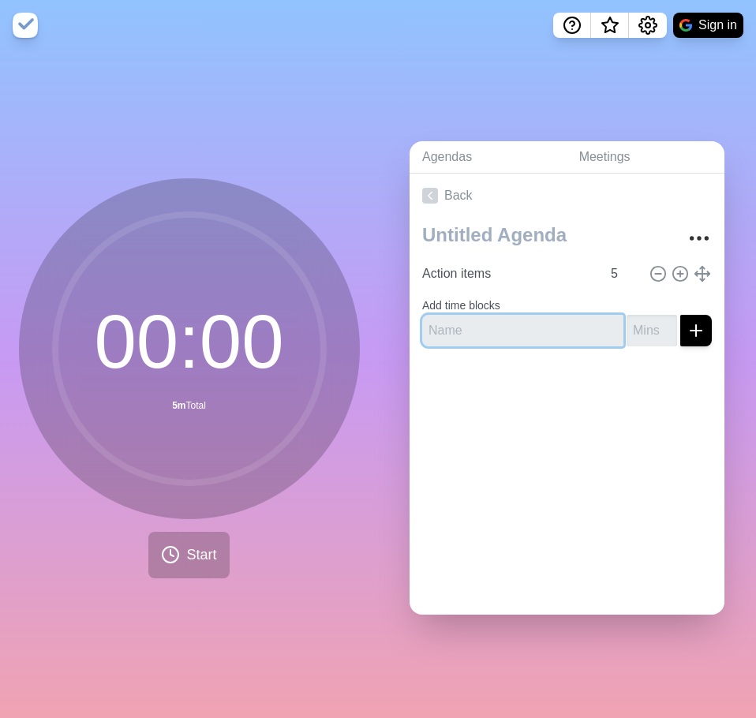
click at [503, 334] on input "text" at bounding box center [522, 331] width 201 height 32
type input "Compliance Update"
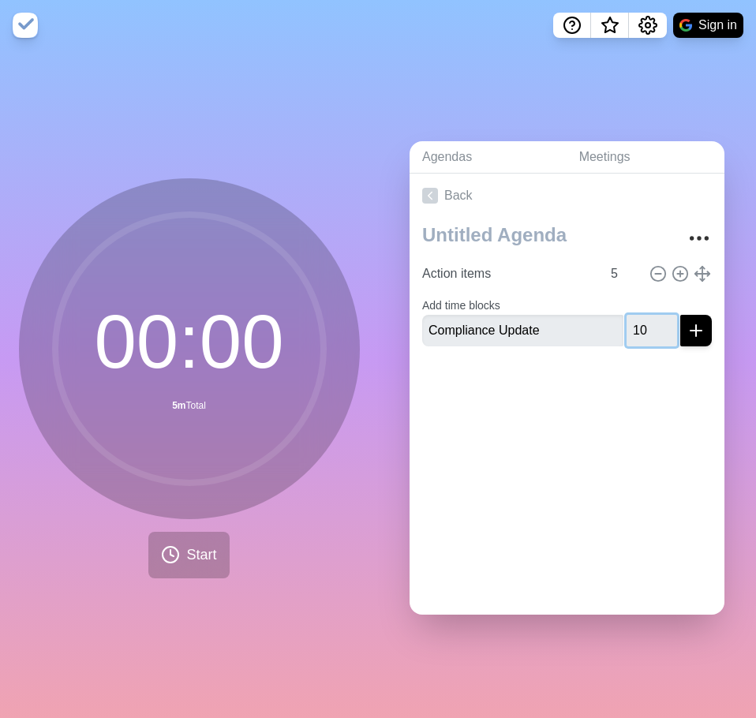
type input "10"
click at [680, 315] on button "submit" at bounding box center [696, 331] width 32 height 32
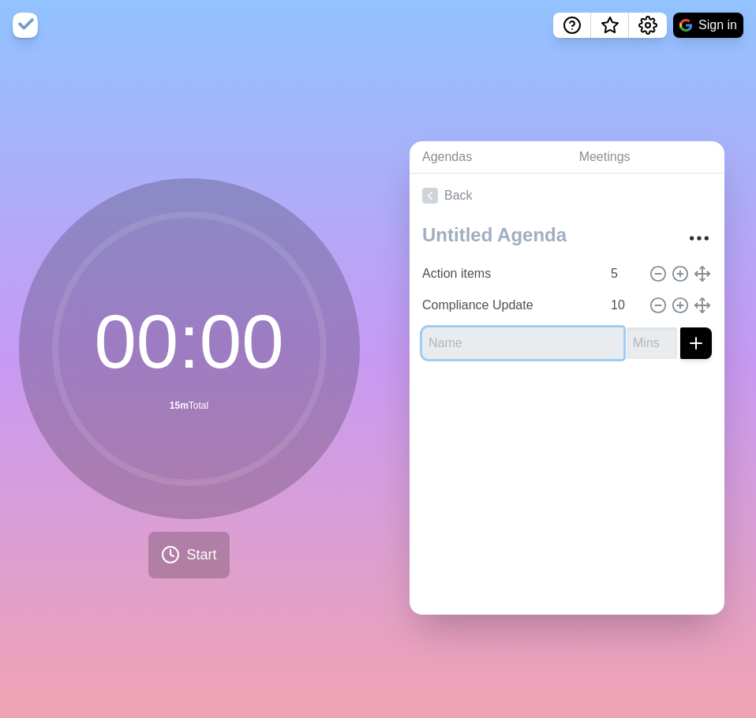
click at [680, 327] on button "submit" at bounding box center [696, 343] width 32 height 32
click at [503, 334] on input "text" at bounding box center [522, 343] width 201 height 32
type input "NSW Branch"
type input "5"
click at [680, 327] on button "submit" at bounding box center [696, 343] width 32 height 32
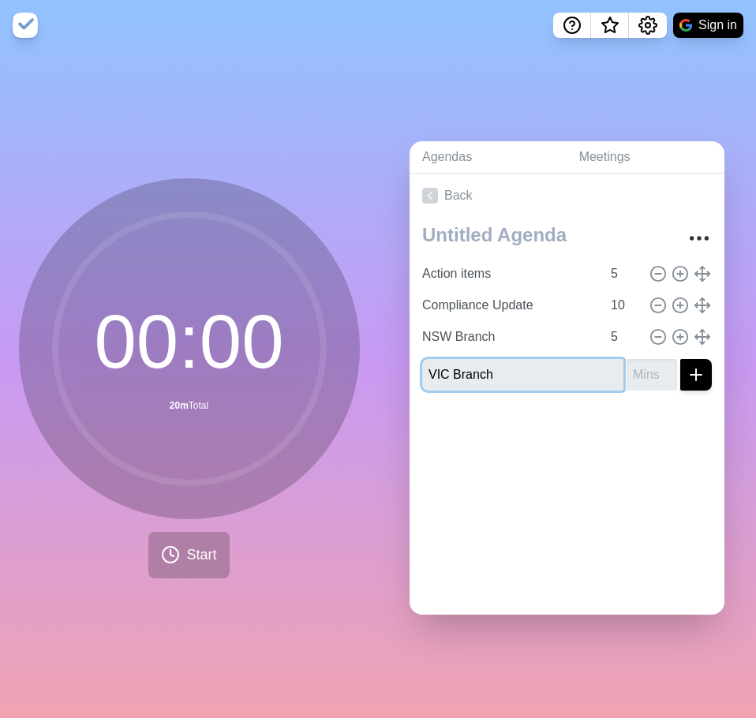
type input "VIC Branch"
type input "5"
click at [680, 359] on button "submit" at bounding box center [696, 375] width 32 height 32
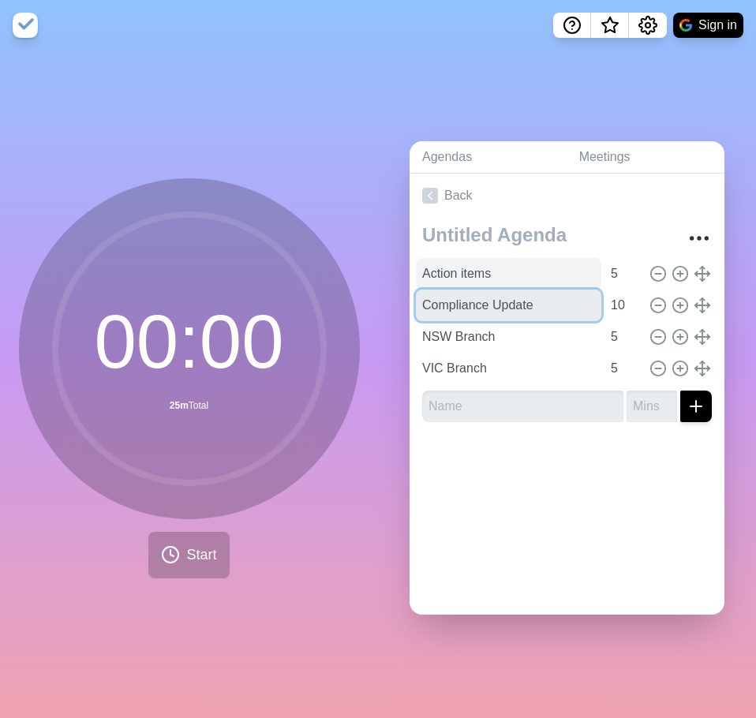
click at [480, 290] on input "Compliance Update" at bounding box center [508, 306] width 185 height 32
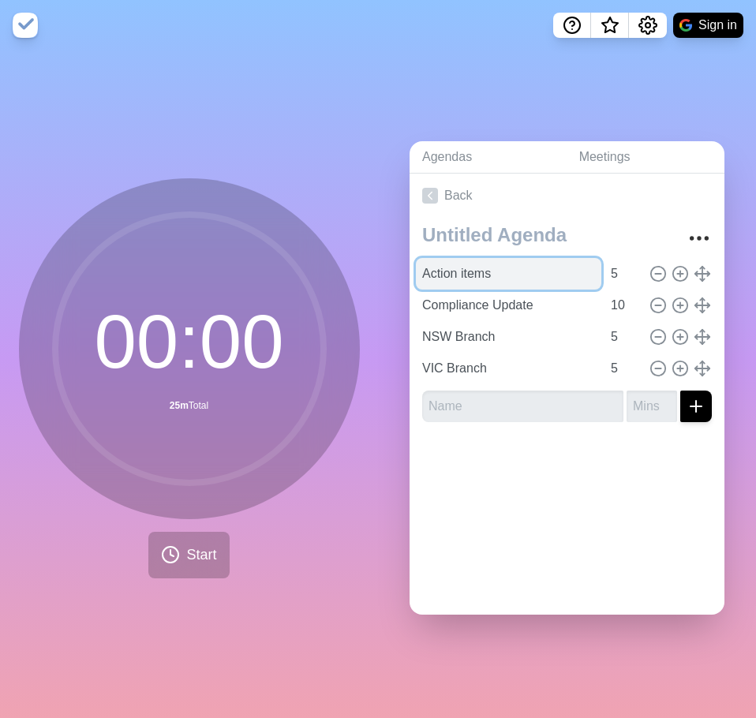
click at [494, 267] on input "Action items" at bounding box center [508, 274] width 185 height 32
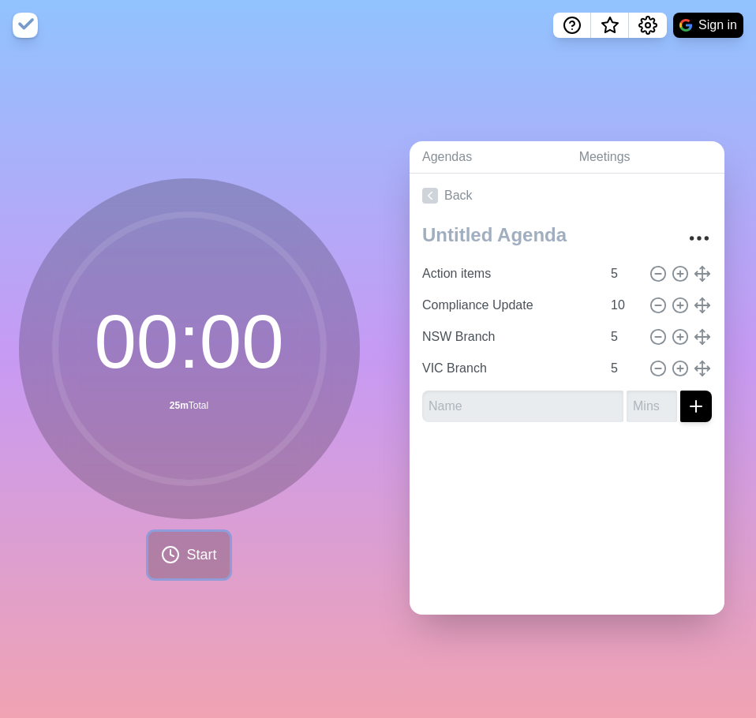
click at [170, 538] on button "Start" at bounding box center [188, 555] width 80 height 47
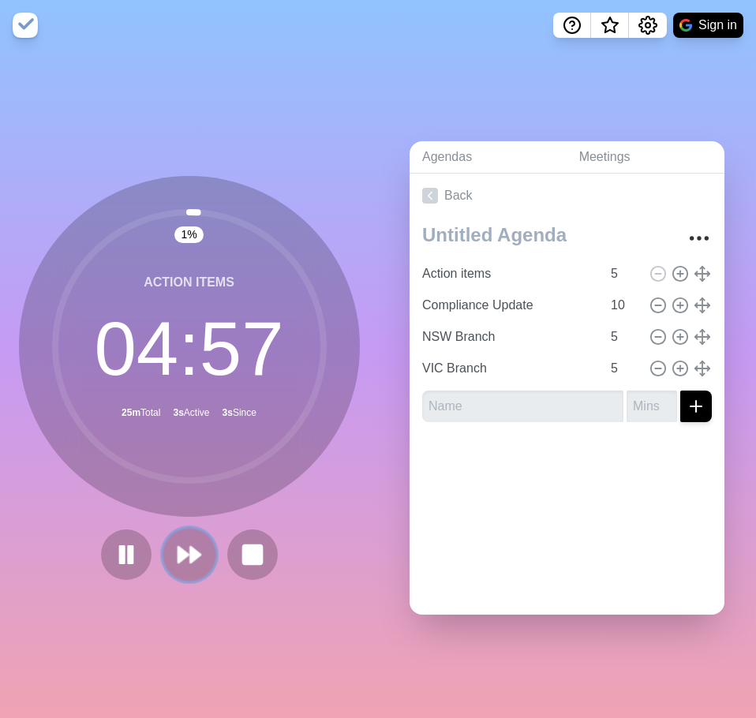
click at [178, 554] on polygon at bounding box center [183, 555] width 10 height 16
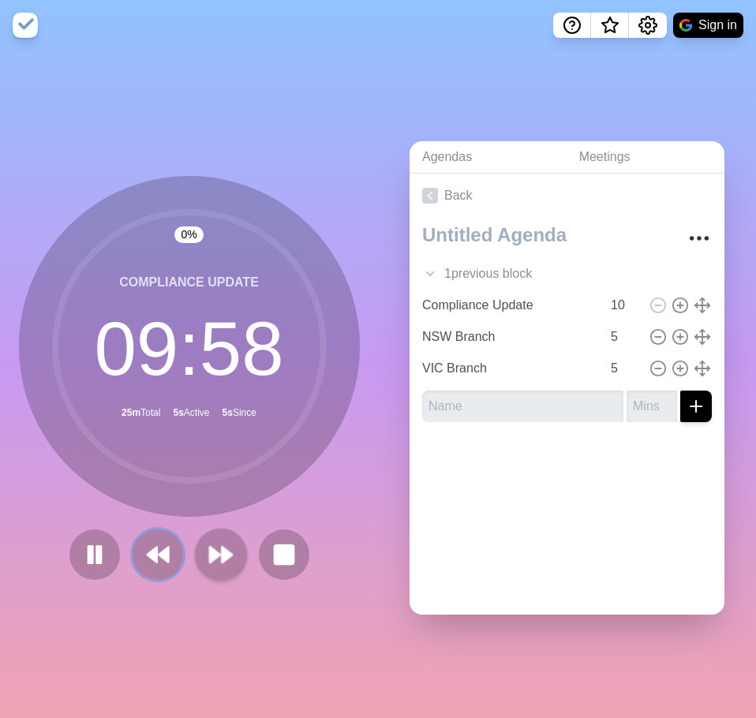
click at [174, 554] on button at bounding box center [158, 554] width 50 height 50
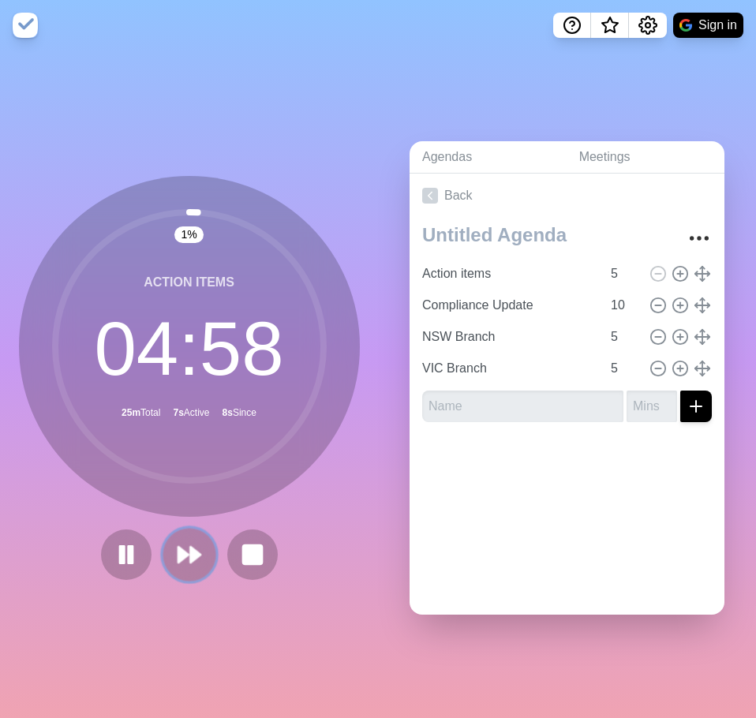
click at [178, 554] on polygon at bounding box center [183, 555] width 10 height 16
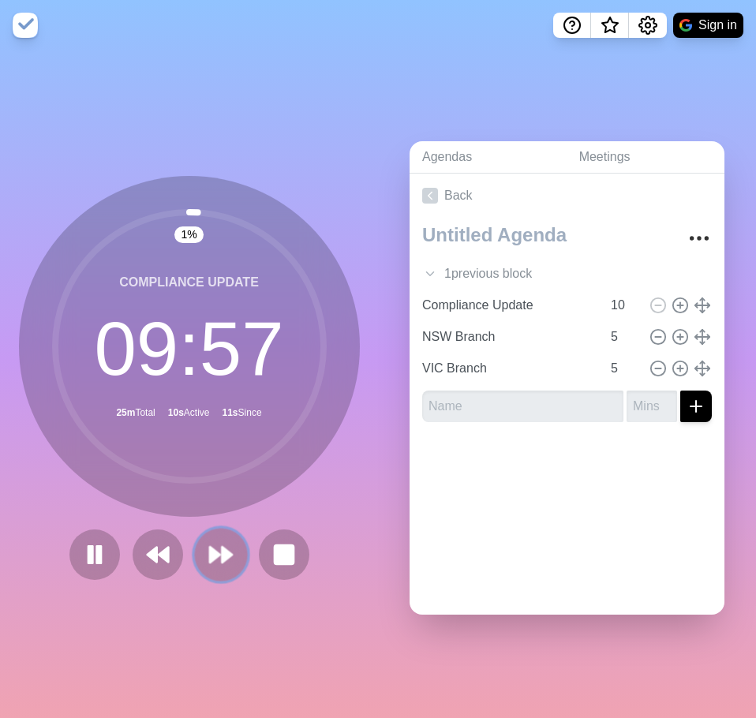
click at [222, 553] on icon at bounding box center [220, 554] width 27 height 27
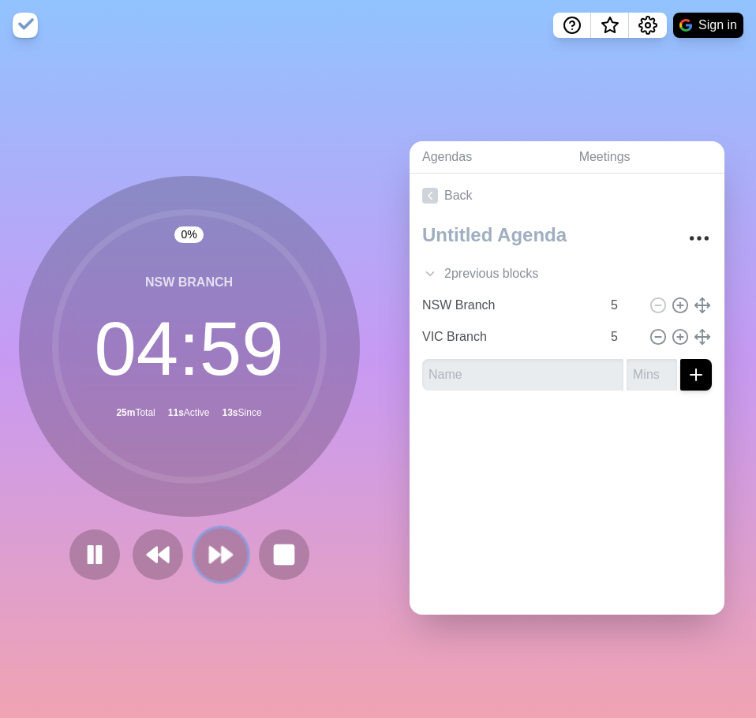
click at [222, 553] on icon at bounding box center [220, 554] width 27 height 27
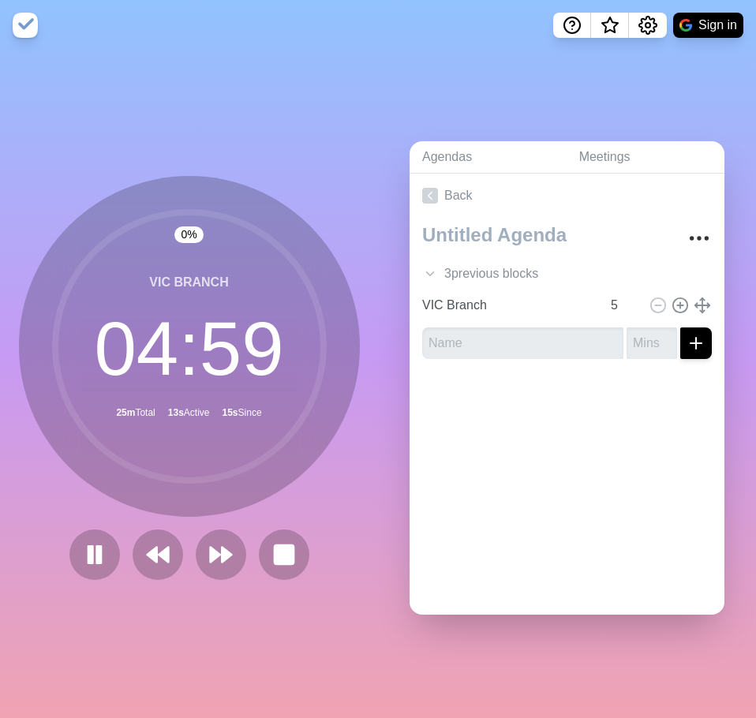
click at [628, 442] on div "Back 3 previous block s Action items 5 Compliance Update 10 NSW Branch 5 VIC Br…" at bounding box center [566, 394] width 315 height 441
click at [287, 548] on rect at bounding box center [284, 554] width 20 height 20
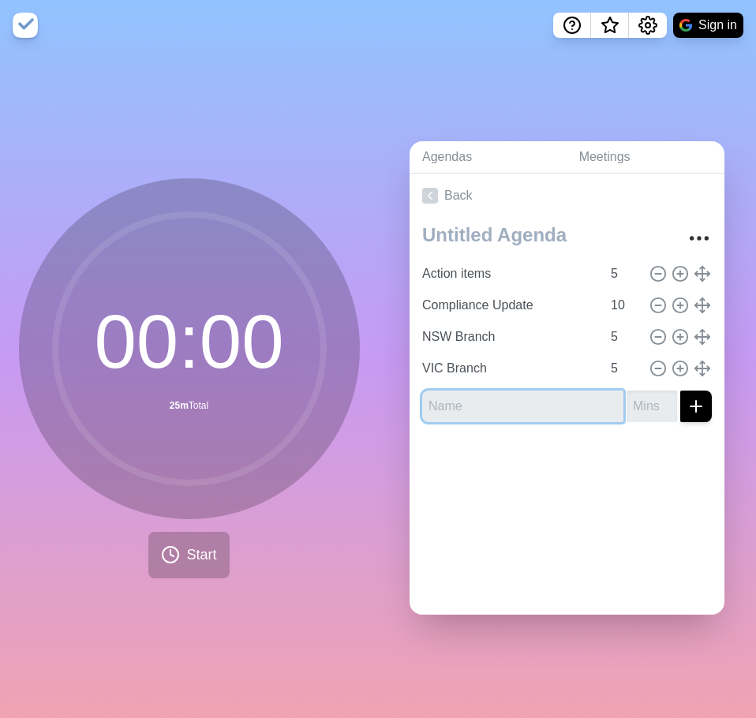
click at [484, 403] on input "text" at bounding box center [522, 406] width 201 height 32
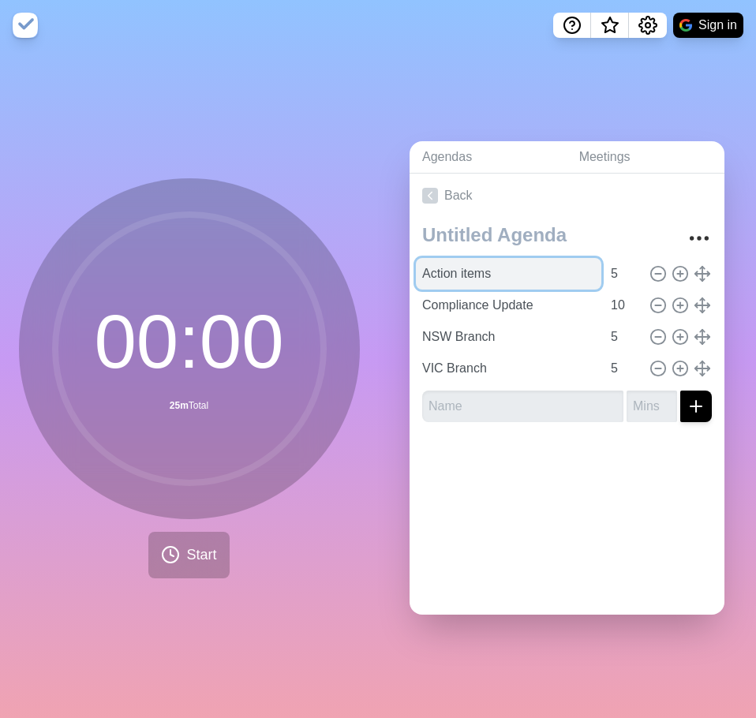
click at [511, 269] on input "Action items" at bounding box center [508, 274] width 185 height 32
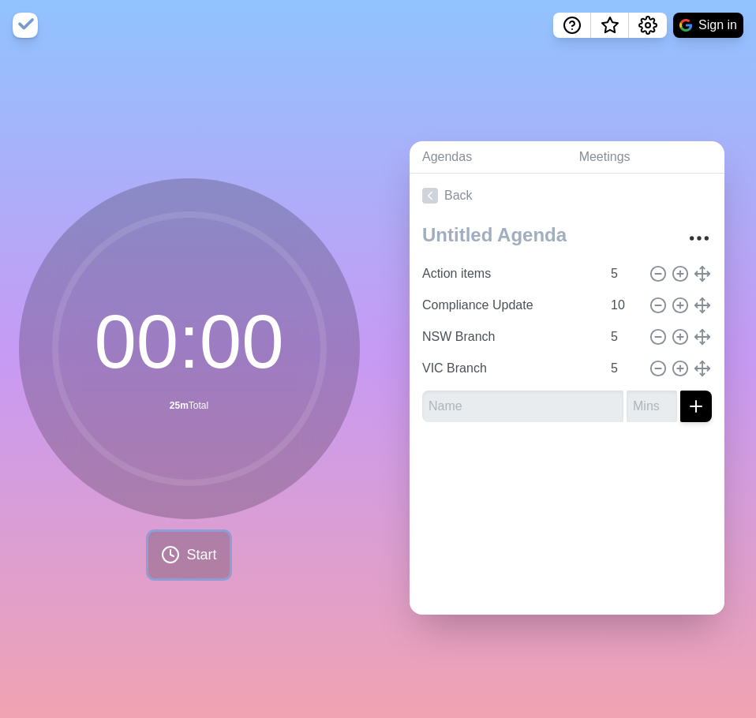
click at [196, 547] on span "Start" at bounding box center [201, 554] width 30 height 21
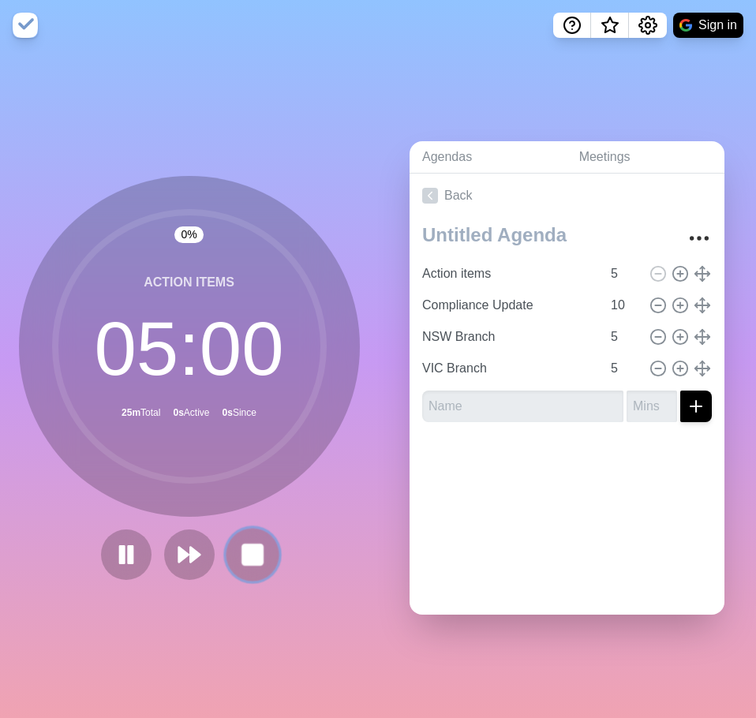
click at [242, 547] on rect at bounding box center [252, 554] width 20 height 20
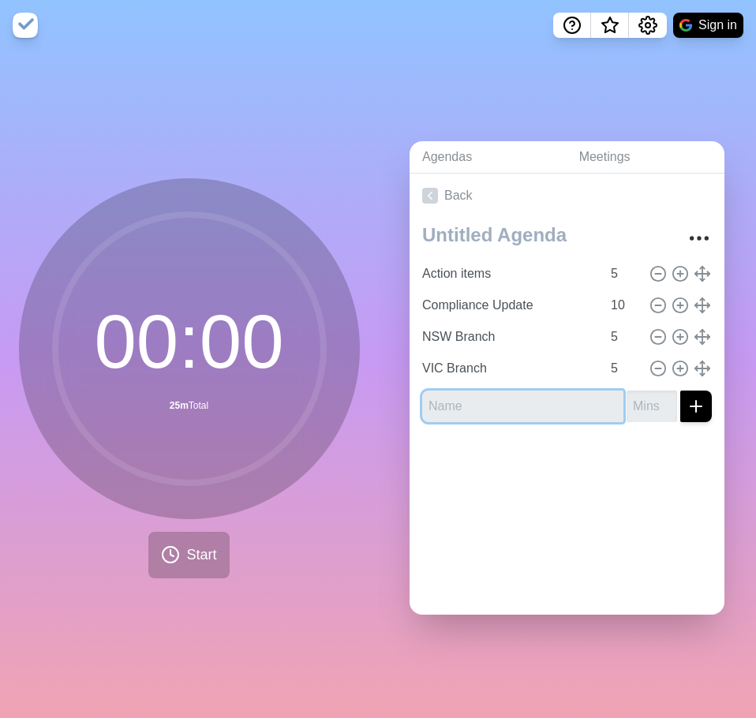
click at [487, 403] on input "text" at bounding box center [522, 406] width 201 height 32
type input "QLD Branch"
type input "5"
click at [680, 390] on button "submit" at bounding box center [696, 406] width 32 height 32
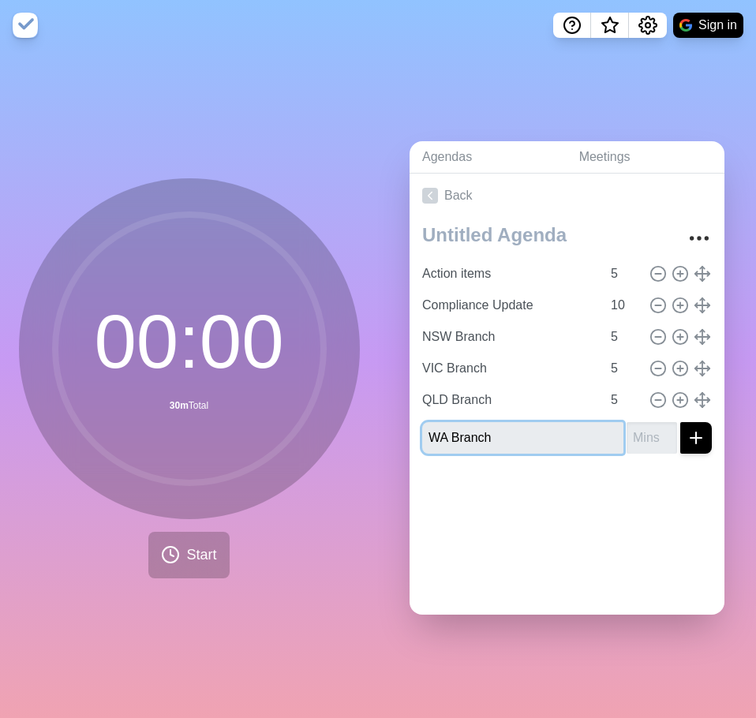
type input "WA Branch"
type input "5"
click at [680, 422] on button "submit" at bounding box center [696, 438] width 32 height 32
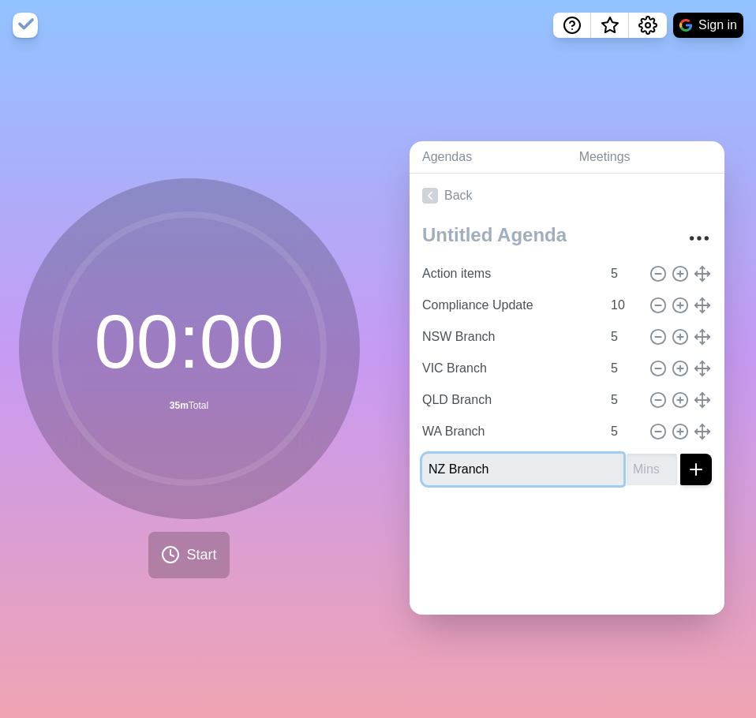
type input "NZ Branch"
type input "5"
click at [680, 454] on button "submit" at bounding box center [696, 470] width 32 height 32
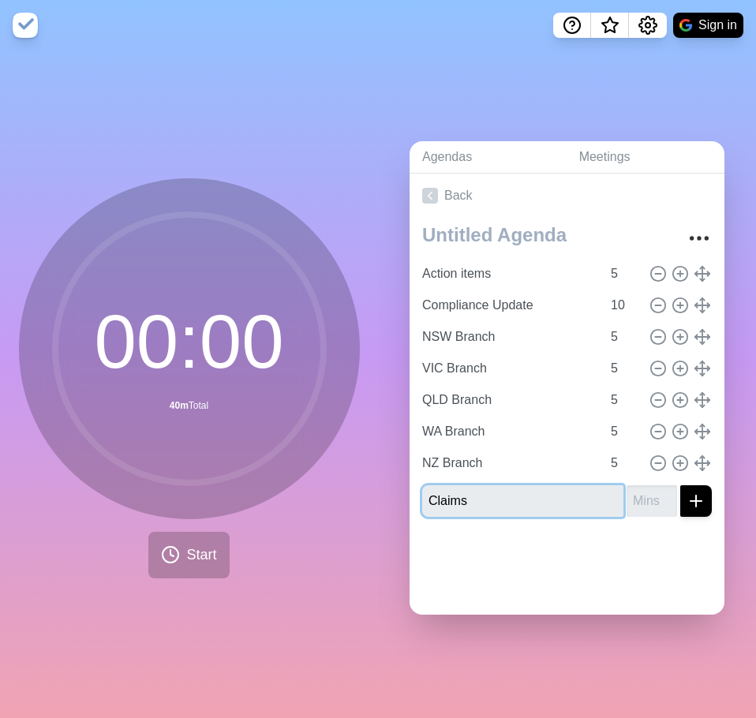
type input "Claims"
type input "10"
click at [680, 485] on button "submit" at bounding box center [696, 501] width 32 height 32
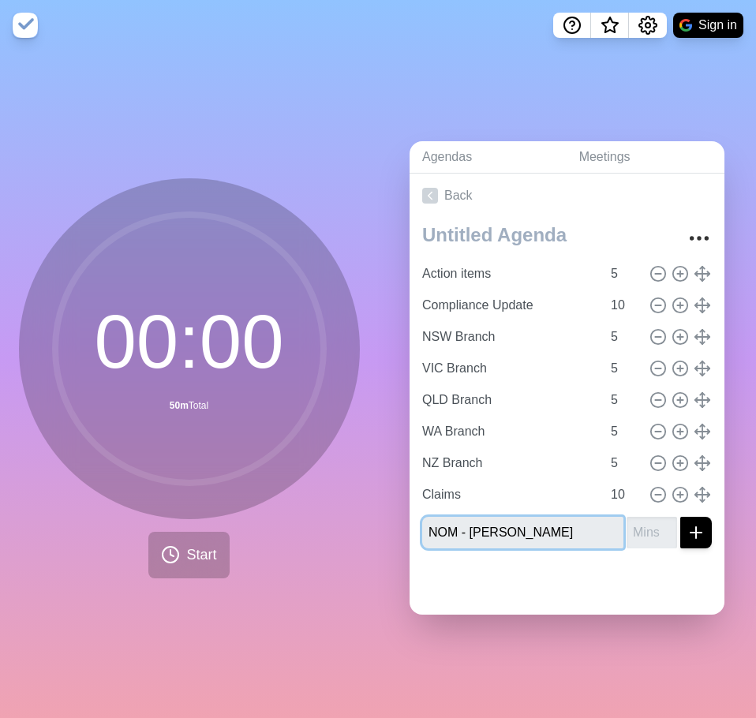
type input "NOM - [PERSON_NAME]"
type input "10"
click at [680, 517] on button "submit" at bounding box center [696, 533] width 32 height 32
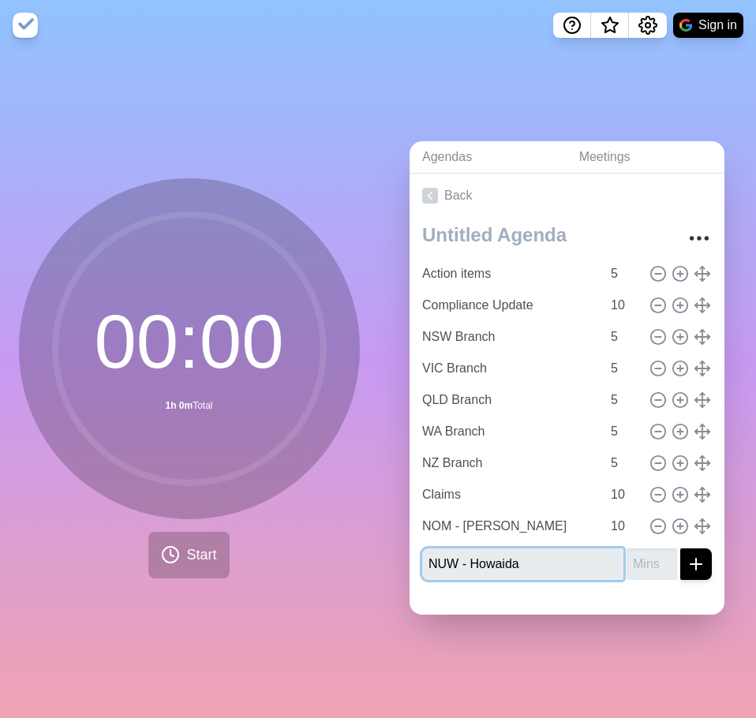
type input "NUW - Howaida"
type input "10"
click at [680, 548] on button "submit" at bounding box center [696, 564] width 32 height 32
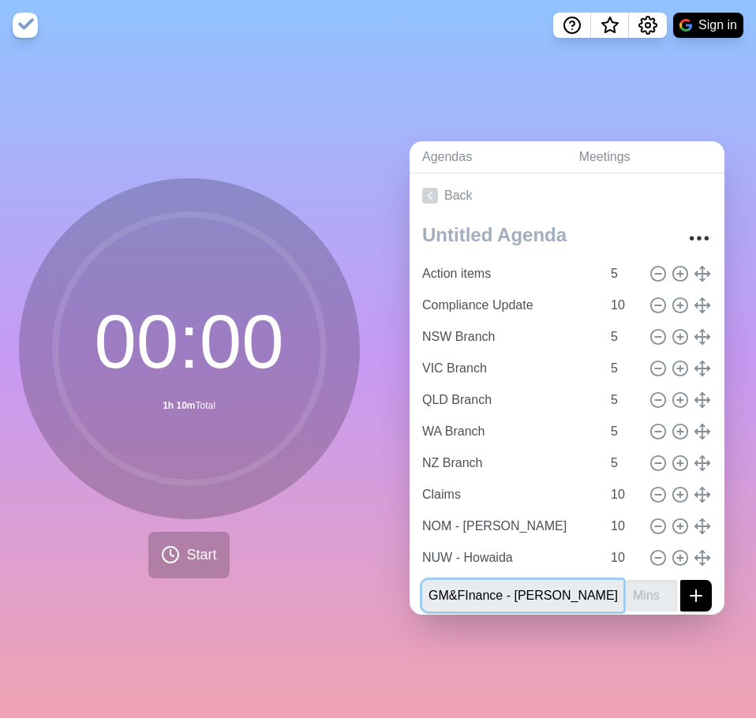
type input "GM&FInance - [PERSON_NAME]"
type input "10"
click at [680, 580] on button "submit" at bounding box center [696, 596] width 32 height 32
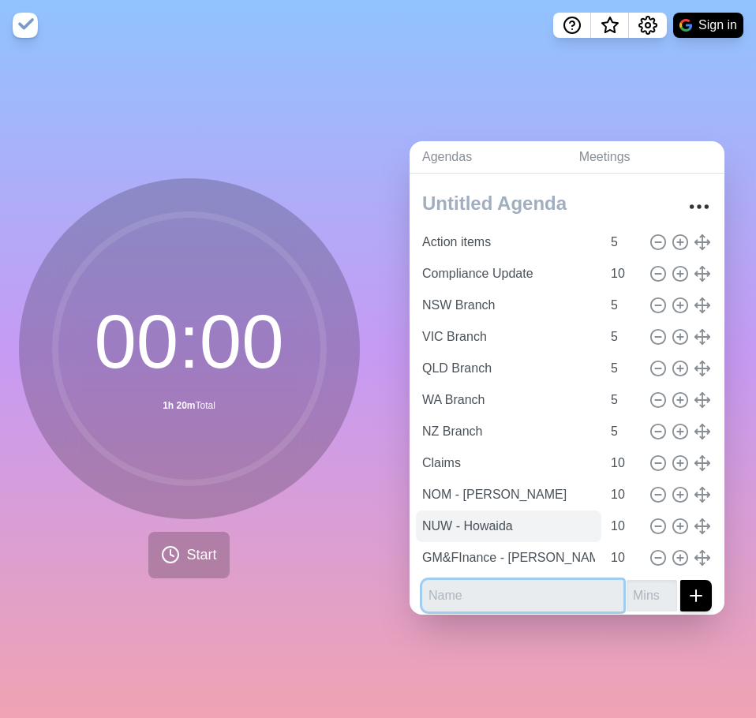
scroll to position [40, 0]
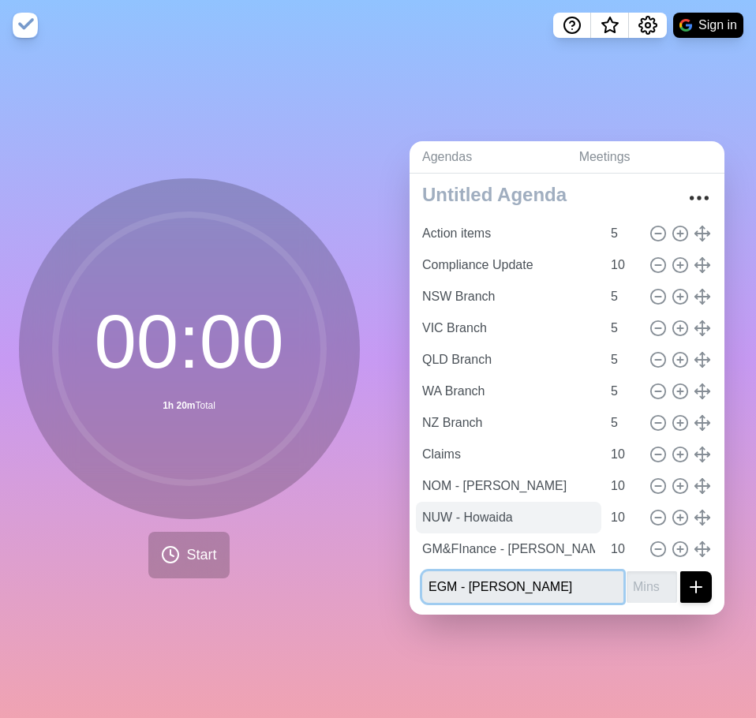
type input "EGM - [PERSON_NAME]"
type input "10"
click at [680, 571] on button "submit" at bounding box center [696, 587] width 32 height 32
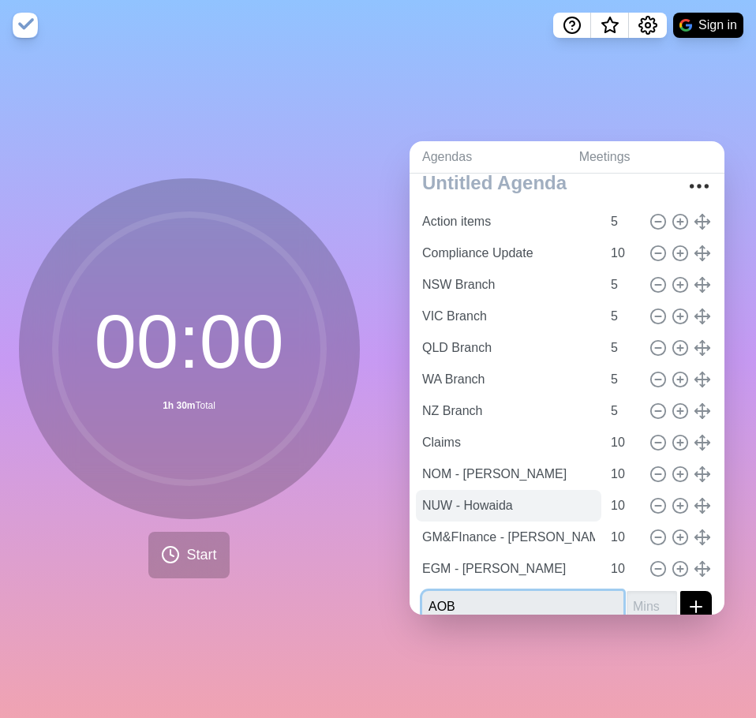
type input "AOB"
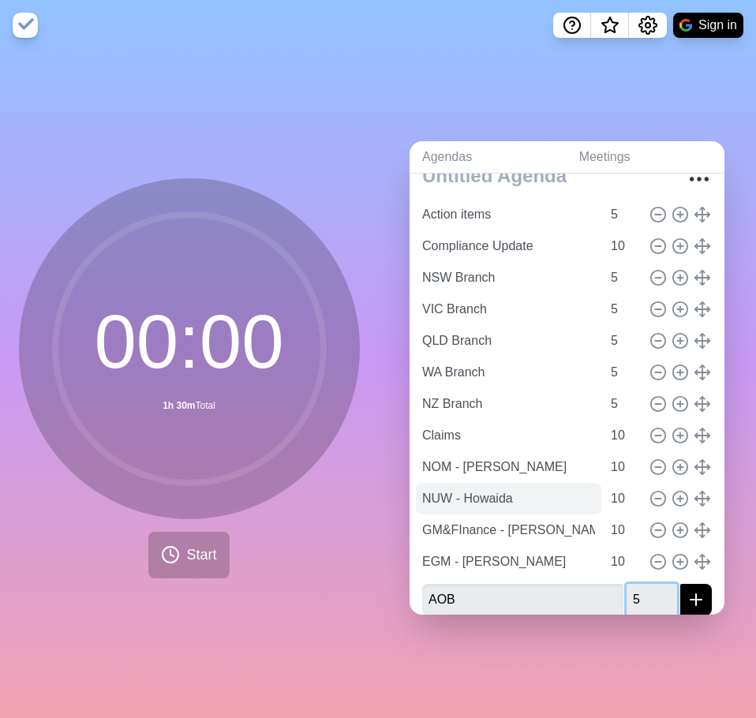
type input "5"
click at [680, 584] on button "submit" at bounding box center [696, 600] width 32 height 32
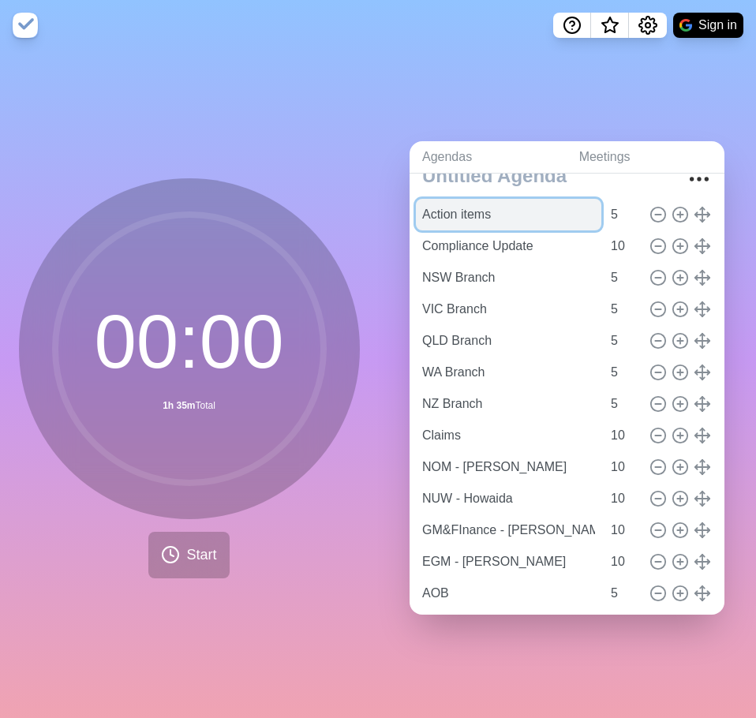
click at [514, 210] on input "Action items" at bounding box center [508, 215] width 185 height 32
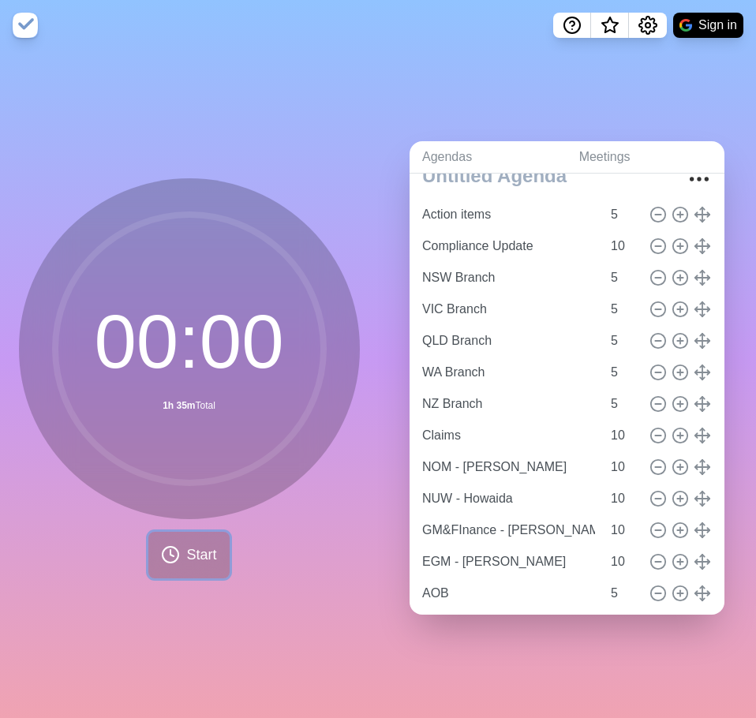
click at [177, 543] on button "Start" at bounding box center [188, 555] width 80 height 47
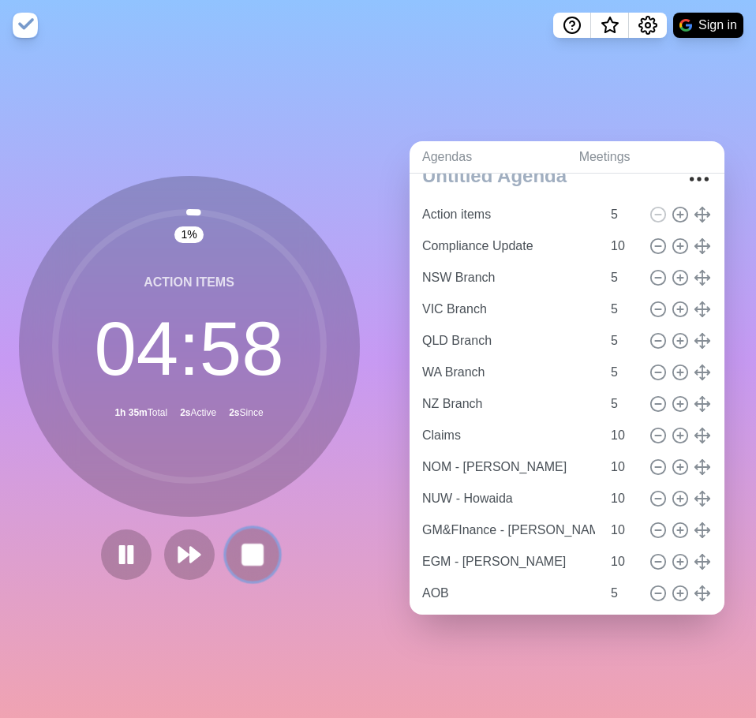
click at [252, 544] on rect at bounding box center [252, 554] width 20 height 20
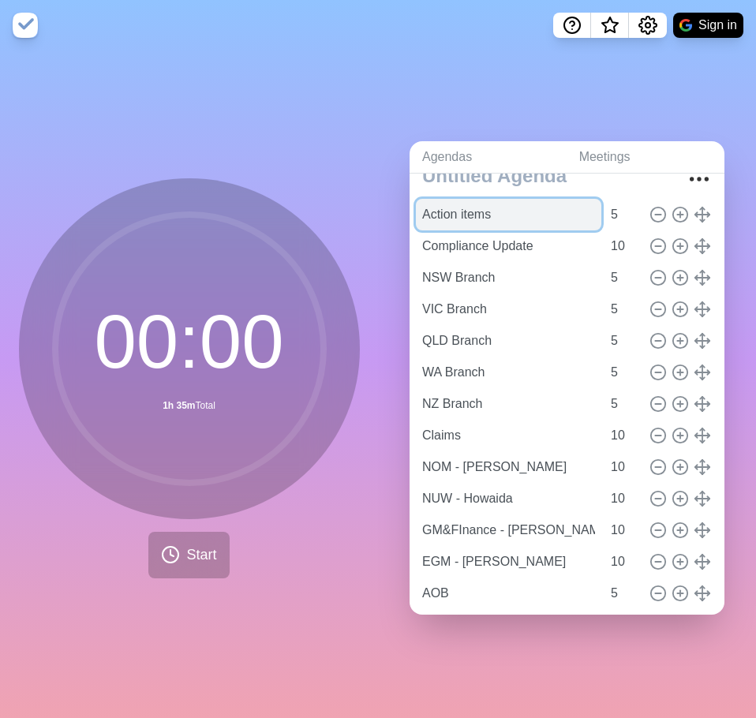
click at [473, 211] on input "Action items" at bounding box center [508, 215] width 185 height 32
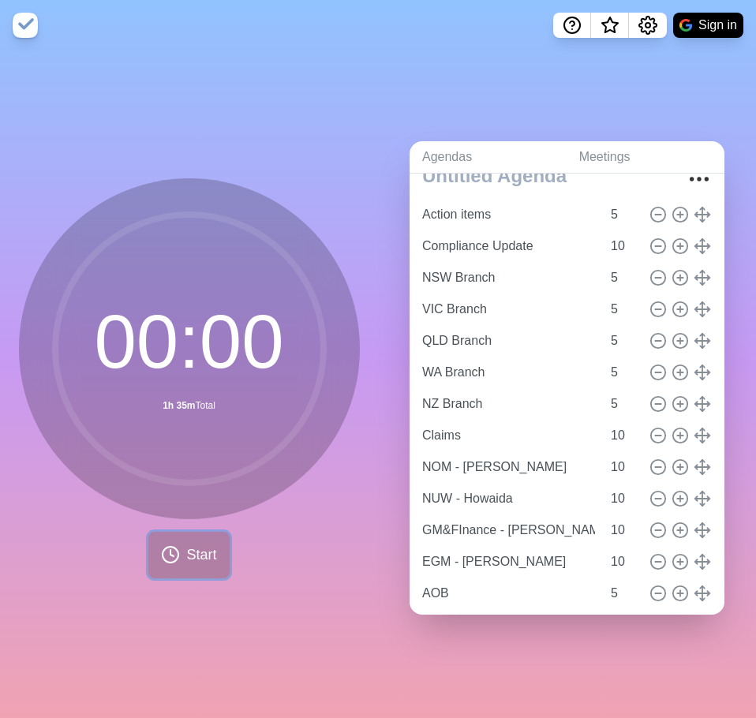
click at [196, 551] on span "Start" at bounding box center [201, 554] width 30 height 21
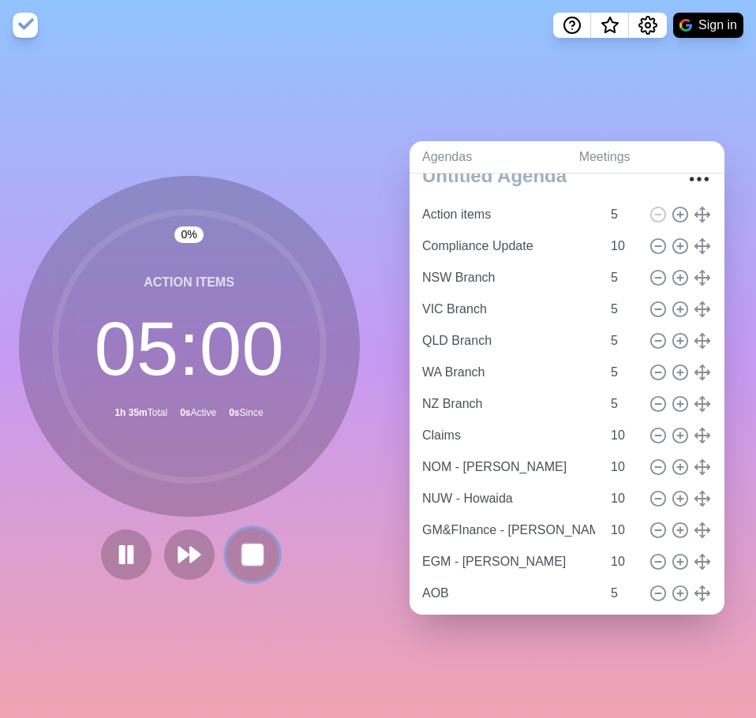
click at [242, 551] on rect at bounding box center [252, 554] width 20 height 20
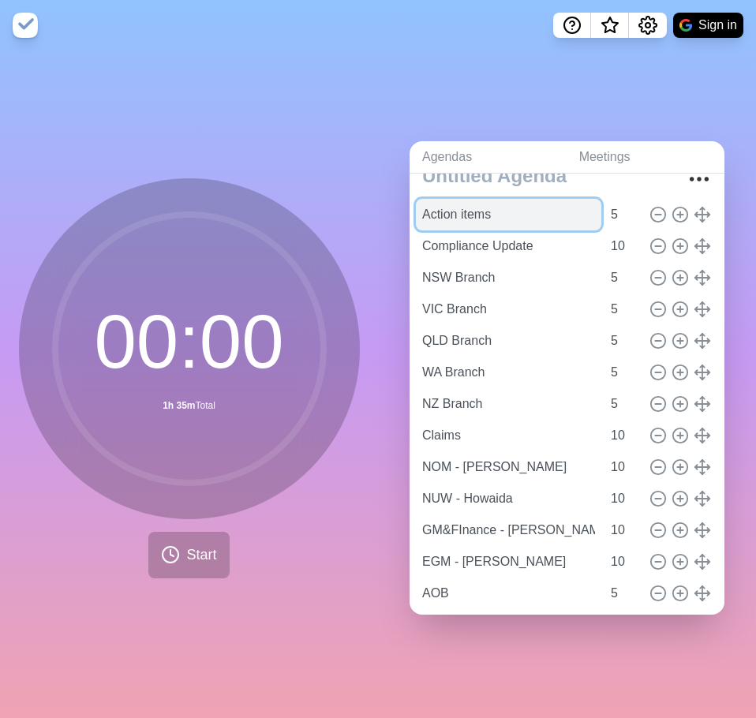
click at [500, 213] on input "Action items" at bounding box center [508, 215] width 185 height 32
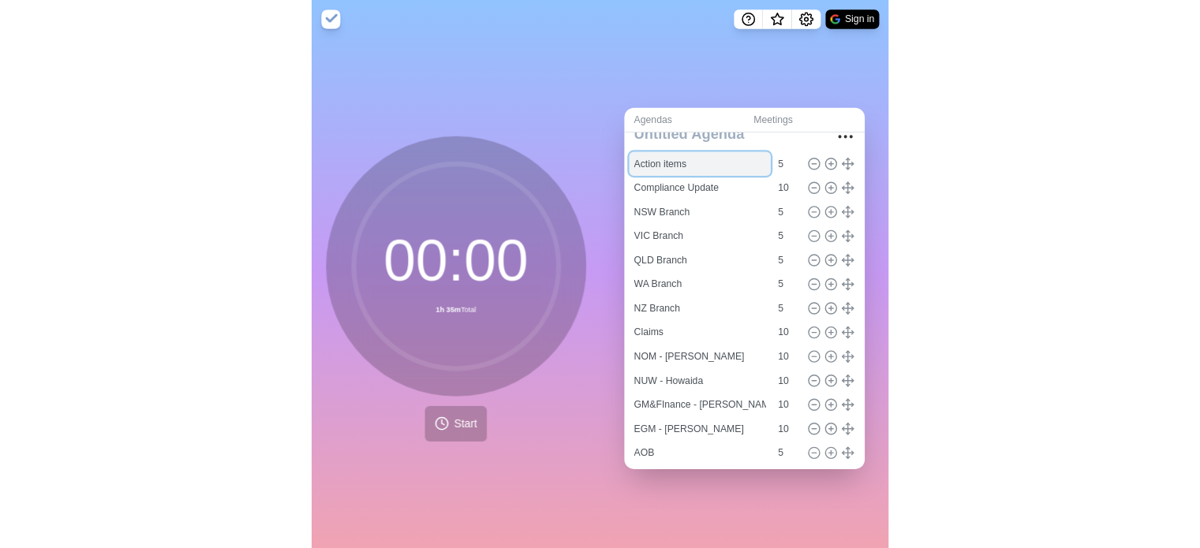
scroll to position [0, 0]
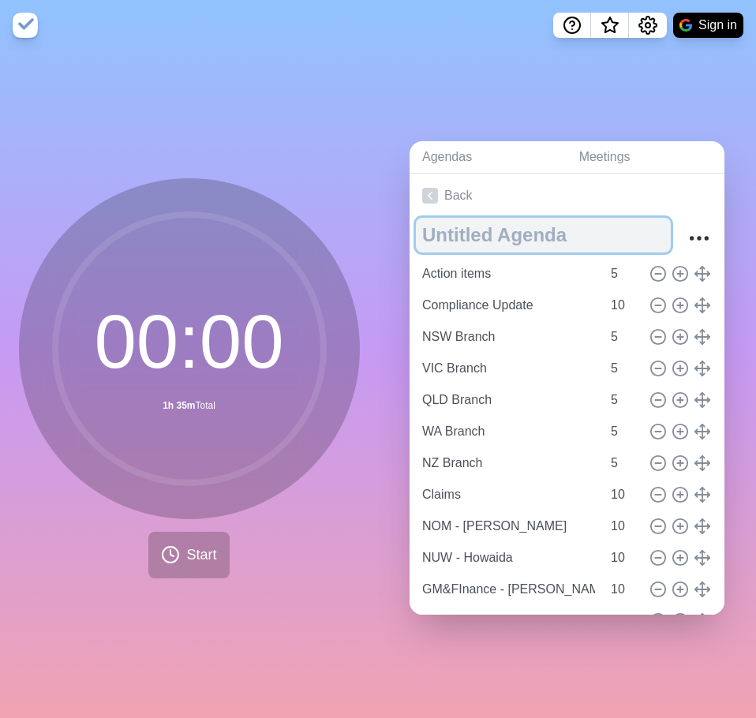
click at [514, 231] on textarea at bounding box center [543, 235] width 255 height 35
type textarea "Management Meeting"
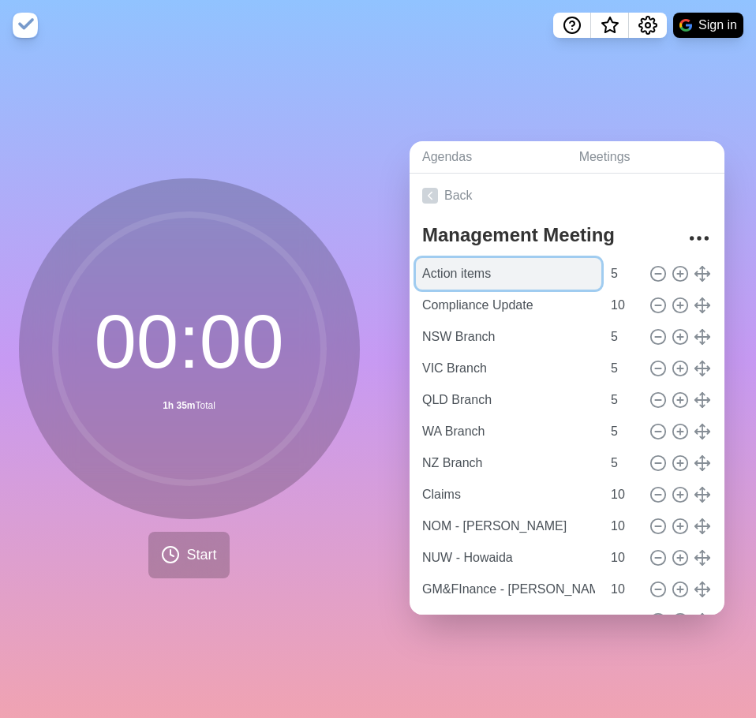
click at [481, 274] on input "Action items" at bounding box center [508, 274] width 185 height 32
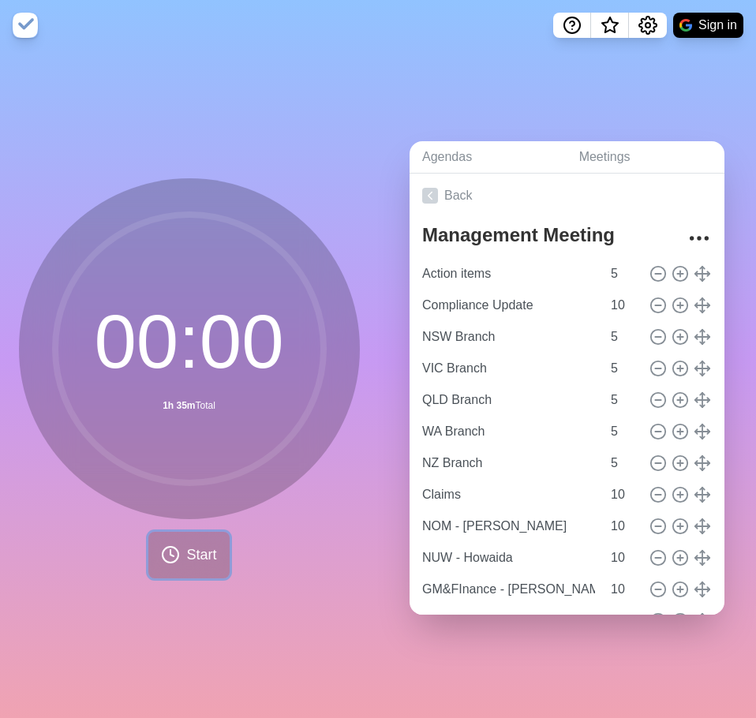
click at [197, 537] on button "Start" at bounding box center [188, 555] width 80 height 47
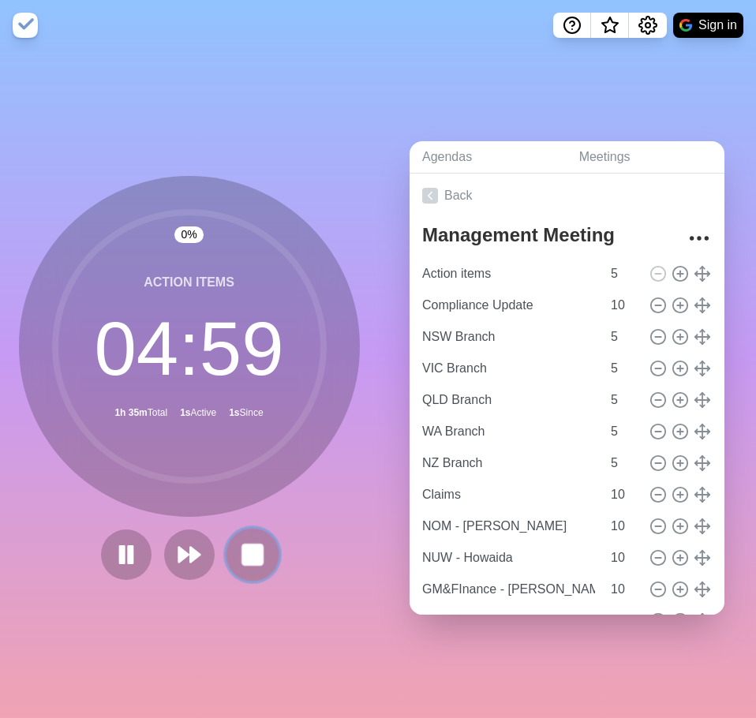
click at [243, 544] on rect at bounding box center [252, 554] width 20 height 20
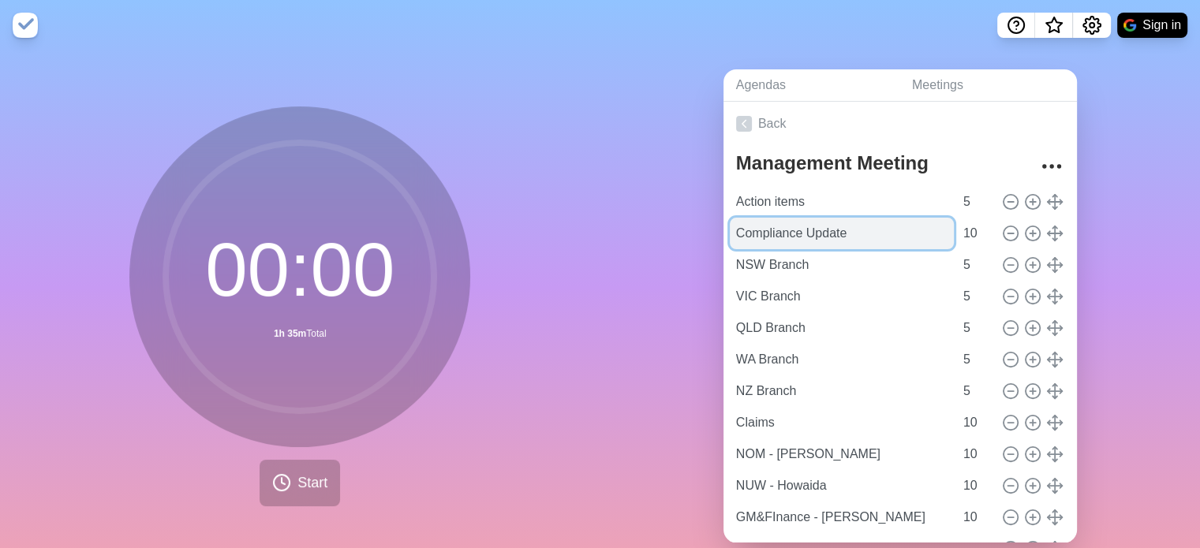
click at [755, 239] on input "Compliance Update" at bounding box center [842, 234] width 224 height 32
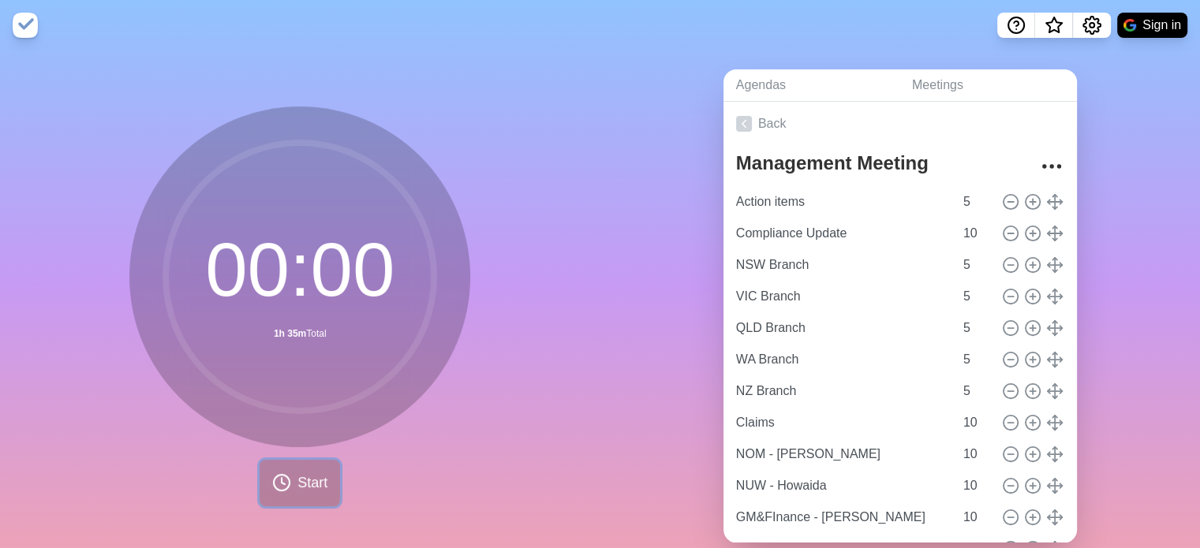
click at [279, 473] on icon at bounding box center [281, 482] width 19 height 19
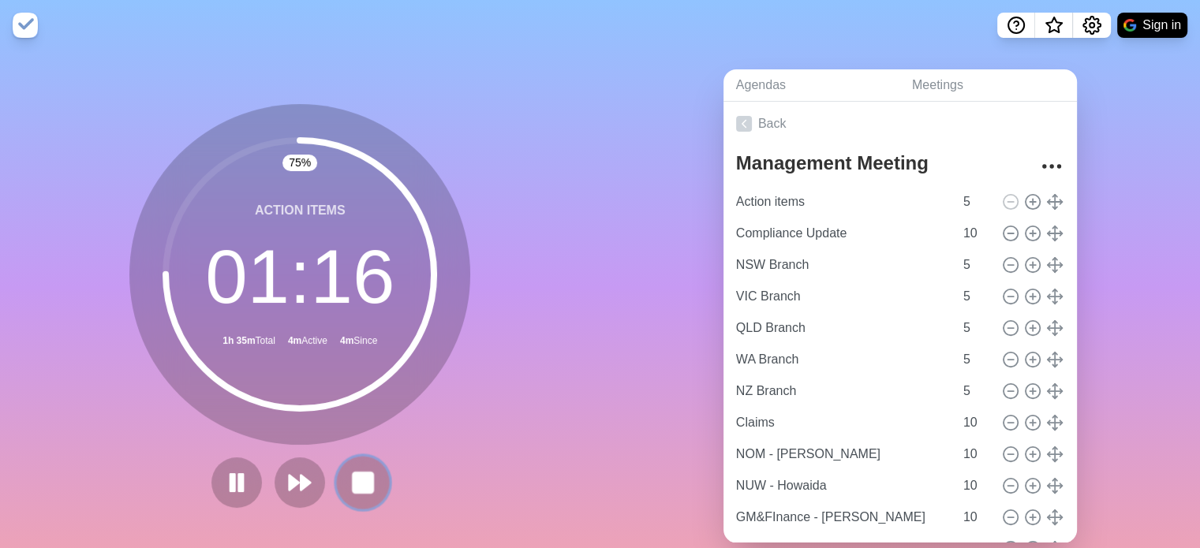
click at [353, 489] on rect at bounding box center [363, 483] width 20 height 20
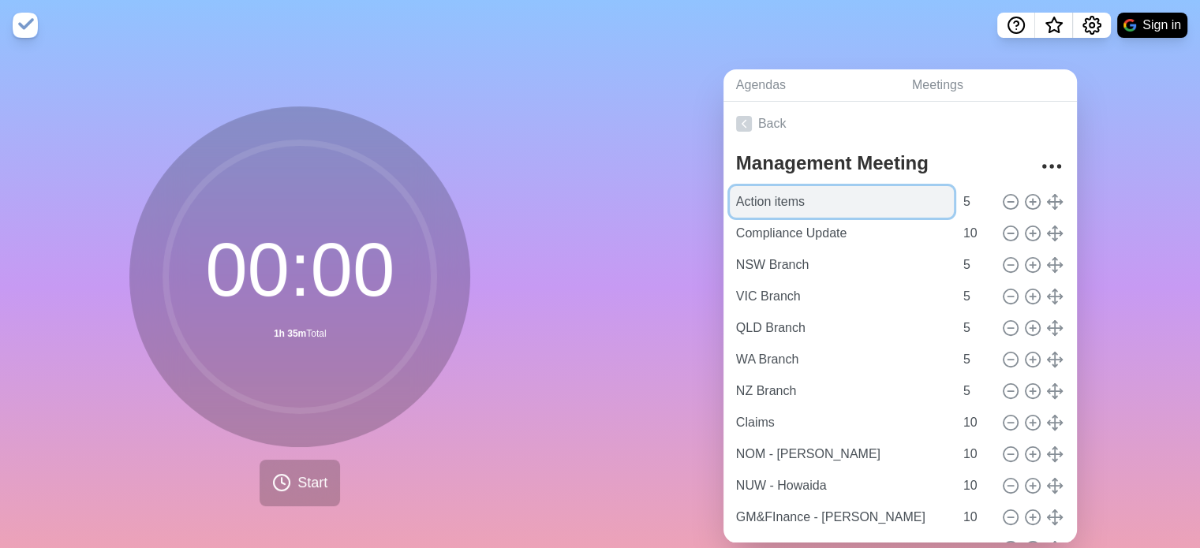
click at [755, 207] on input "Action items" at bounding box center [842, 202] width 224 height 32
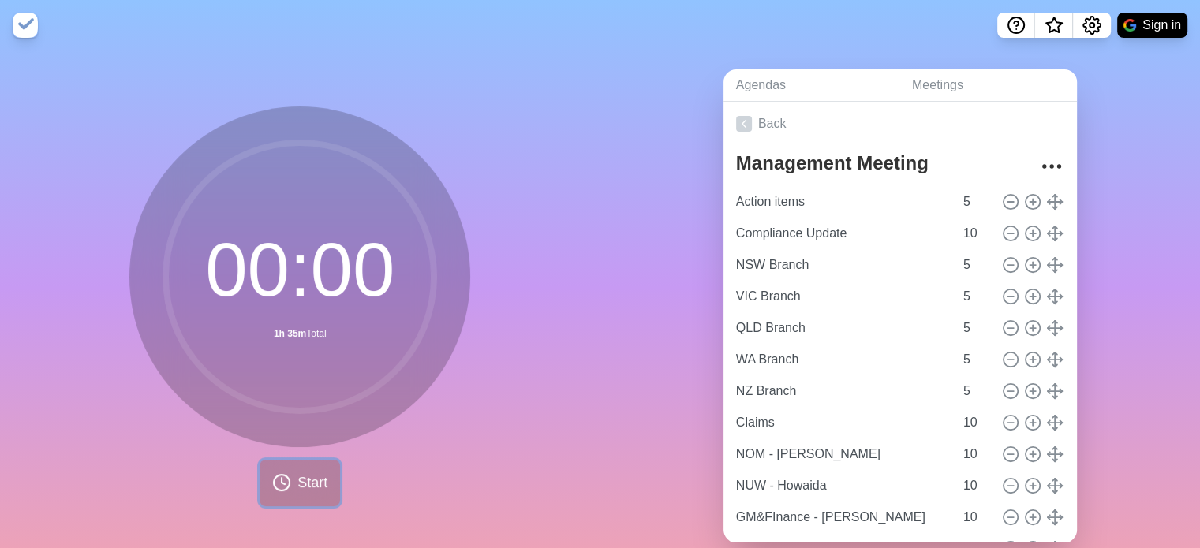
click at [311, 481] on span "Start" at bounding box center [312, 483] width 30 height 21
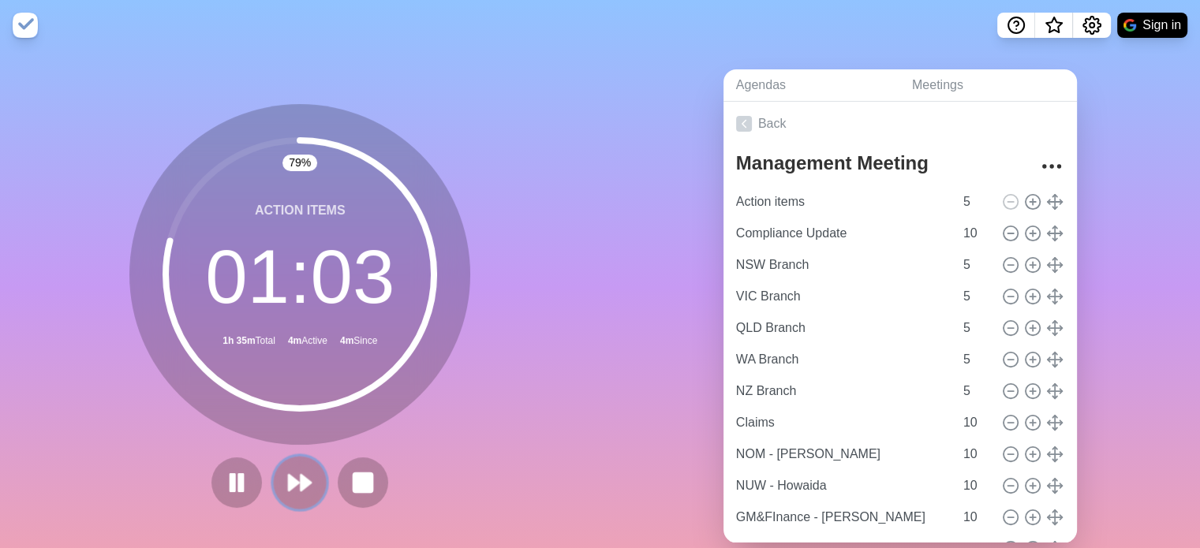
click at [293, 483] on polygon at bounding box center [294, 483] width 10 height 16
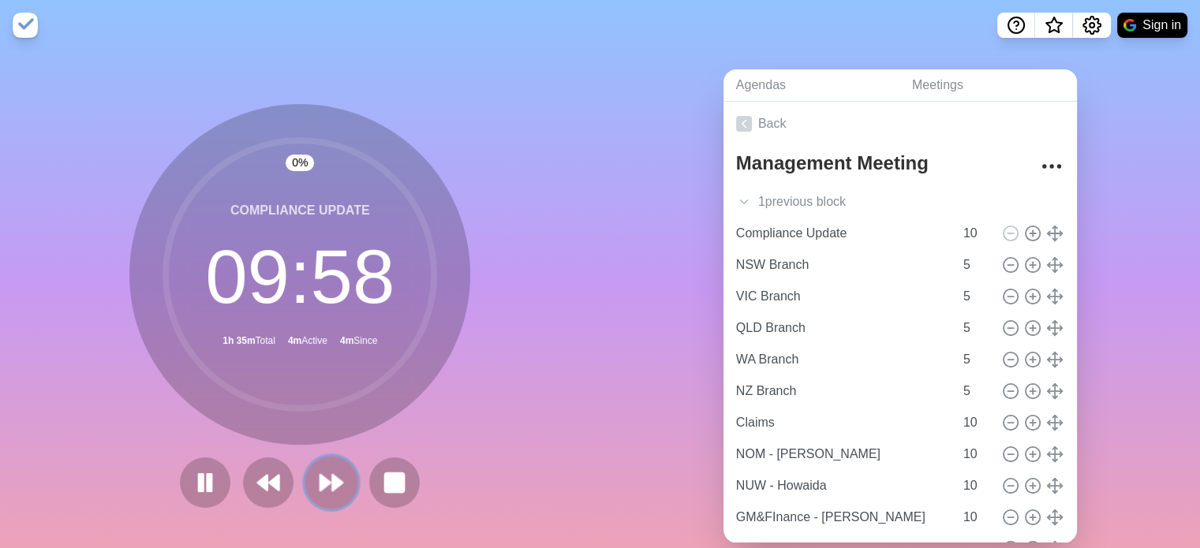
click at [333, 486] on polygon at bounding box center [338, 483] width 10 height 16
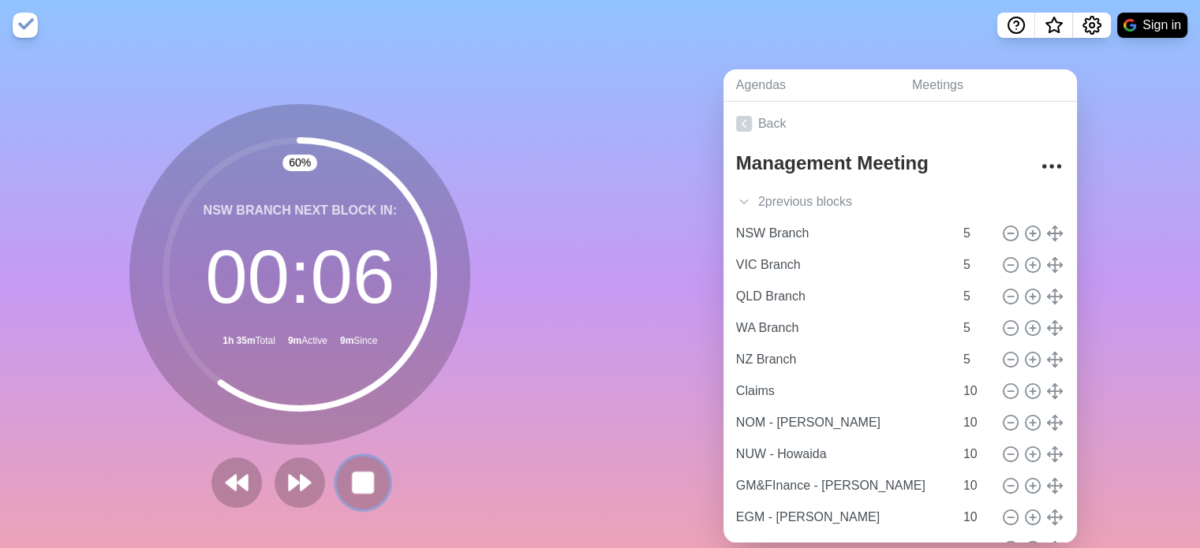
click at [353, 476] on rect at bounding box center [363, 483] width 20 height 20
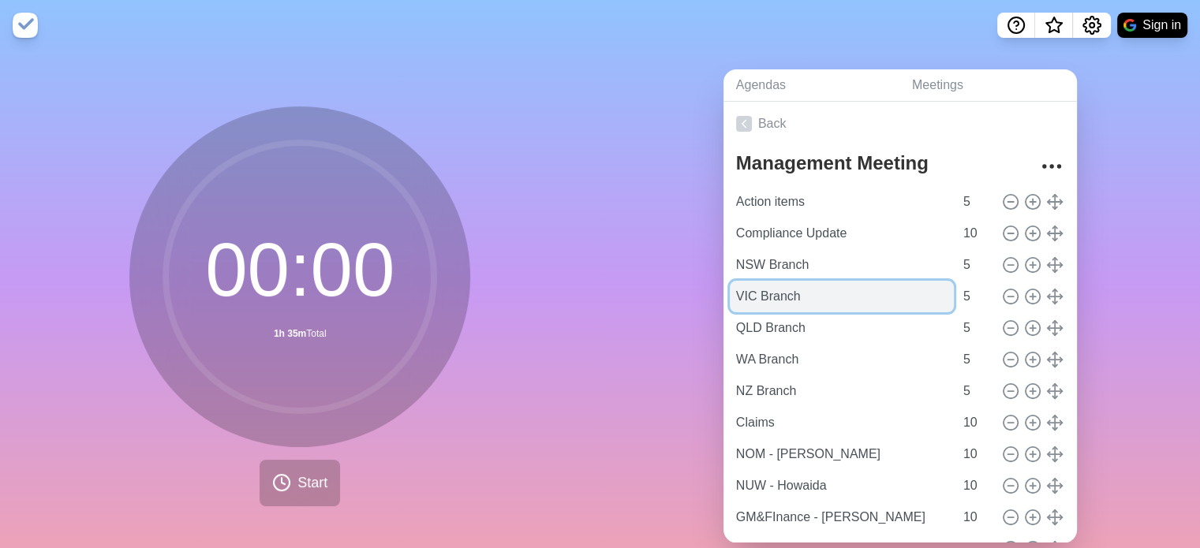
click at [755, 295] on input "VIC Branch" at bounding box center [842, 297] width 224 height 32
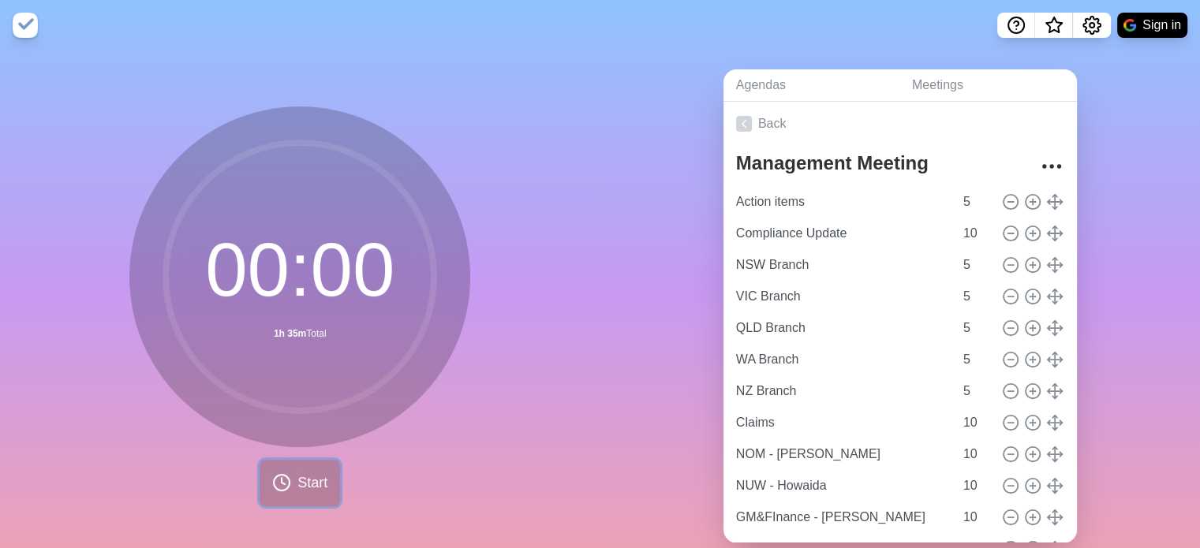
click at [303, 479] on span "Start" at bounding box center [312, 483] width 30 height 21
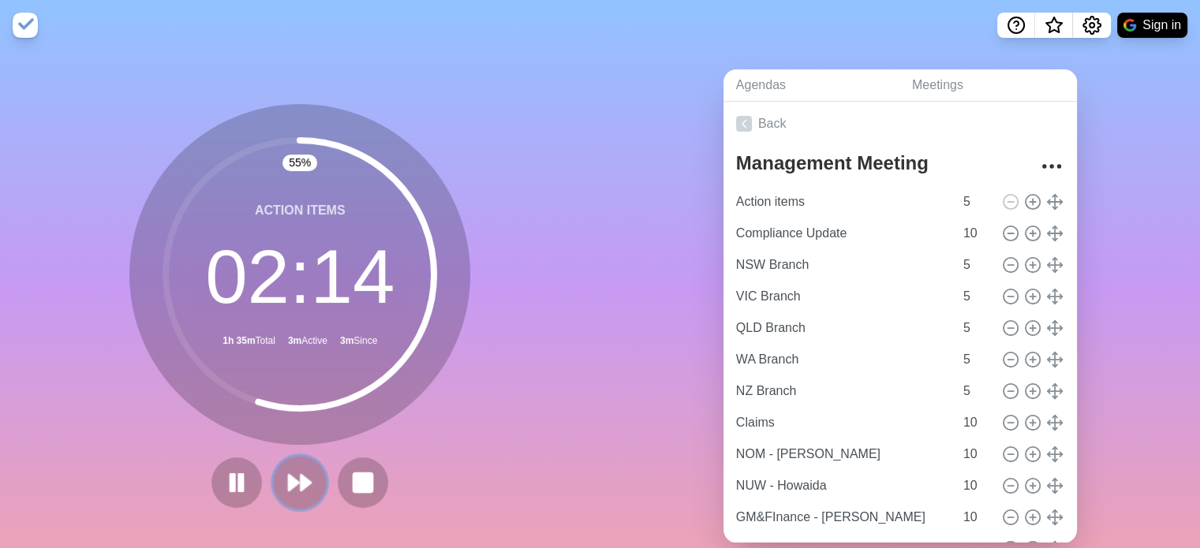
click at [301, 482] on polygon at bounding box center [306, 483] width 10 height 16
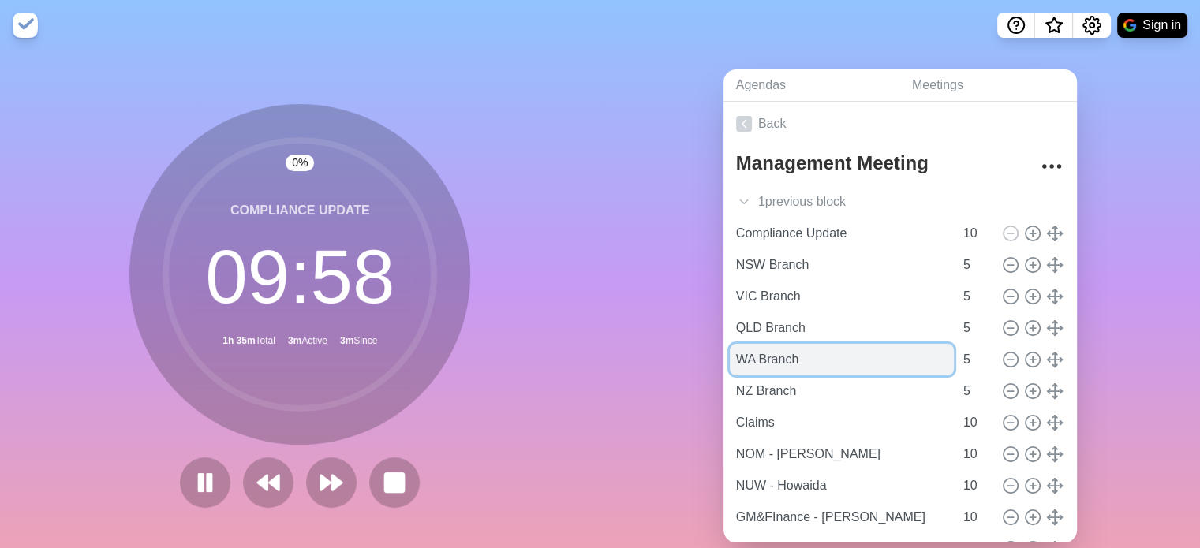
click at [755, 353] on input "WA Branch" at bounding box center [842, 360] width 224 height 32
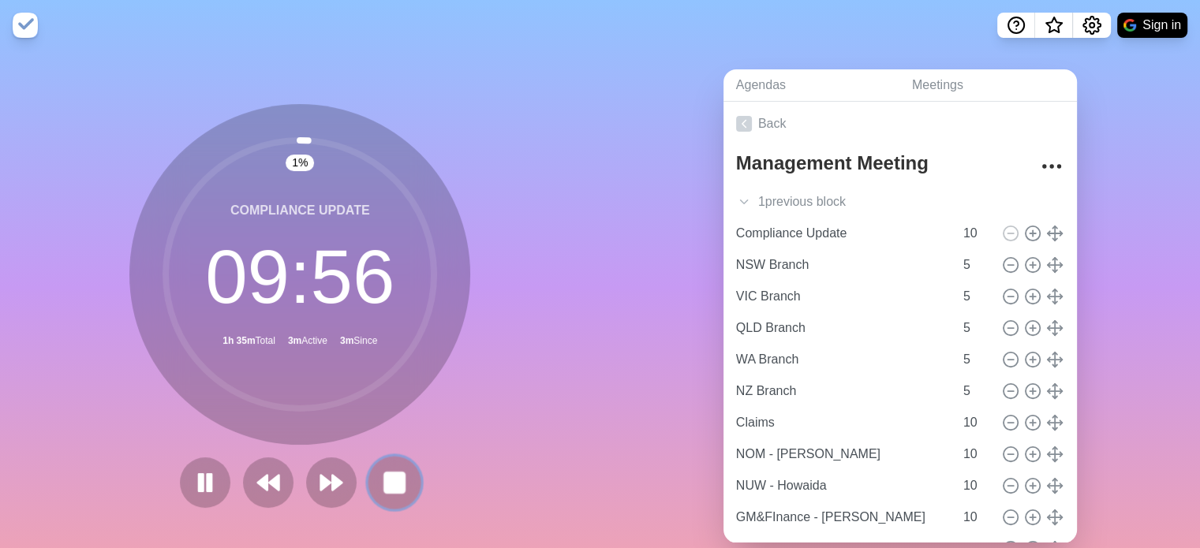
click at [385, 484] on rect at bounding box center [395, 483] width 20 height 20
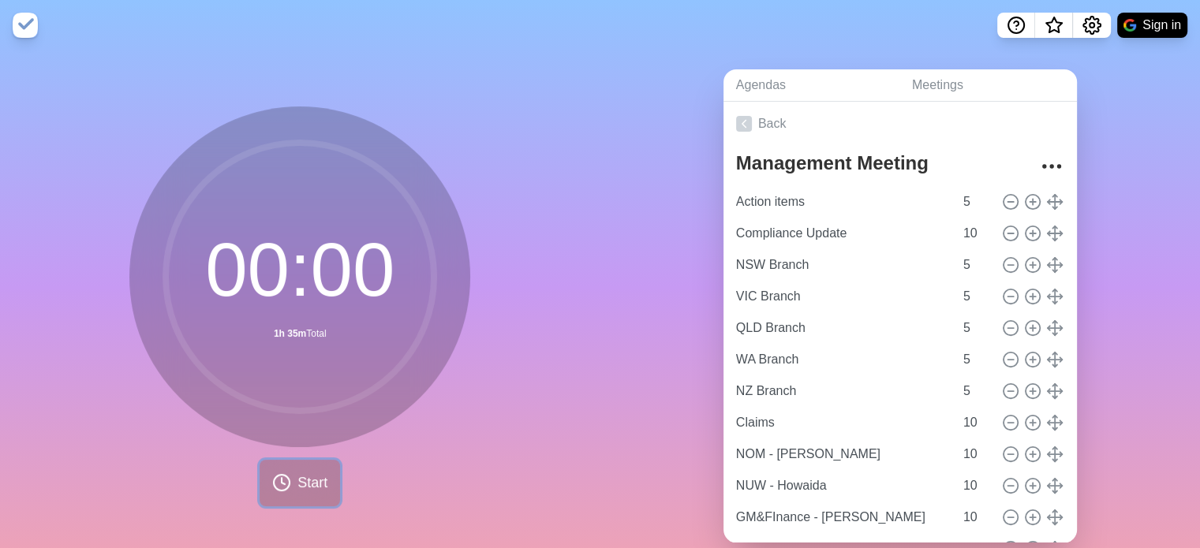
click at [290, 466] on button "Start" at bounding box center [300, 483] width 80 height 47
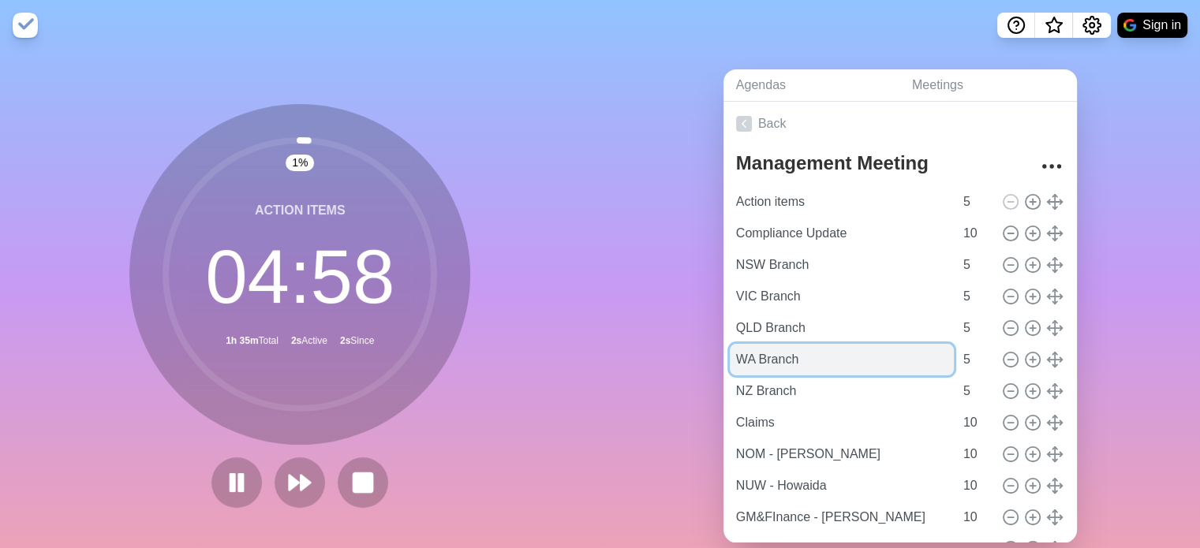
click at [755, 357] on input "WA Branch" at bounding box center [842, 360] width 224 height 32
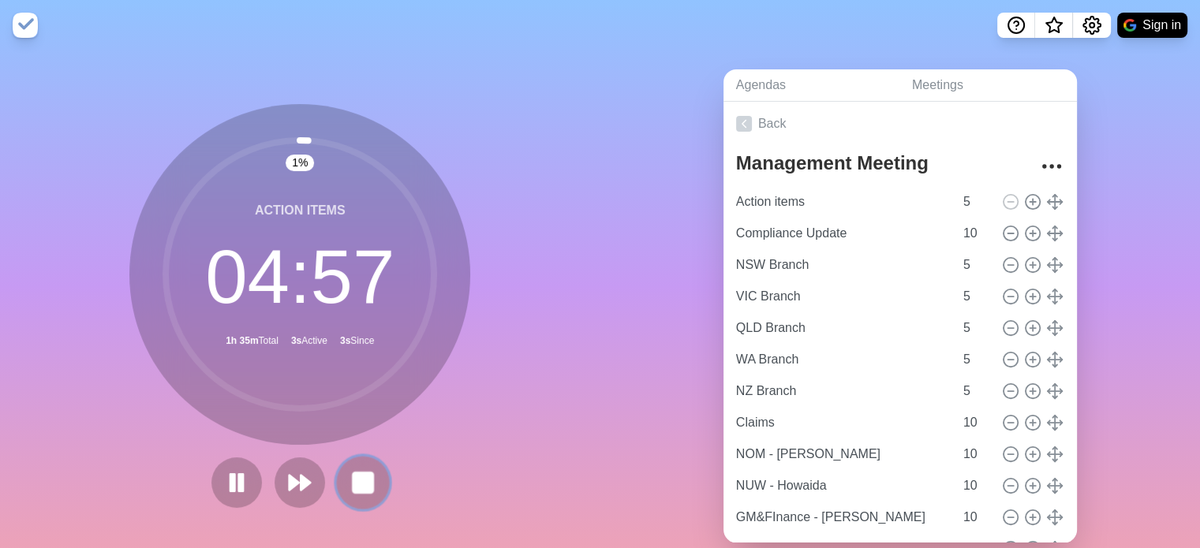
click at [353, 486] on rect at bounding box center [363, 483] width 20 height 20
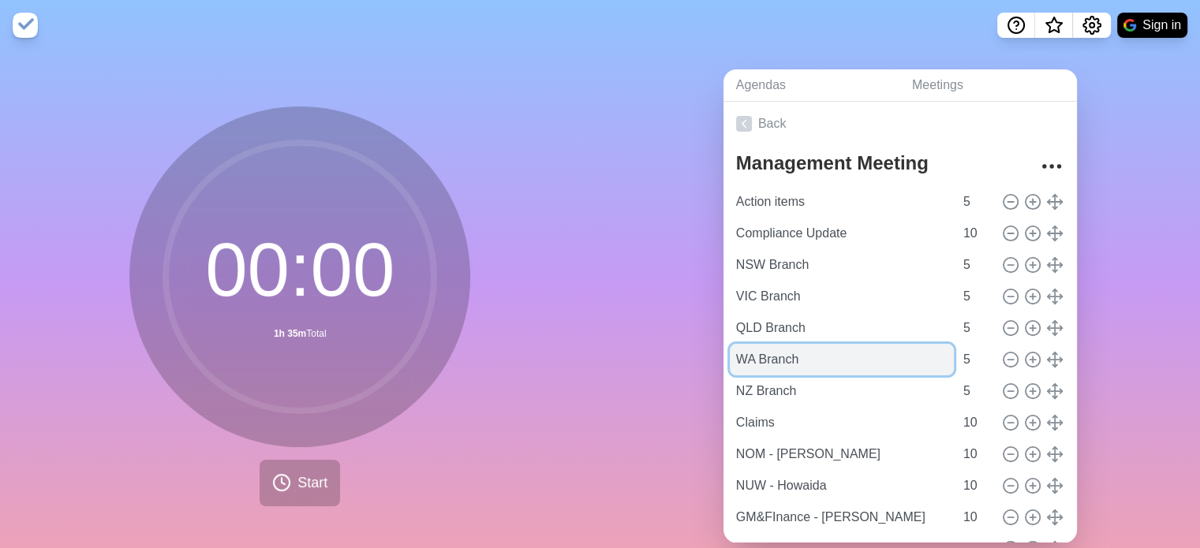
click at [755, 360] on input "WA Branch" at bounding box center [842, 360] width 224 height 32
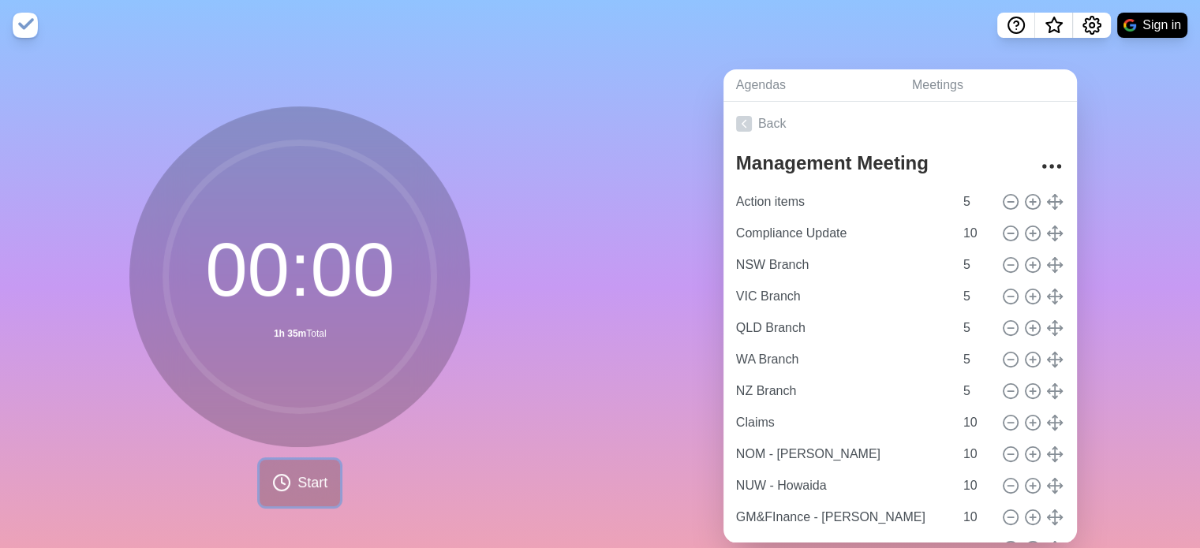
click at [316, 486] on span "Start" at bounding box center [312, 483] width 30 height 21
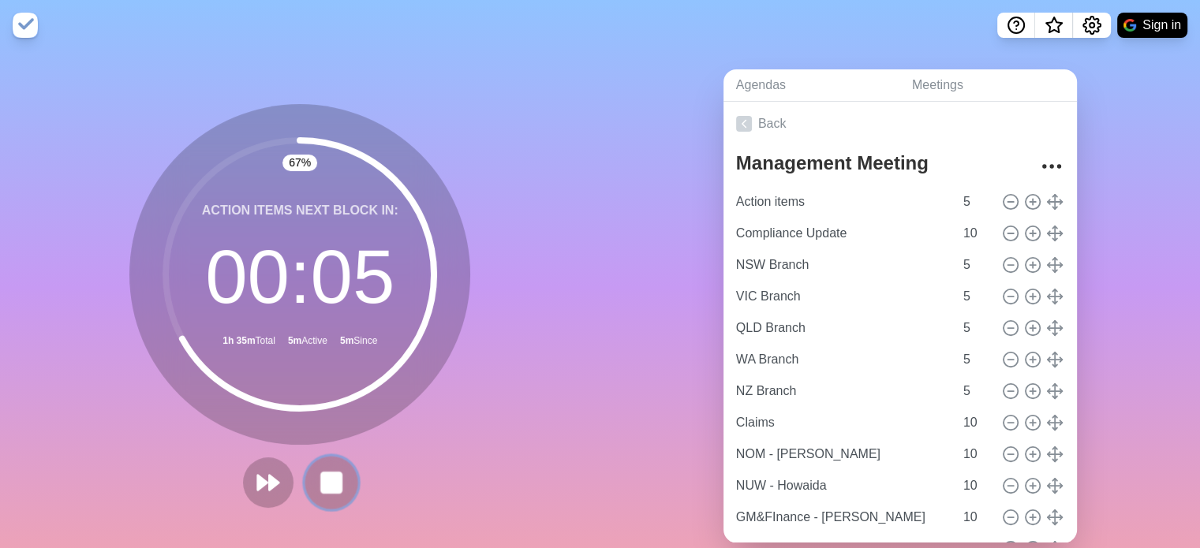
click at [327, 488] on rect at bounding box center [332, 483] width 20 height 20
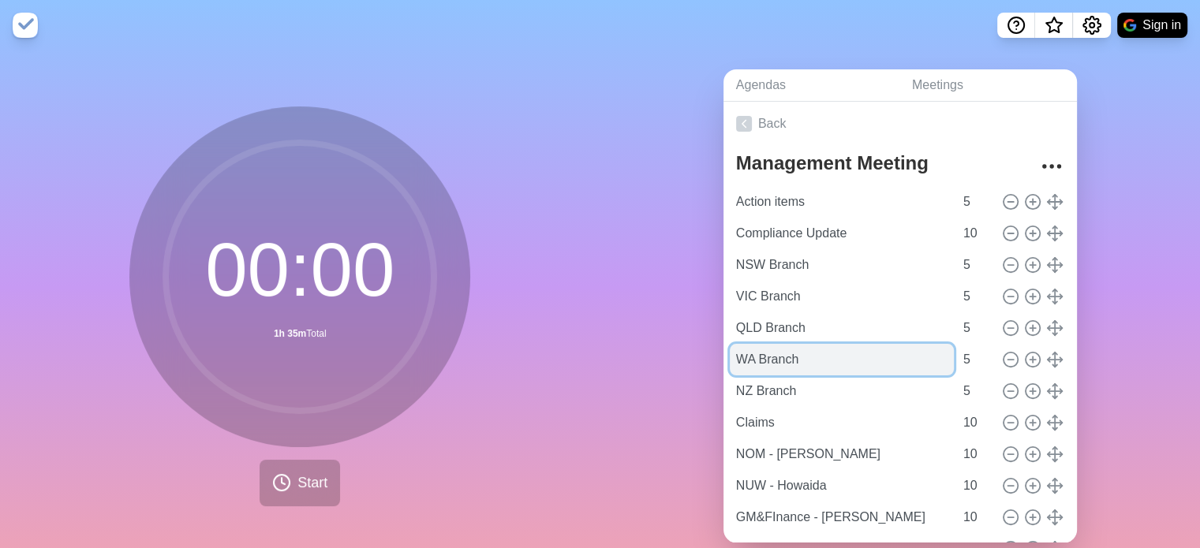
click at [755, 364] on input "WA Branch" at bounding box center [842, 360] width 224 height 32
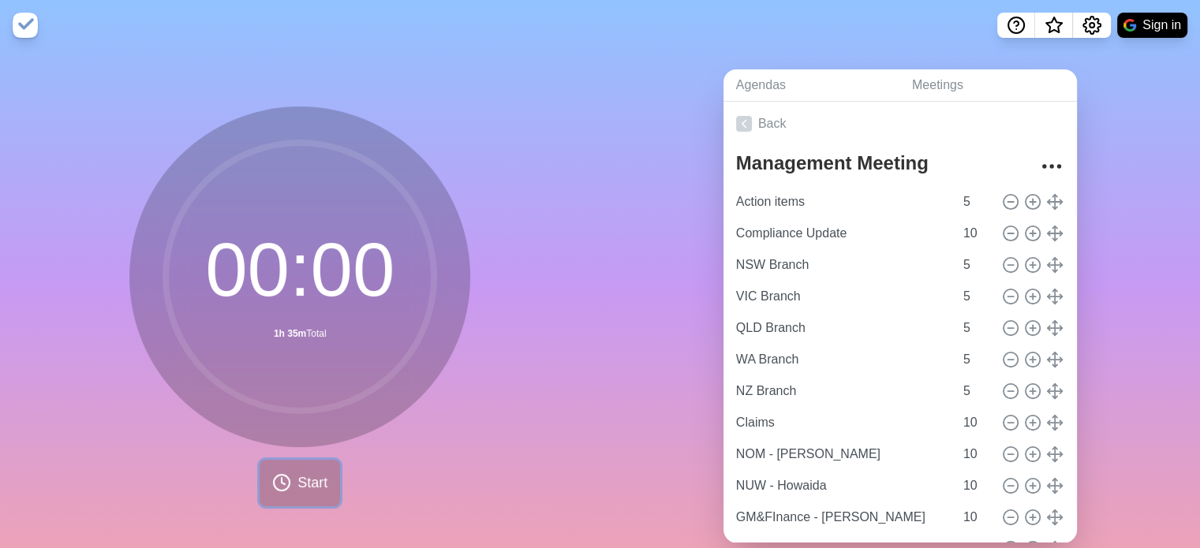
click at [310, 483] on span "Start" at bounding box center [312, 483] width 30 height 21
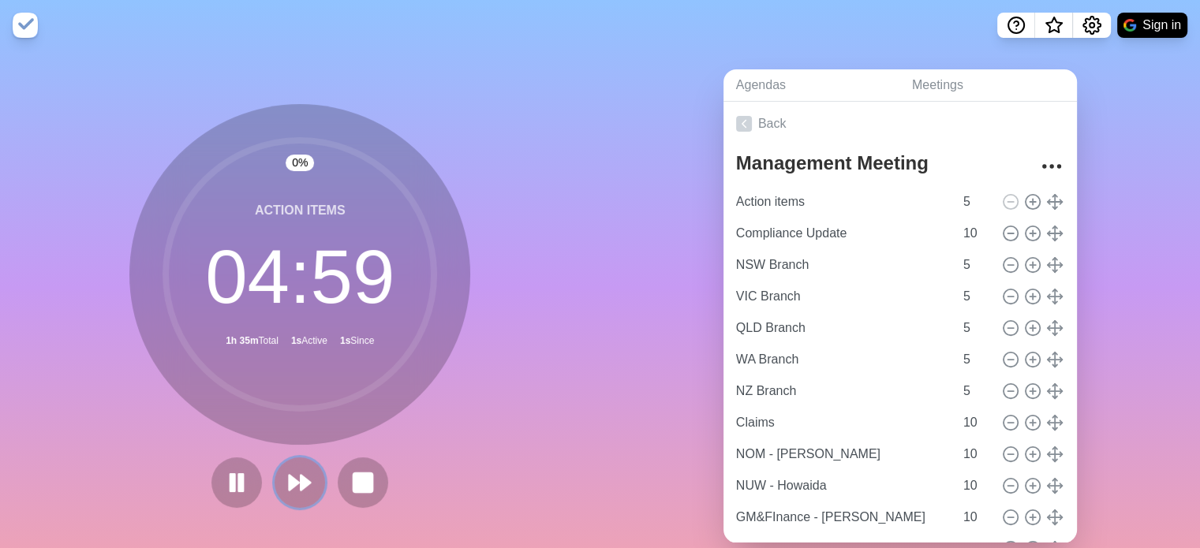
click at [310, 483] on button at bounding box center [300, 483] width 50 height 50
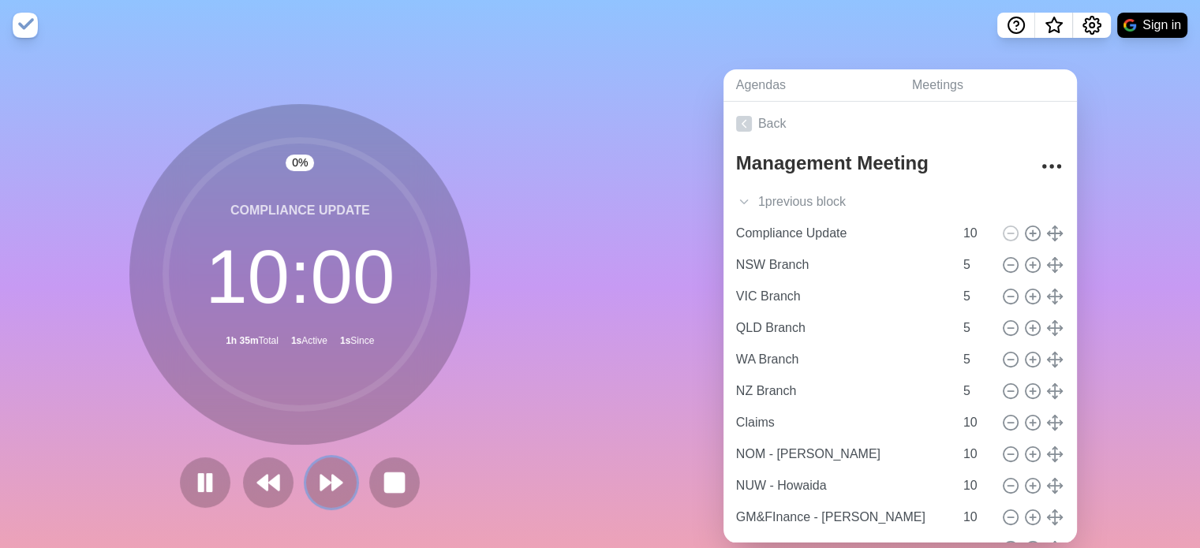
click at [310, 483] on button at bounding box center [331, 483] width 50 height 50
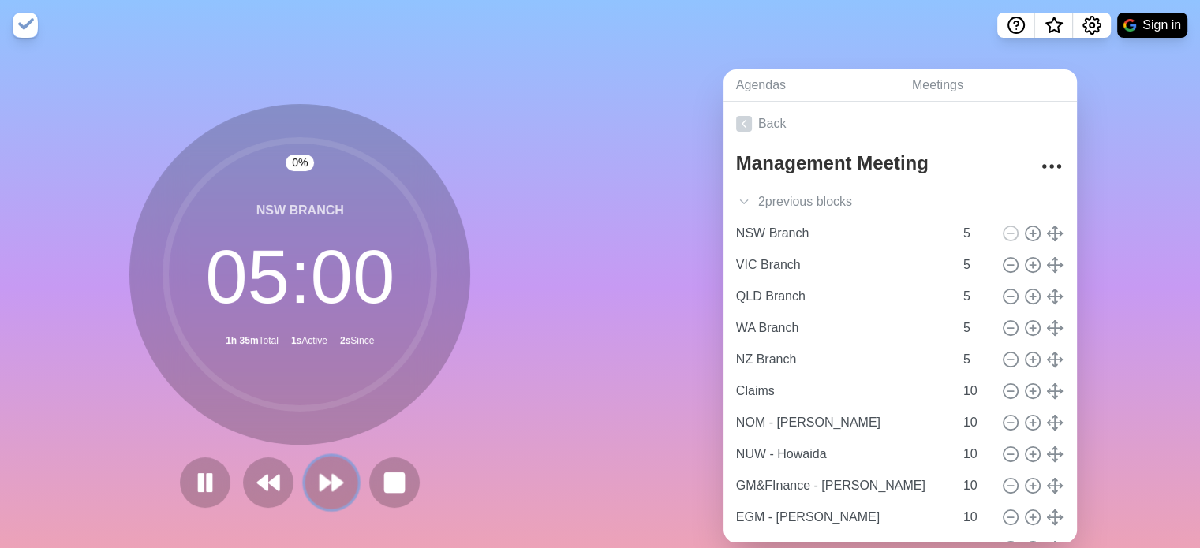
click at [322, 483] on polygon at bounding box center [325, 483] width 10 height 16
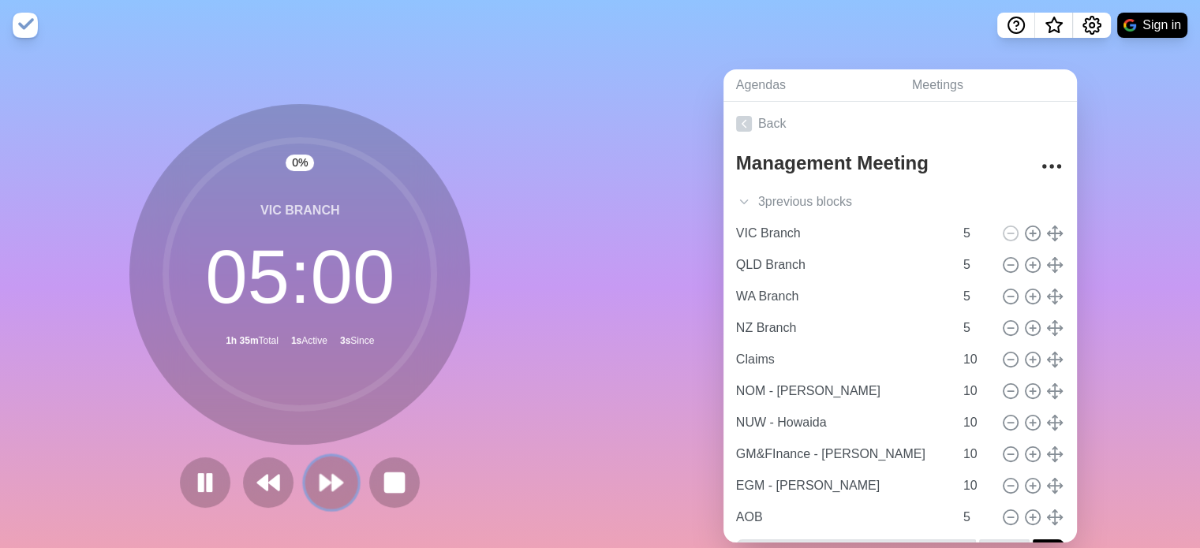
click at [322, 483] on polygon at bounding box center [325, 483] width 10 height 16
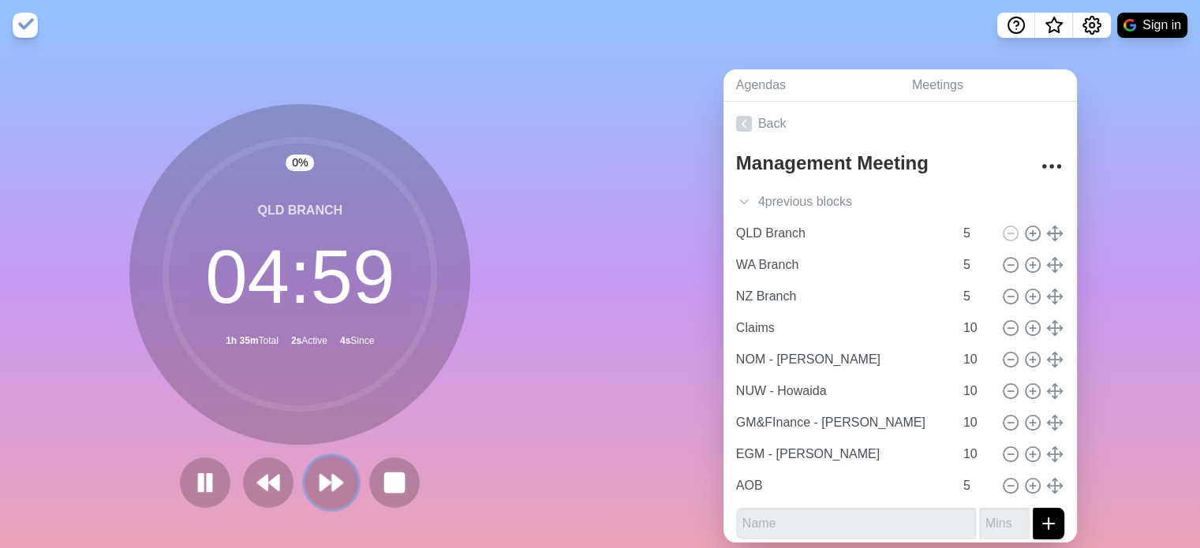
click at [322, 483] on polygon at bounding box center [325, 483] width 10 height 16
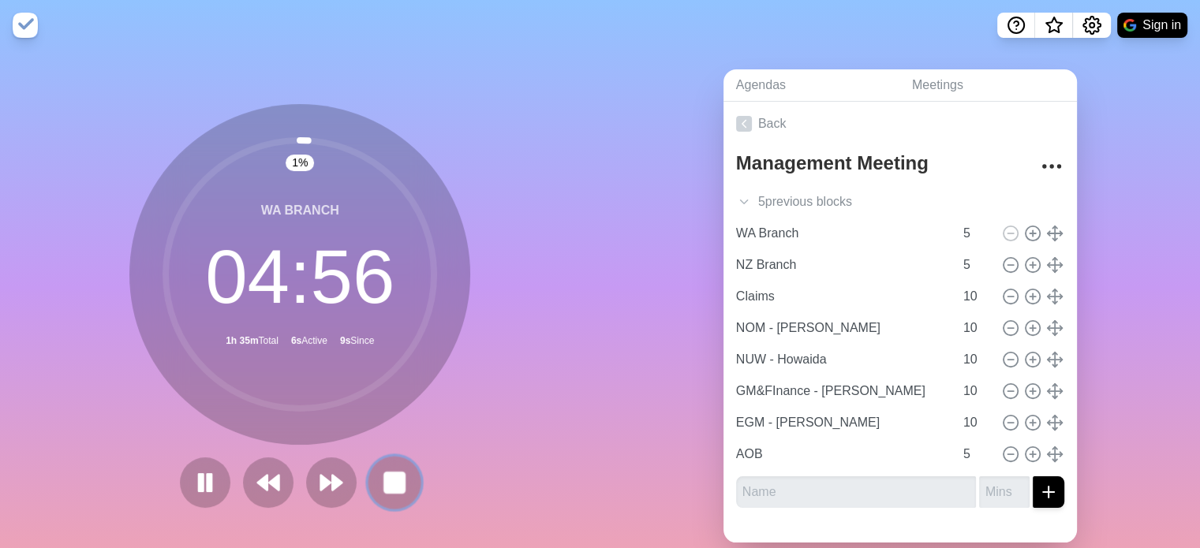
click at [395, 483] on rect at bounding box center [395, 483] width 20 height 20
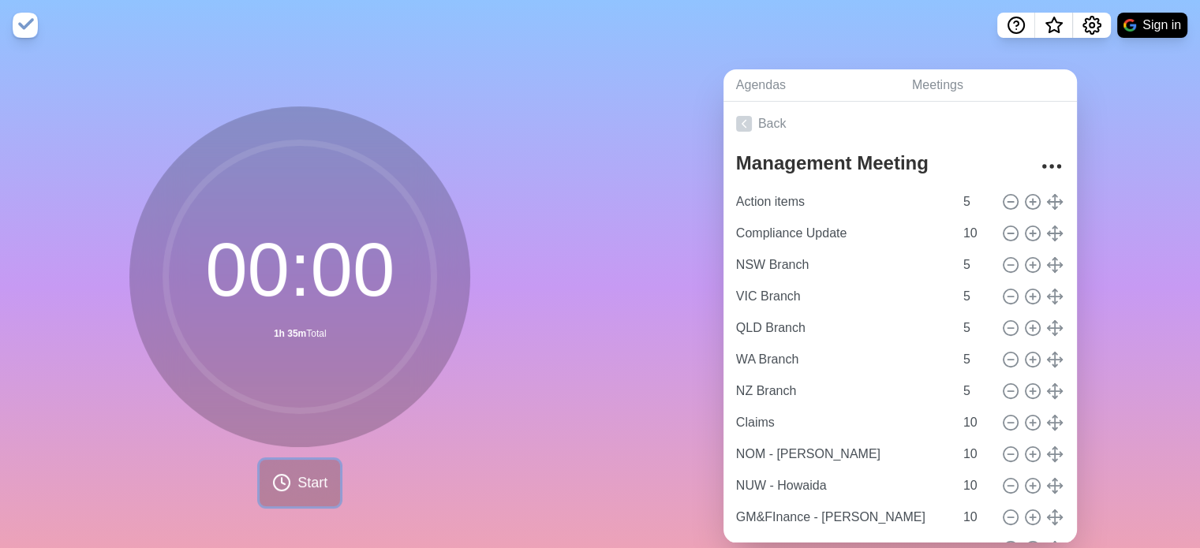
click at [297, 485] on span "Start" at bounding box center [312, 483] width 30 height 21
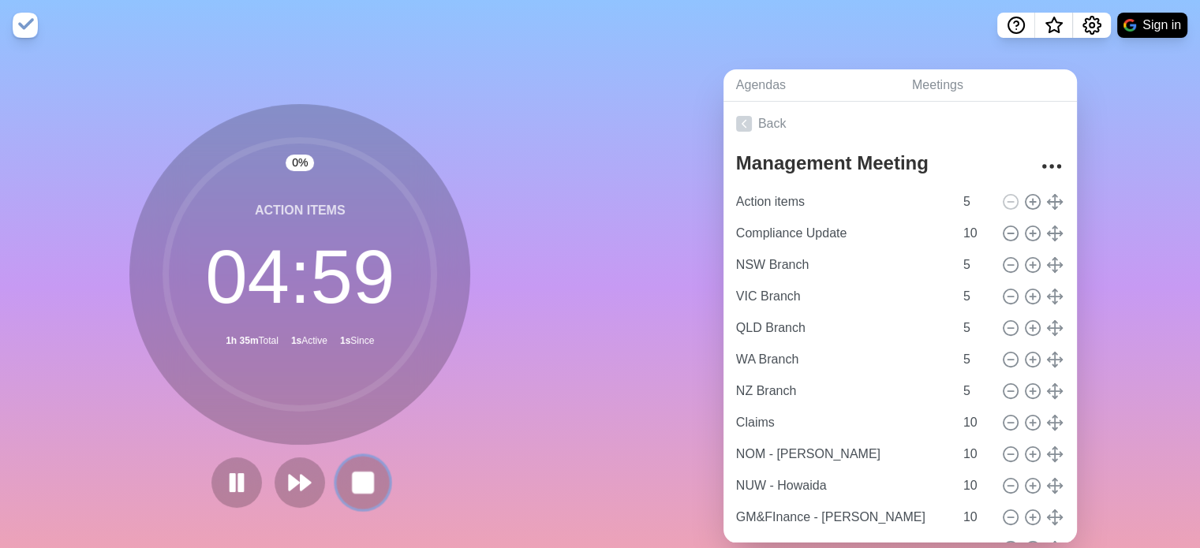
click at [357, 484] on rect at bounding box center [363, 483] width 20 height 20
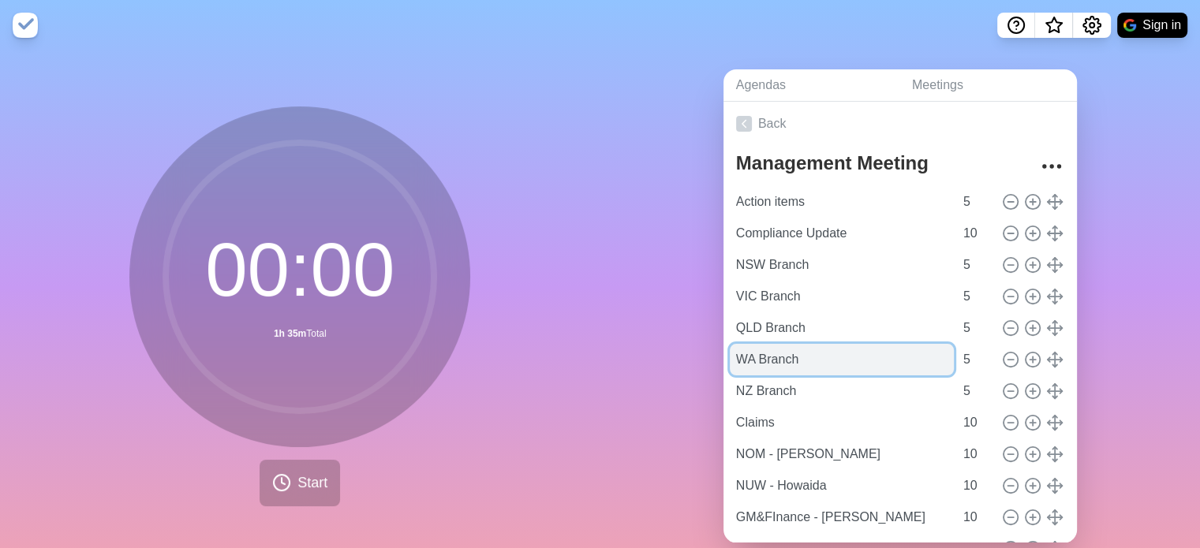
click at [755, 364] on input "WA Branch" at bounding box center [842, 360] width 224 height 32
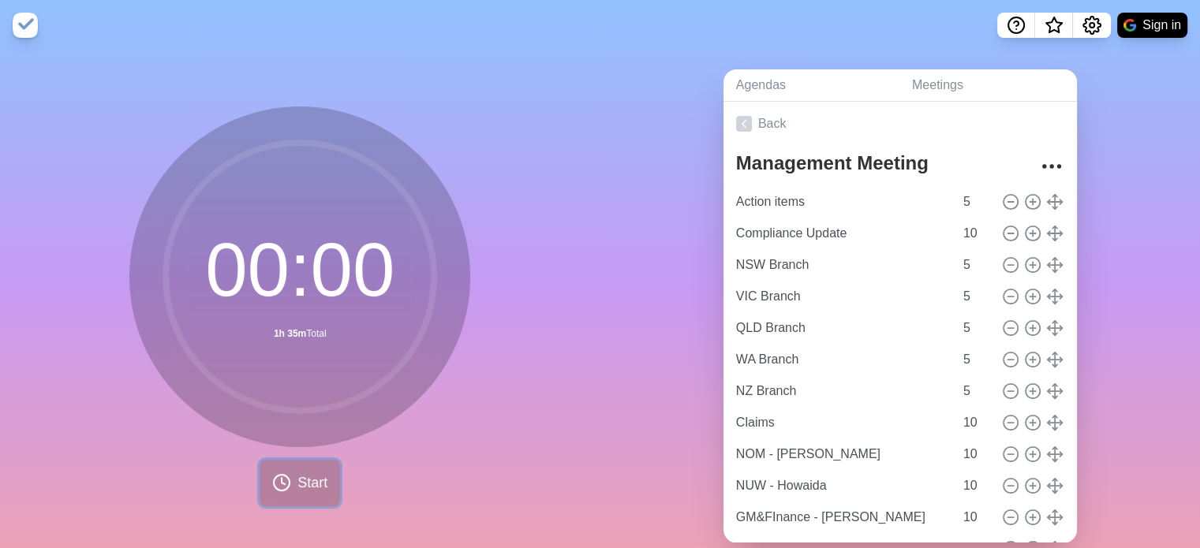
click at [297, 478] on span "Start" at bounding box center [312, 483] width 30 height 21
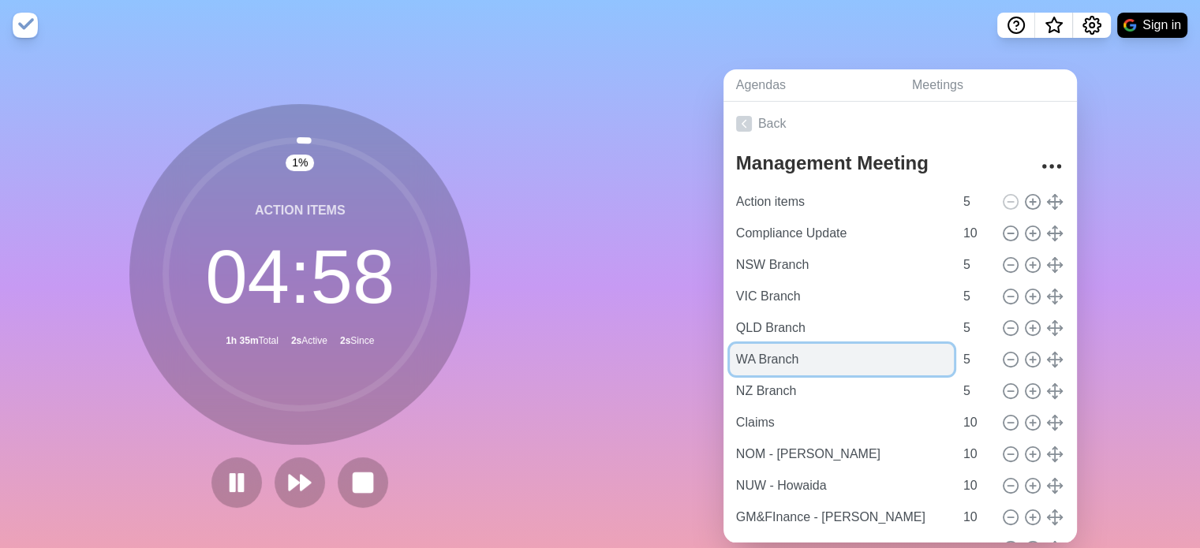
click at [730, 367] on input "WA Branch" at bounding box center [842, 360] width 224 height 32
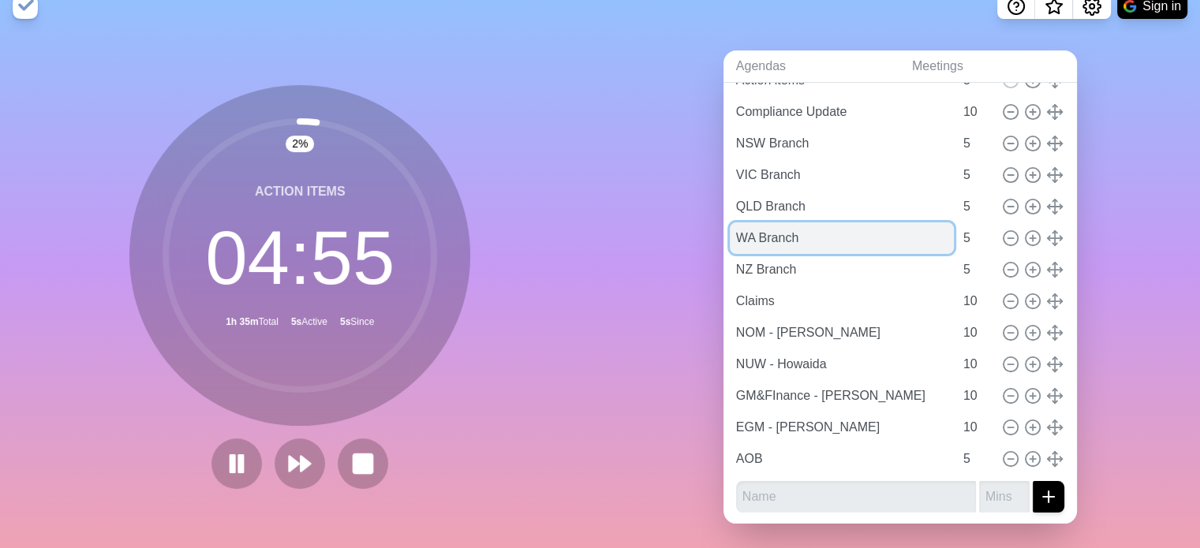
scroll to position [38, 0]
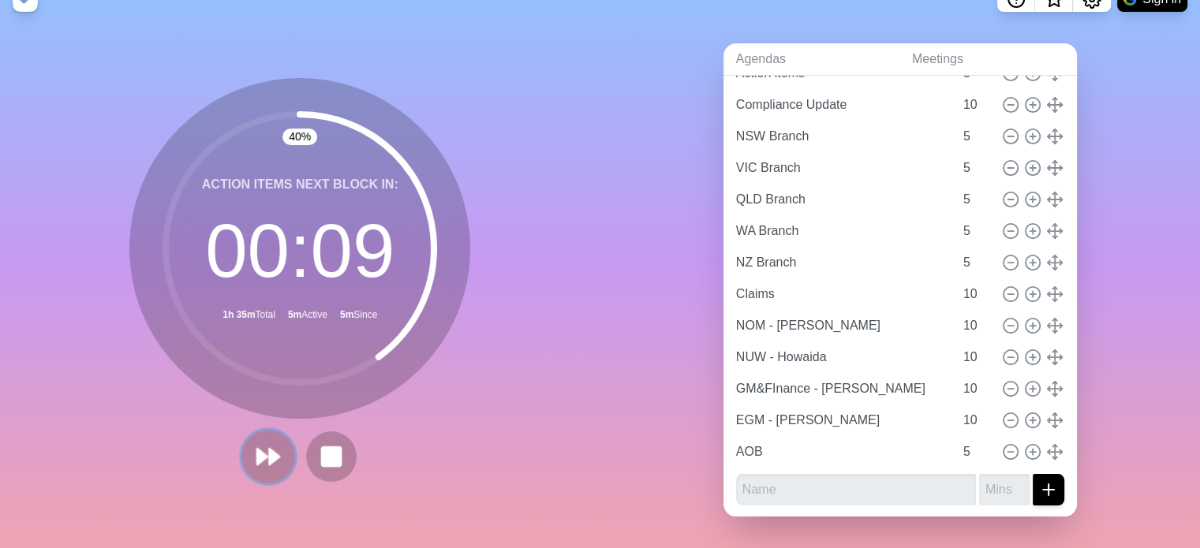
click at [259, 449] on polygon at bounding box center [262, 457] width 10 height 16
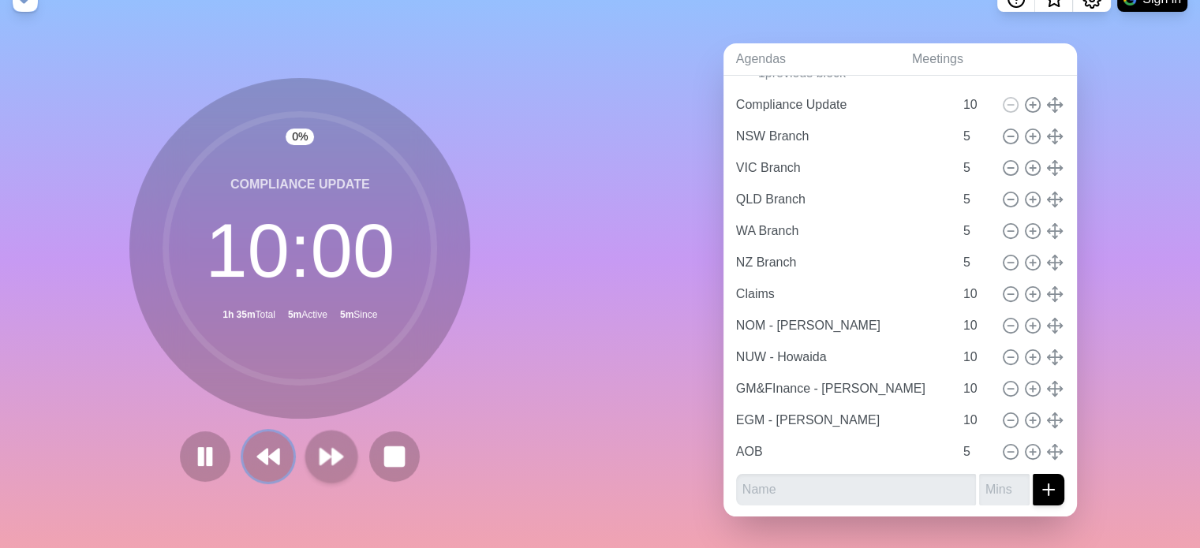
click at [259, 450] on polygon at bounding box center [262, 457] width 9 height 15
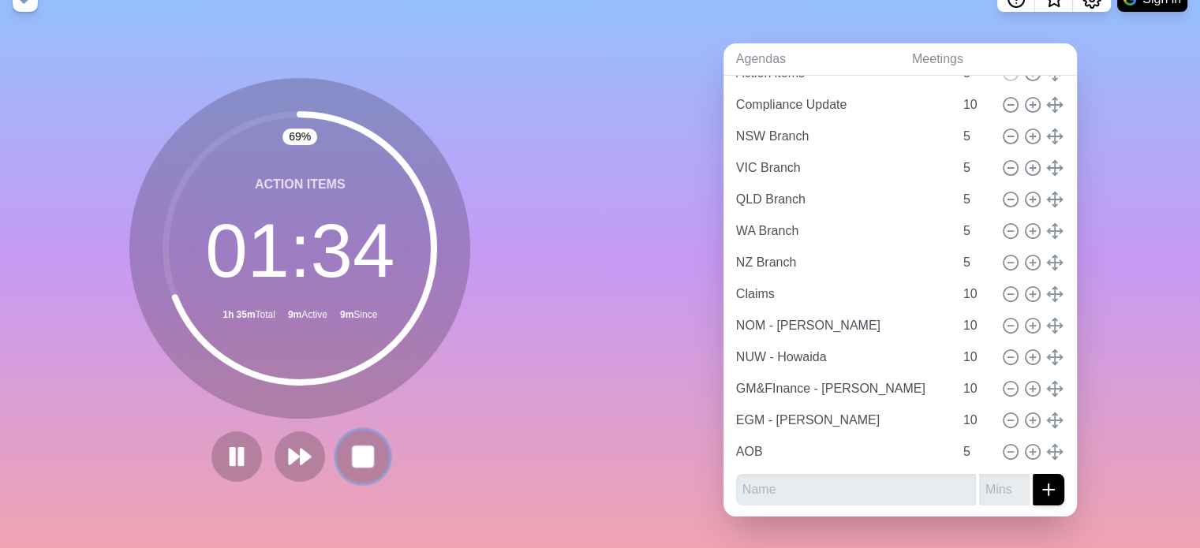
click at [368, 445] on icon at bounding box center [362, 456] width 27 height 27
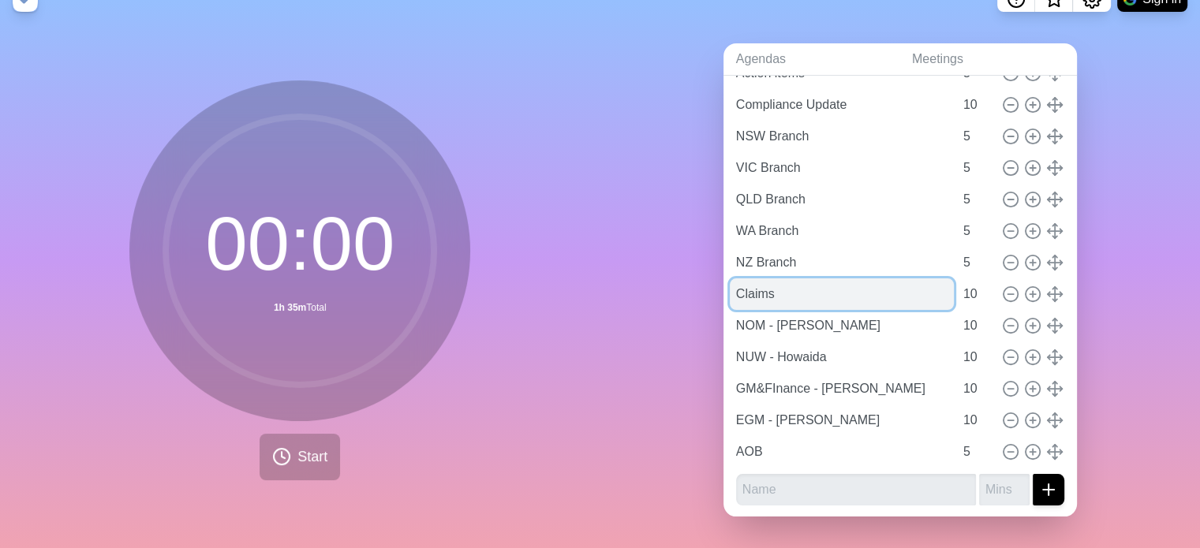
click at [755, 278] on input "Claims" at bounding box center [842, 294] width 224 height 32
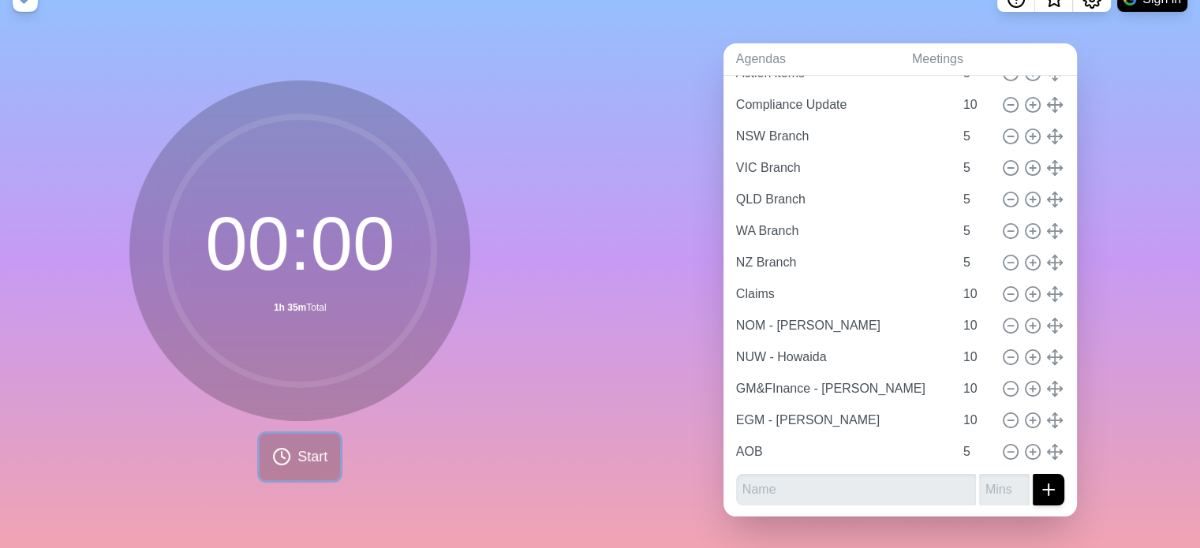
click at [300, 447] on span "Start" at bounding box center [312, 457] width 30 height 21
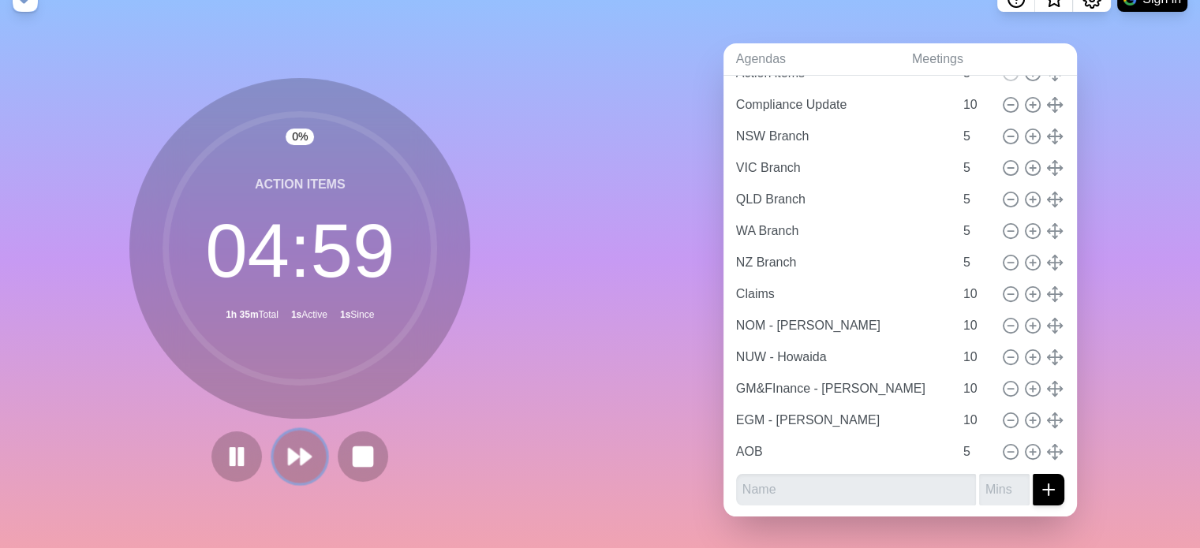
click at [305, 443] on icon at bounding box center [299, 456] width 27 height 27
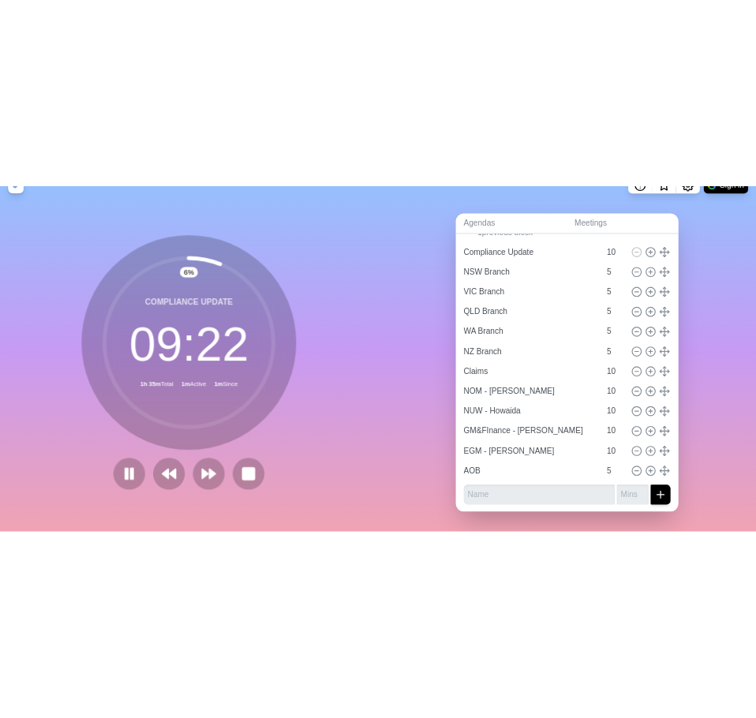
scroll to position [0, 0]
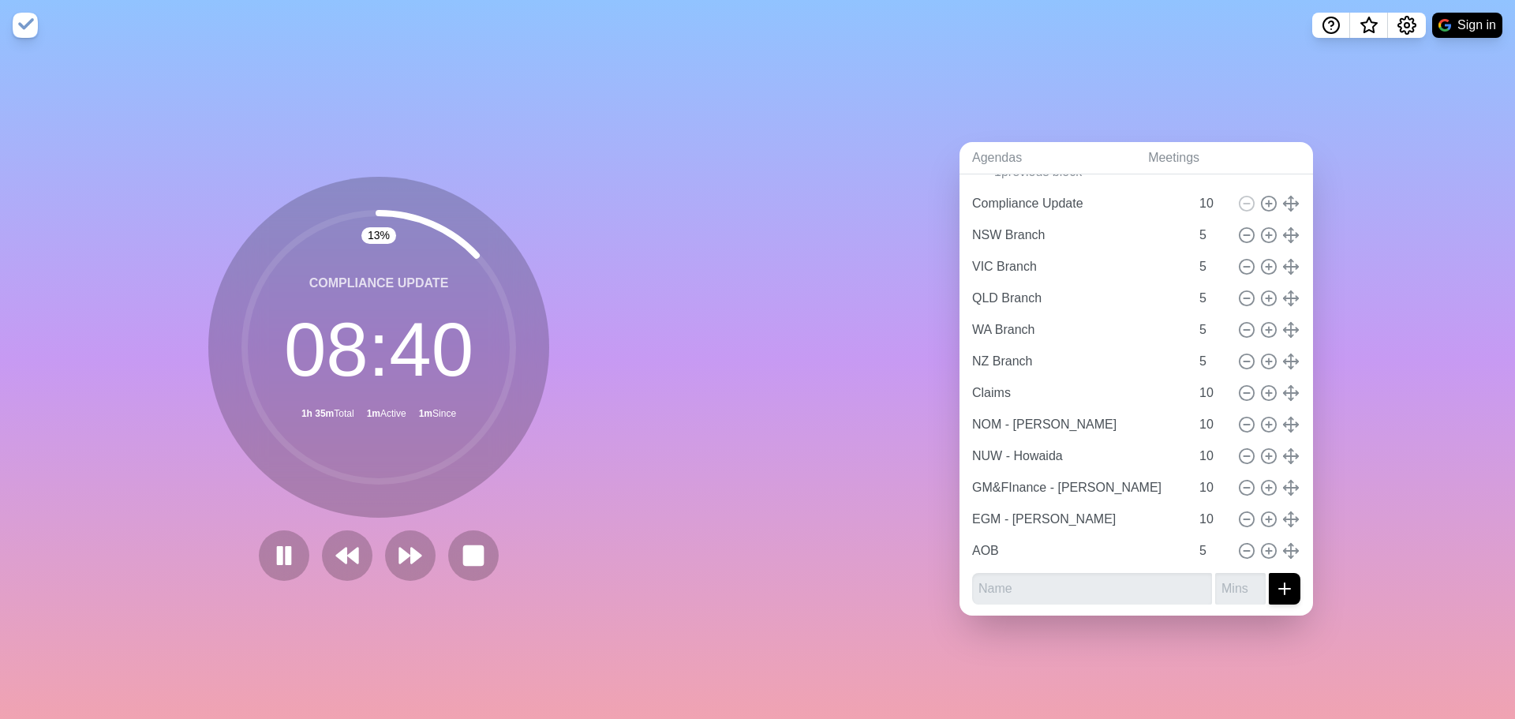
click at [595, 117] on div "13 % Compliance Update 08 : 40 1h 35m Total 1m Active 1m Since" at bounding box center [378, 384] width 757 height 668
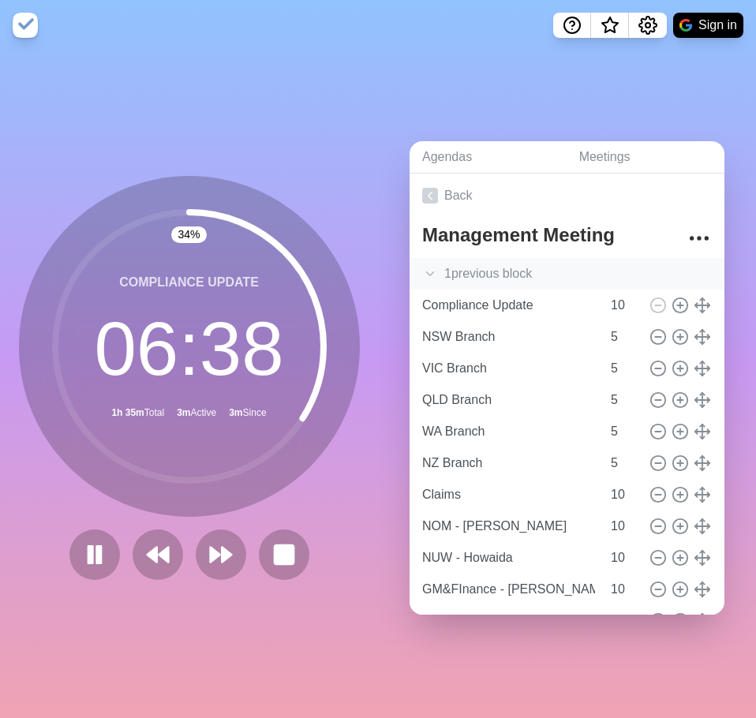
click at [429, 267] on icon at bounding box center [430, 274] width 16 height 16
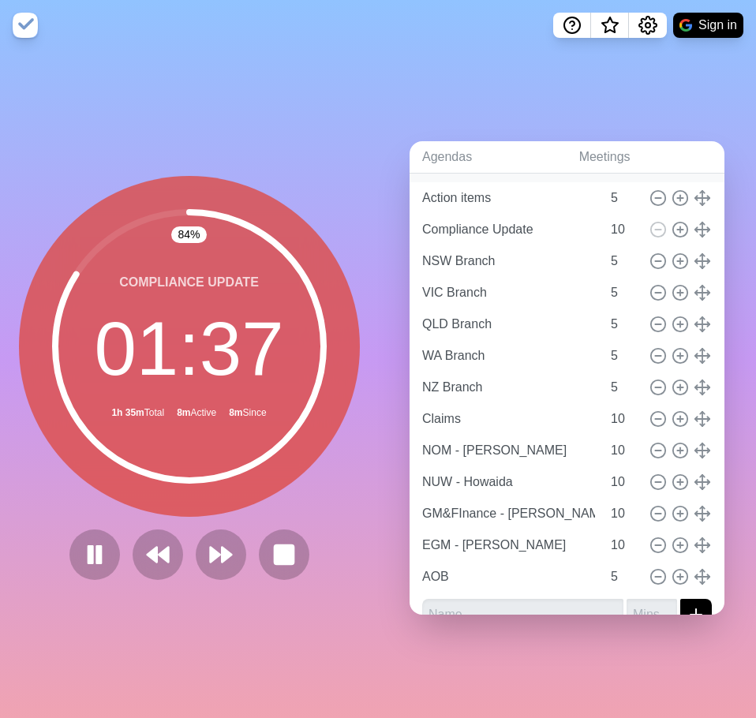
scroll to position [135, 0]
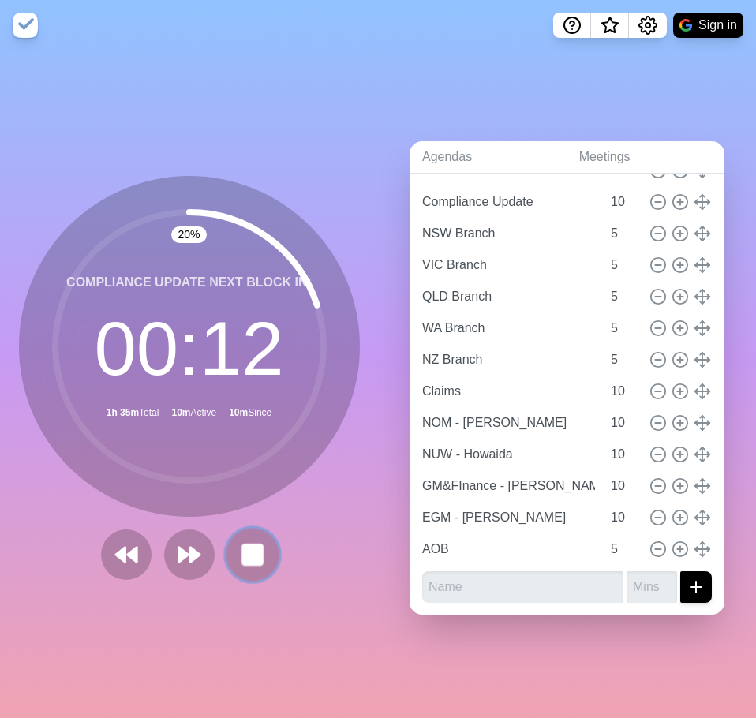
click at [245, 553] on rect at bounding box center [252, 554] width 20 height 20
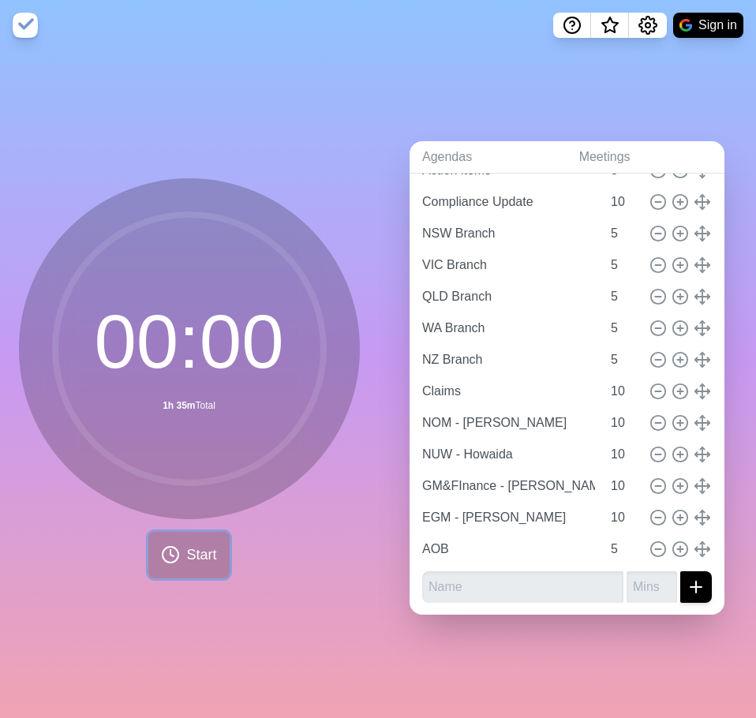
click at [186, 551] on span "Start" at bounding box center [201, 554] width 30 height 21
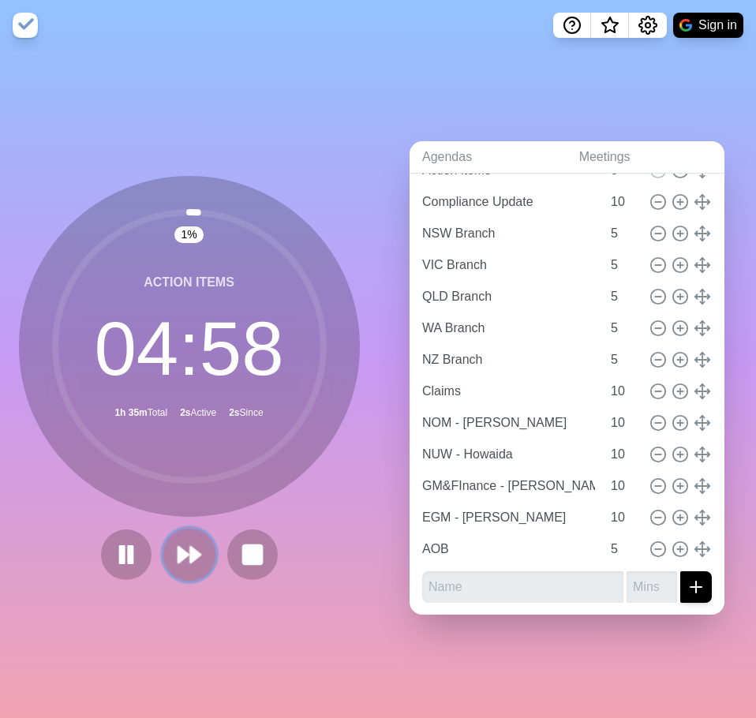
click at [196, 551] on button at bounding box center [189, 554] width 53 height 53
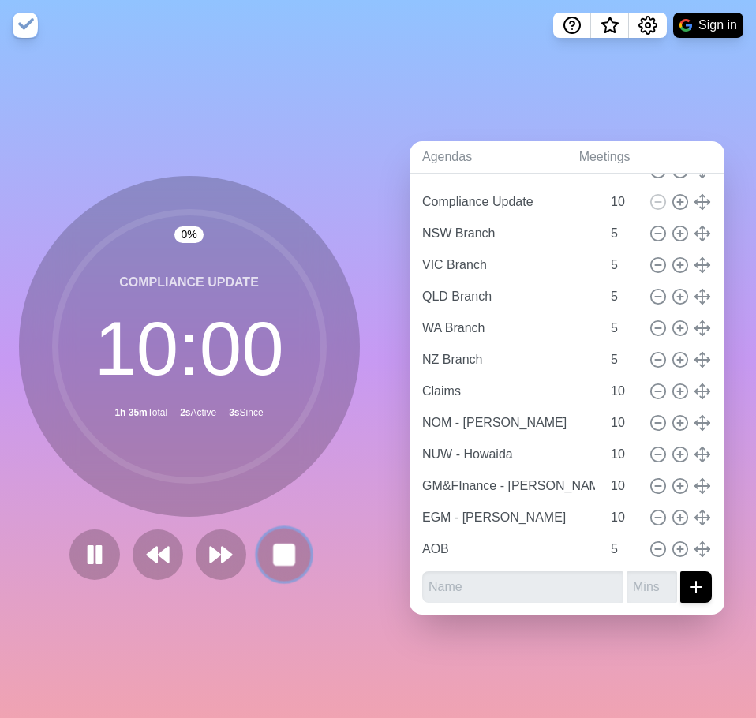
click at [274, 551] on rect at bounding box center [284, 554] width 20 height 20
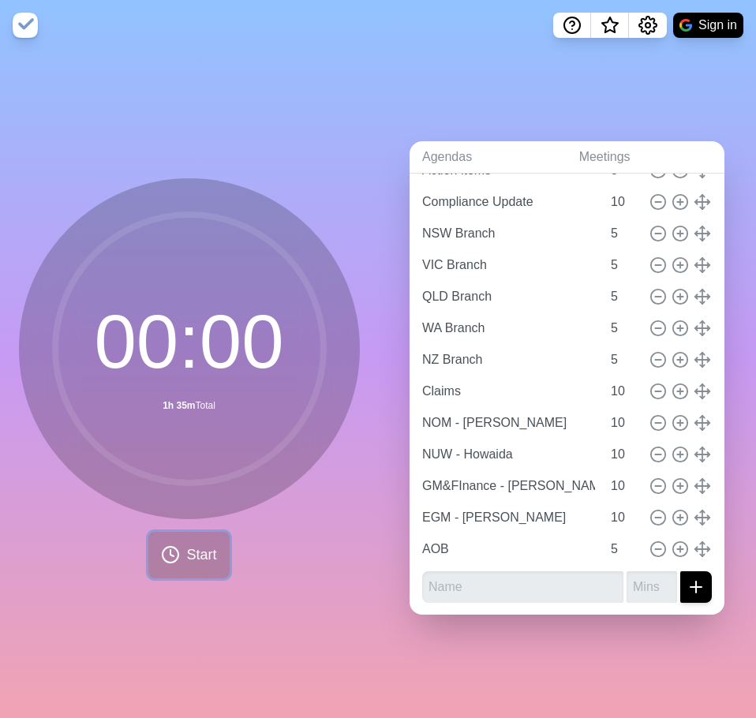
click at [198, 561] on button "Start" at bounding box center [188, 555] width 80 height 47
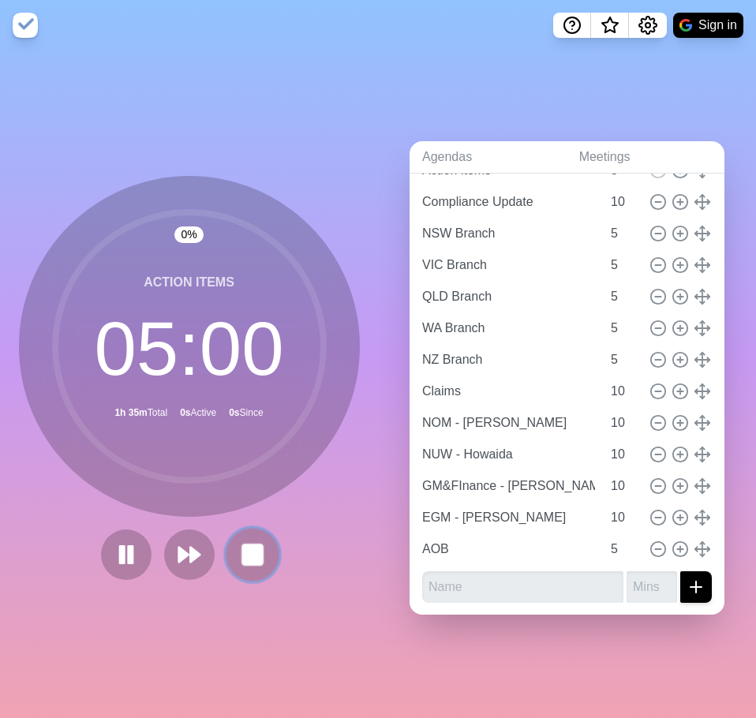
click at [248, 555] on rect at bounding box center [252, 554] width 20 height 20
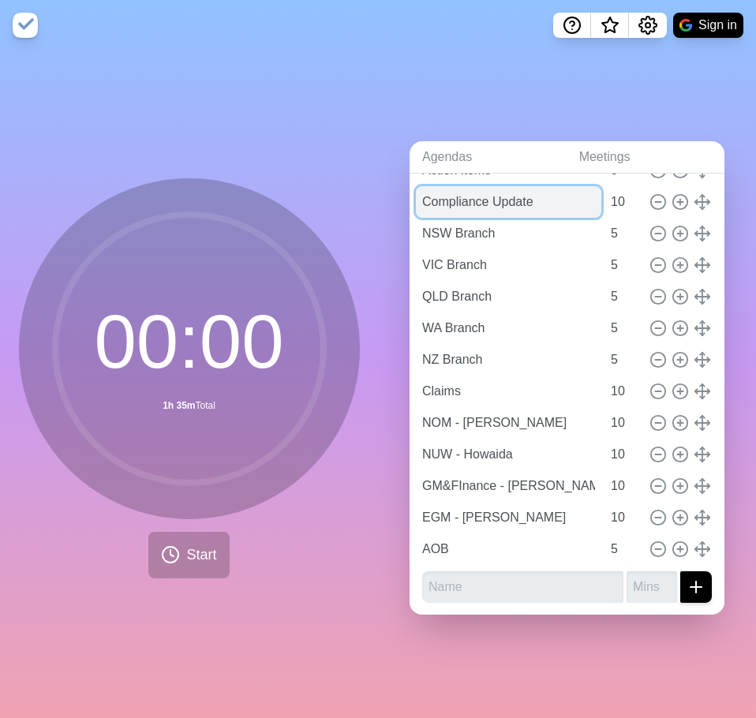
click at [535, 200] on input "Compliance Update" at bounding box center [508, 202] width 185 height 32
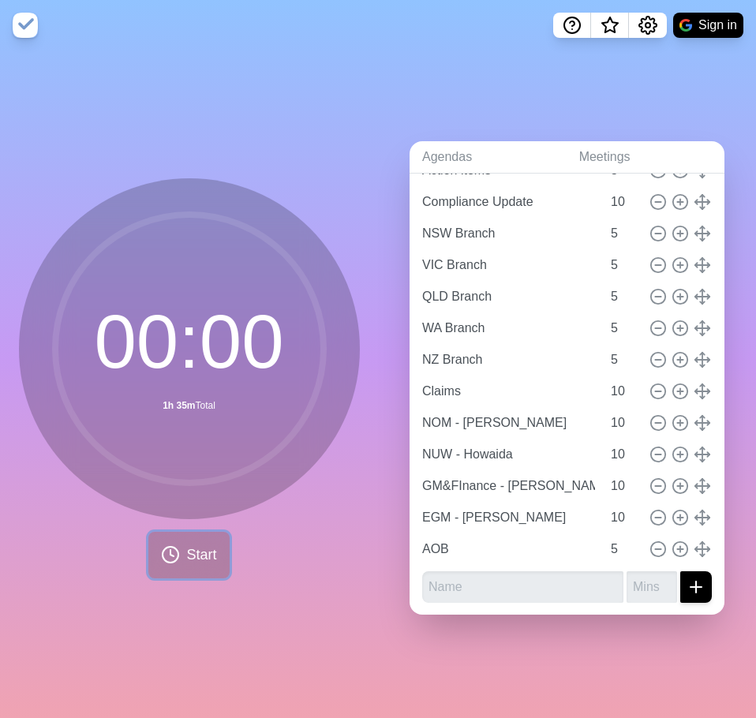
click at [186, 550] on span "Start" at bounding box center [201, 554] width 30 height 21
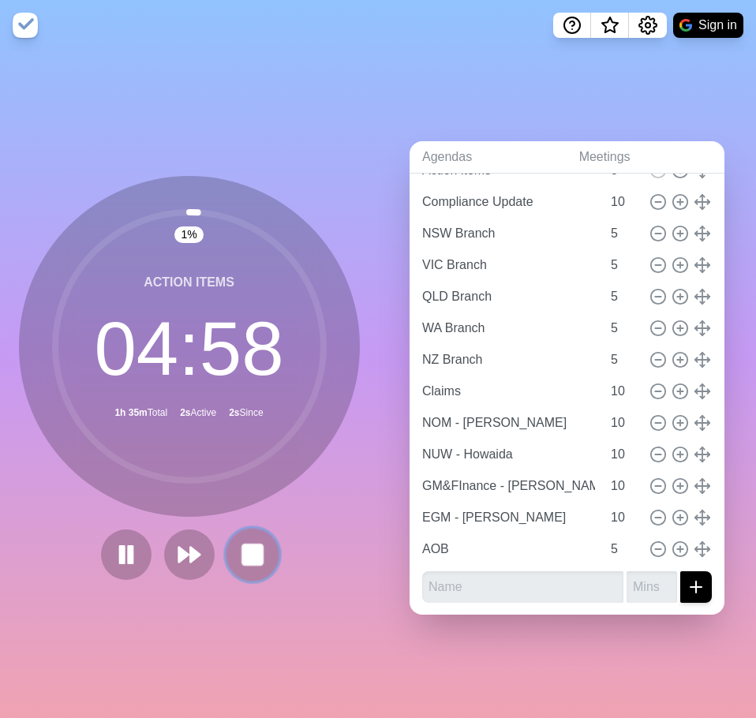
click at [256, 548] on rect at bounding box center [252, 554] width 20 height 20
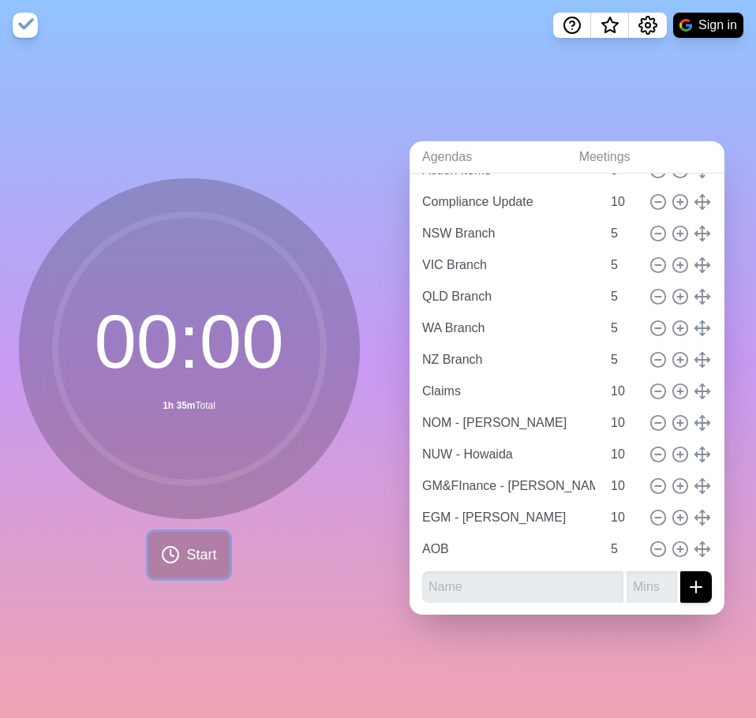
click at [189, 547] on span "Start" at bounding box center [201, 554] width 30 height 21
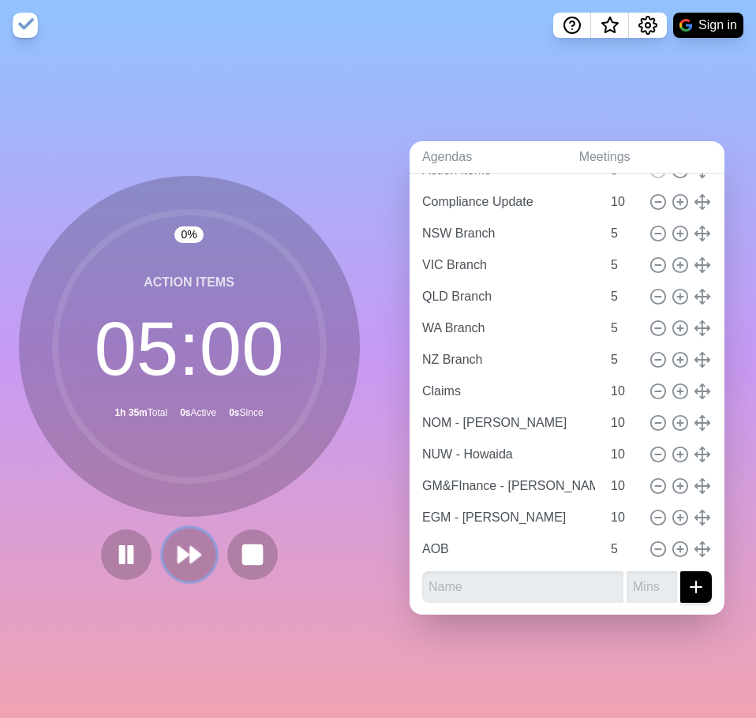
click at [200, 547] on button at bounding box center [189, 554] width 53 height 53
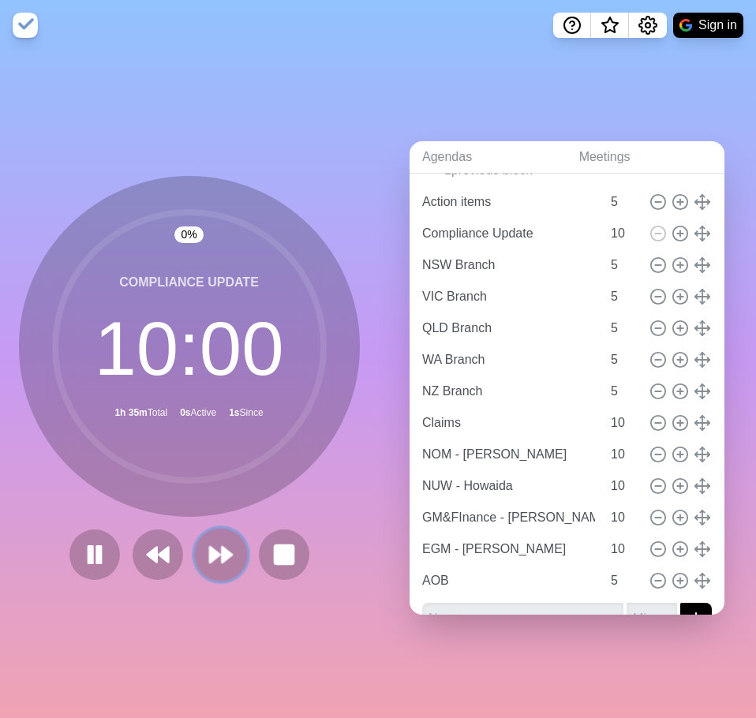
scroll to position [135, 0]
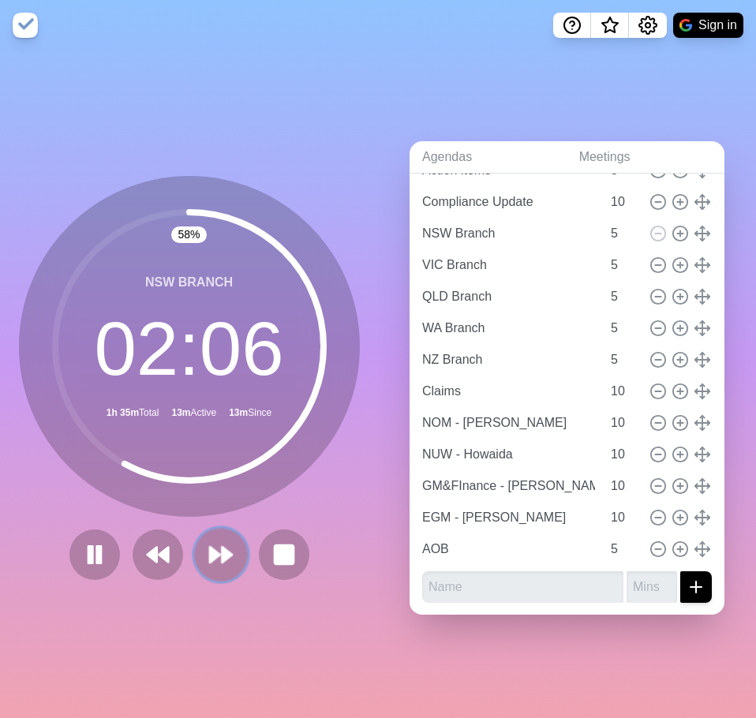
click at [212, 552] on icon at bounding box center [220, 554] width 27 height 27
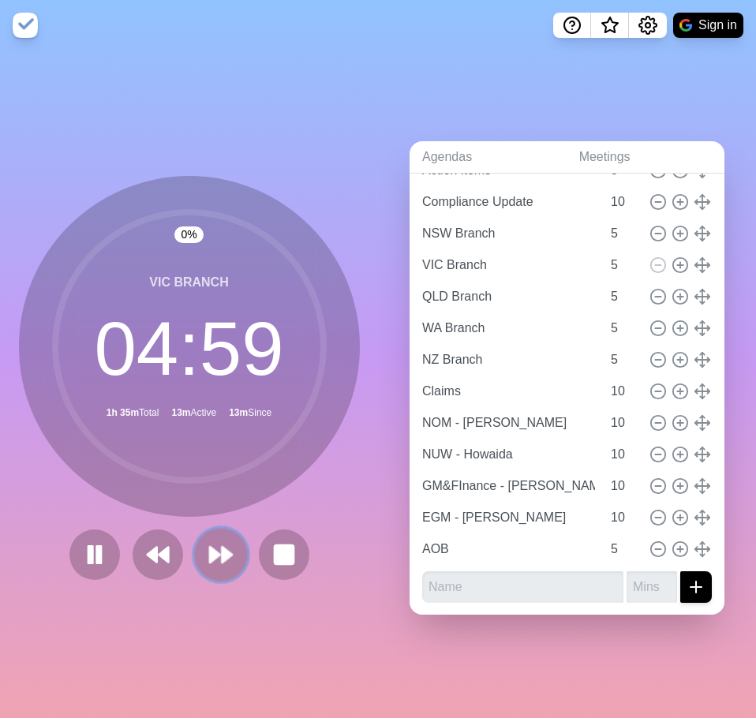
click at [212, 552] on icon at bounding box center [220, 554] width 27 height 27
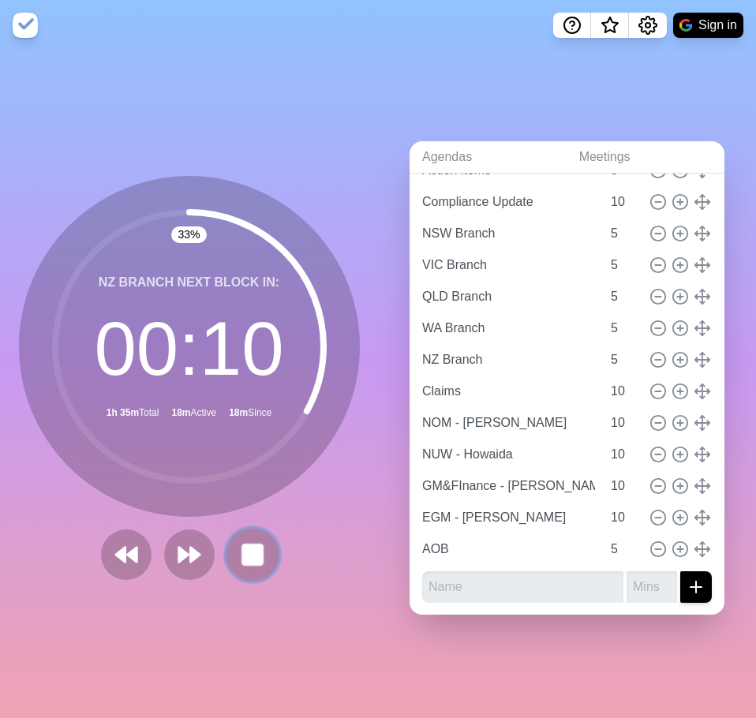
click at [239, 556] on icon at bounding box center [252, 554] width 27 height 27
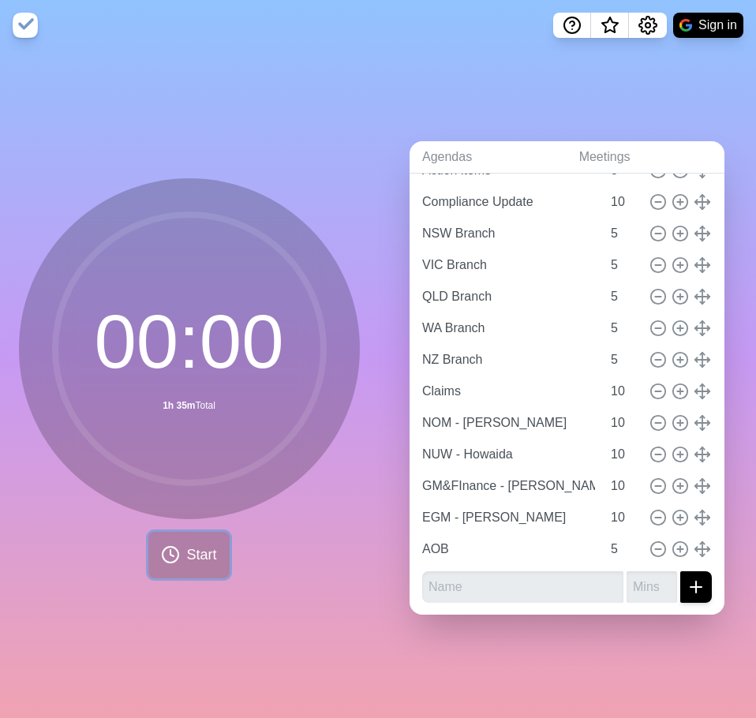
click at [177, 559] on button "Start" at bounding box center [188, 555] width 80 height 47
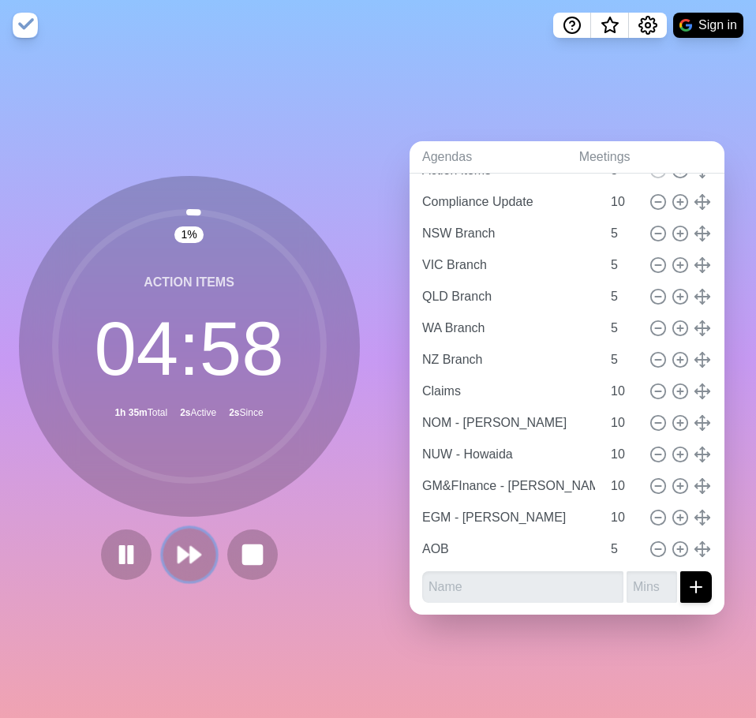
click at [190, 552] on polygon at bounding box center [195, 555] width 10 height 16
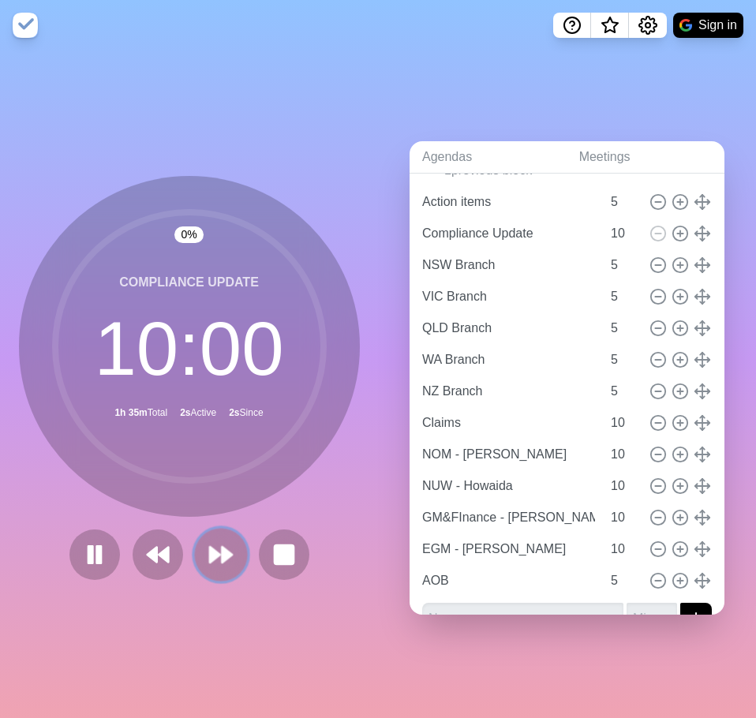
scroll to position [135, 0]
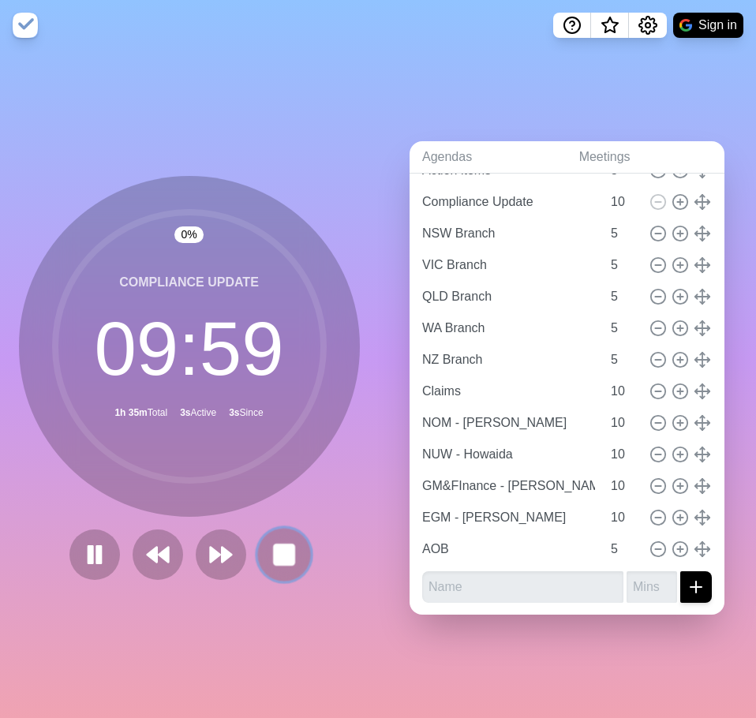
click at [274, 548] on rect at bounding box center [284, 554] width 20 height 20
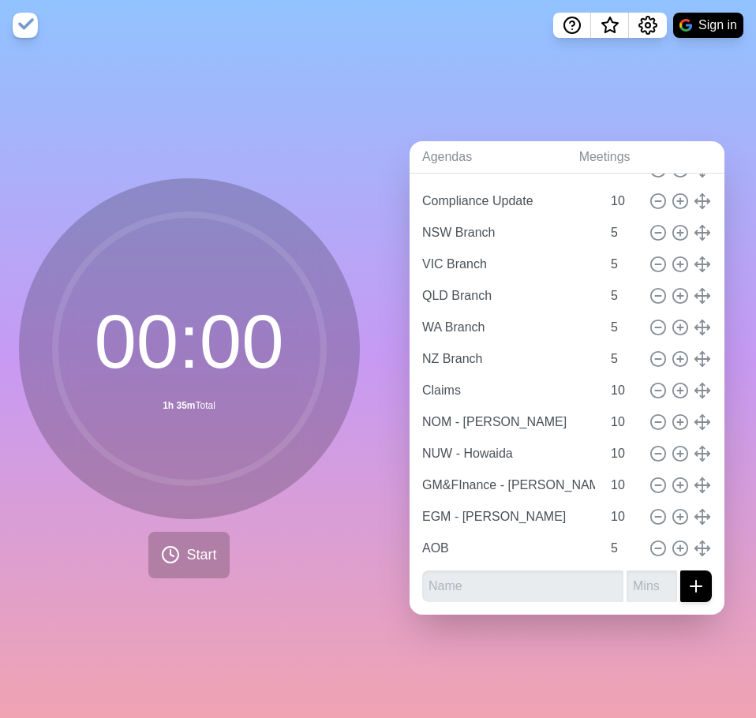
scroll to position [103, 0]
click at [177, 556] on button "Start" at bounding box center [188, 555] width 80 height 47
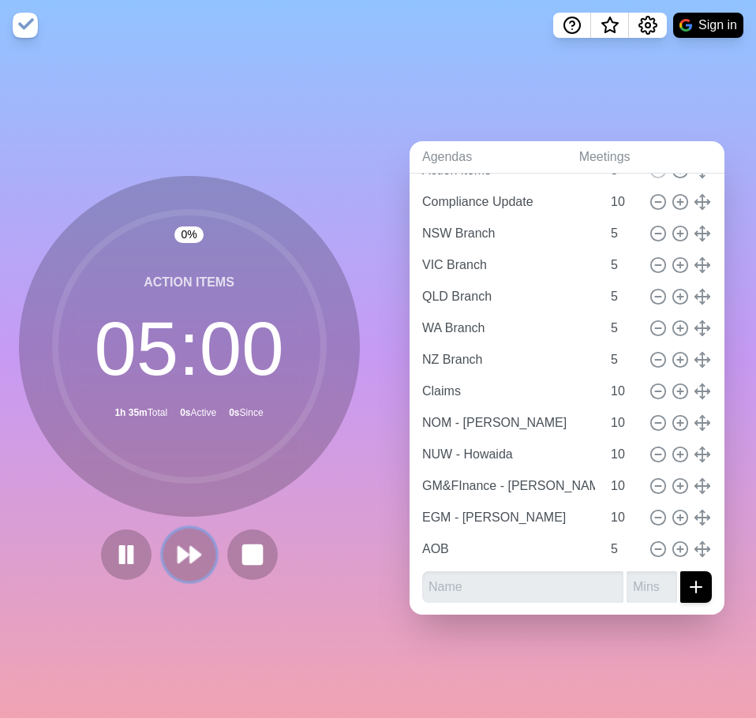
click at [190, 547] on polygon at bounding box center [195, 555] width 10 height 16
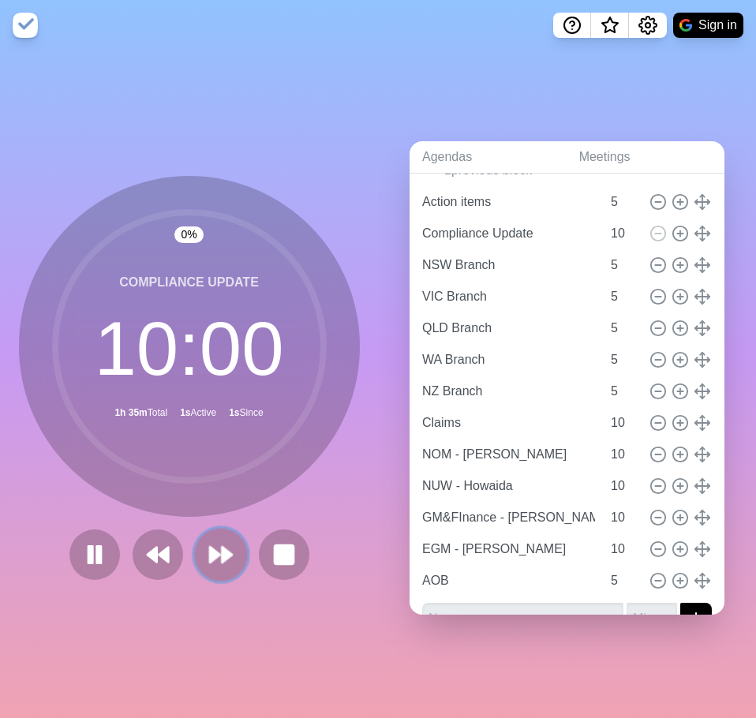
scroll to position [135, 0]
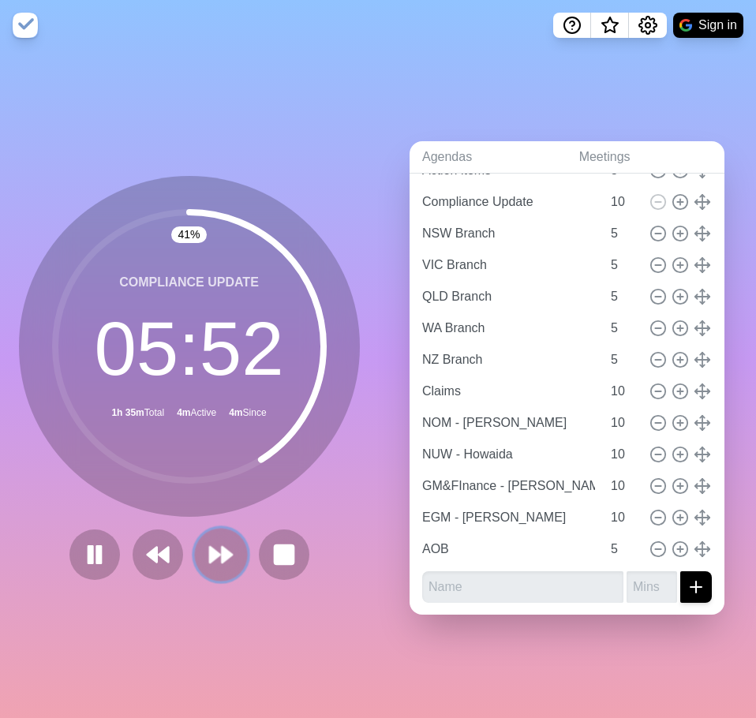
click at [207, 541] on icon at bounding box center [220, 554] width 27 height 27
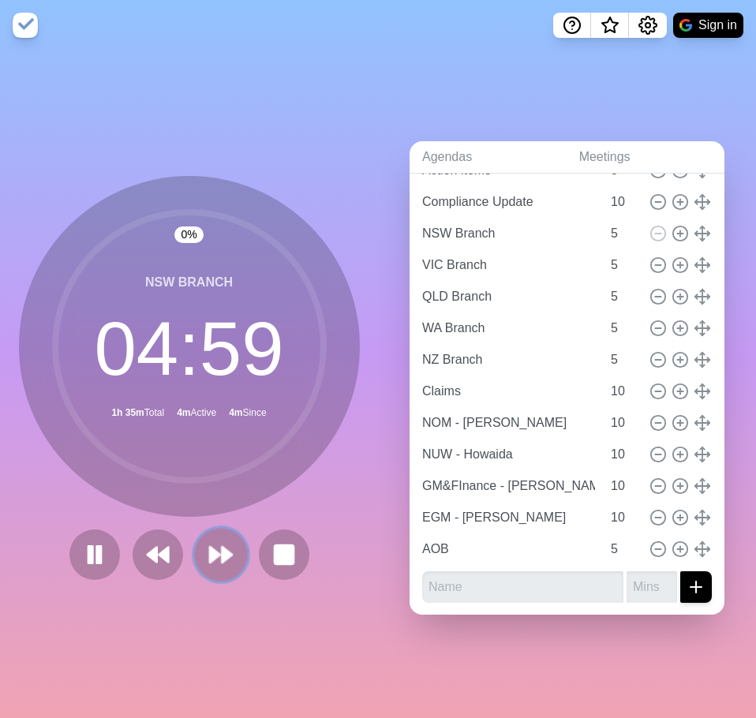
click at [207, 541] on icon at bounding box center [220, 554] width 27 height 27
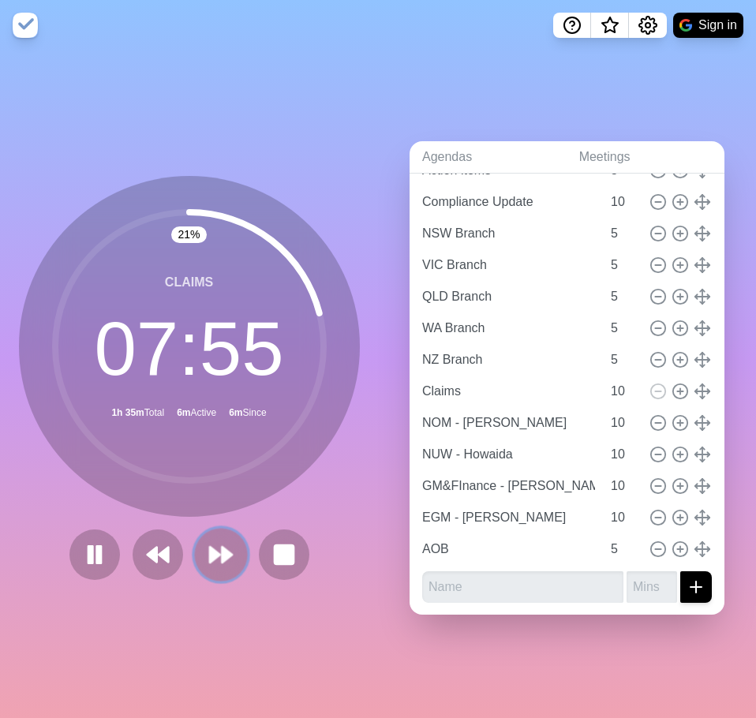
click at [207, 560] on icon at bounding box center [220, 554] width 27 height 27
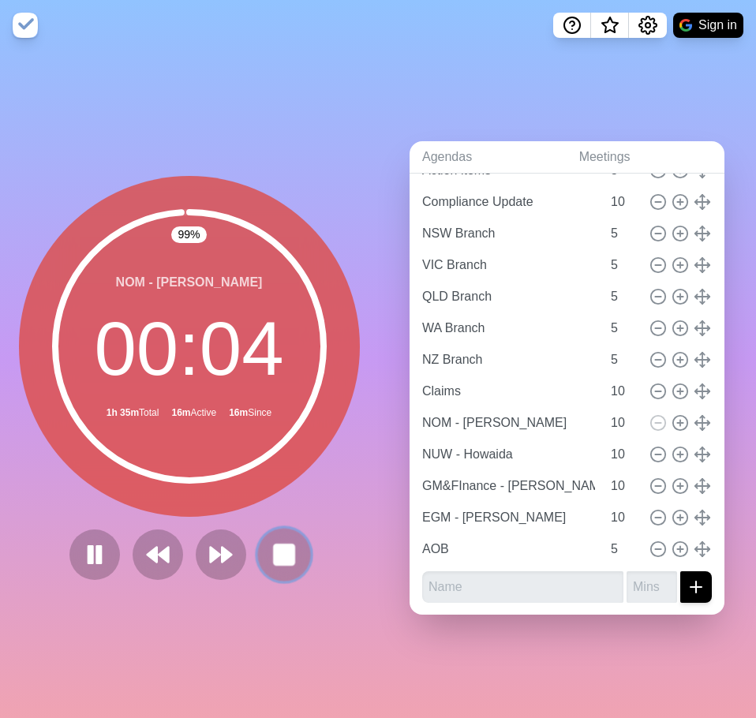
click at [274, 544] on rect at bounding box center [284, 554] width 20 height 20
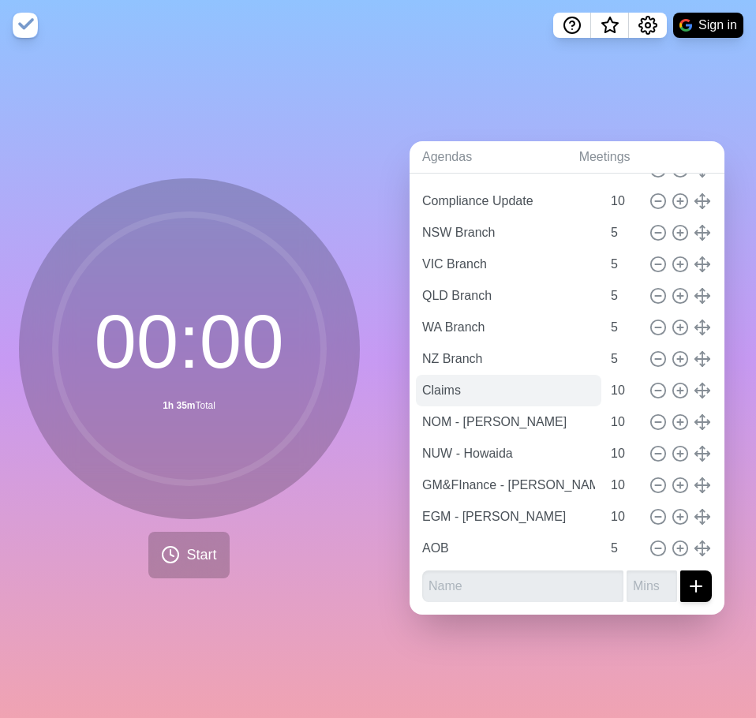
scroll to position [103, 0]
